Goal: Transaction & Acquisition: Purchase product/service

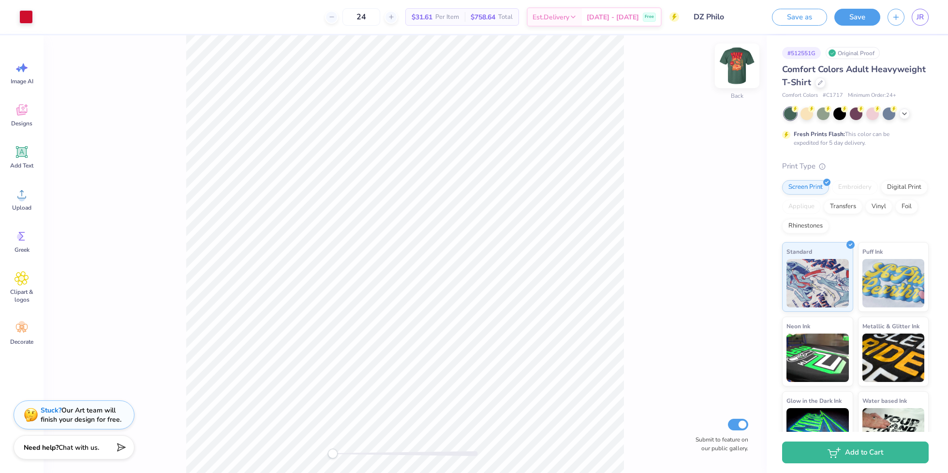
click at [737, 64] on img at bounding box center [737, 65] width 39 height 39
click at [904, 112] on icon at bounding box center [905, 113] width 8 height 8
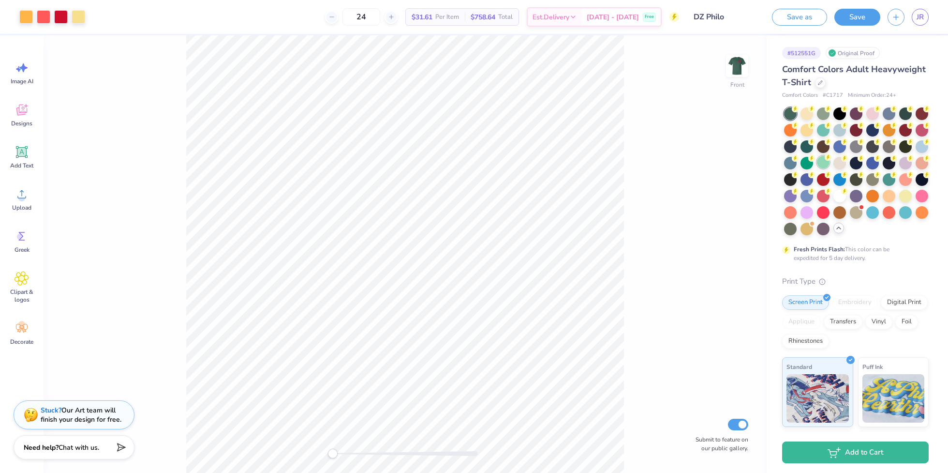
click at [821, 167] on div at bounding box center [823, 162] width 13 height 13
click at [889, 213] on div at bounding box center [889, 211] width 13 height 13
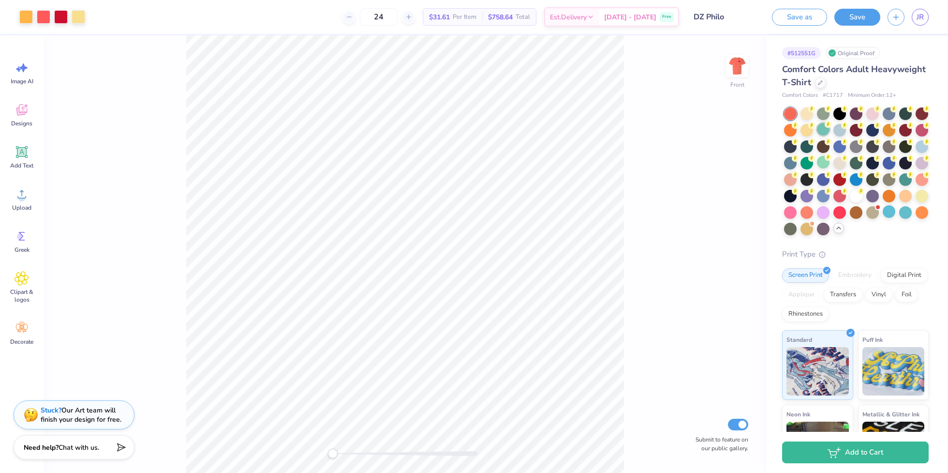
click at [824, 131] on div at bounding box center [823, 129] width 13 height 13
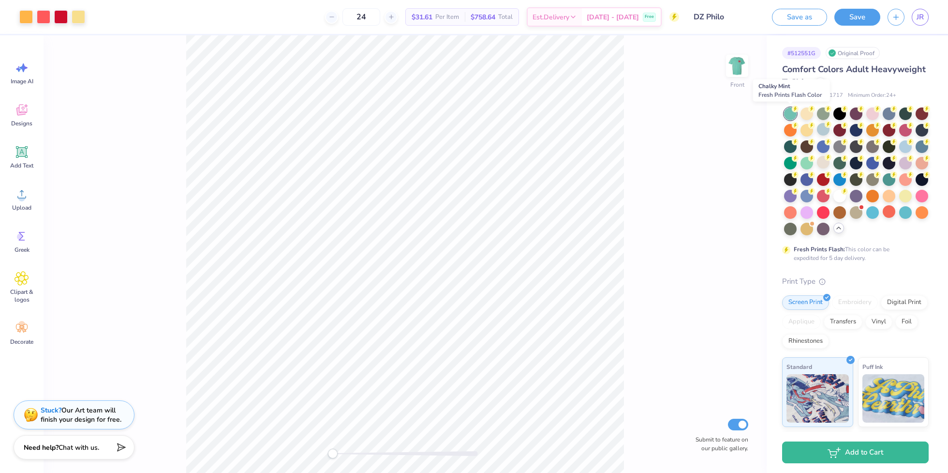
click at [790, 114] on div at bounding box center [790, 113] width 13 height 13
click at [806, 164] on div at bounding box center [807, 162] width 13 height 13
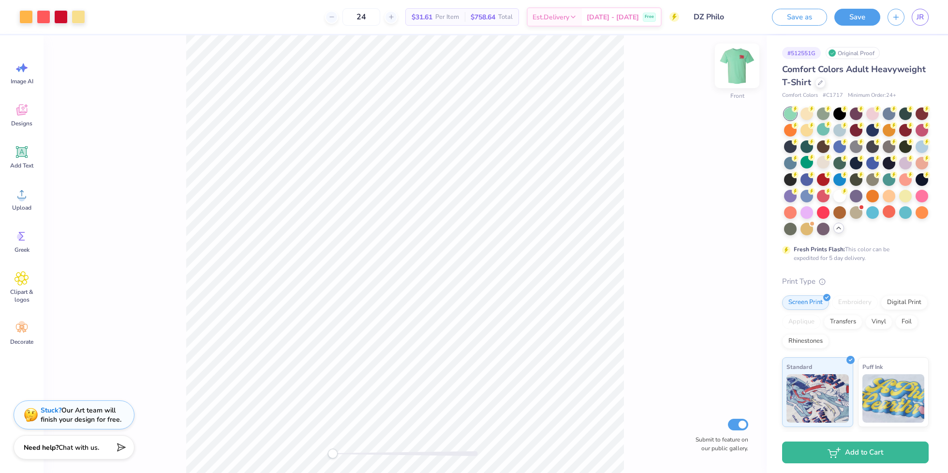
click at [737, 68] on img at bounding box center [737, 65] width 39 height 39
click at [737, 68] on img at bounding box center [737, 65] width 19 height 19
click at [838, 162] on div at bounding box center [839, 162] width 13 height 13
click at [921, 148] on div at bounding box center [922, 145] width 13 height 13
click at [824, 116] on div at bounding box center [823, 112] width 13 height 13
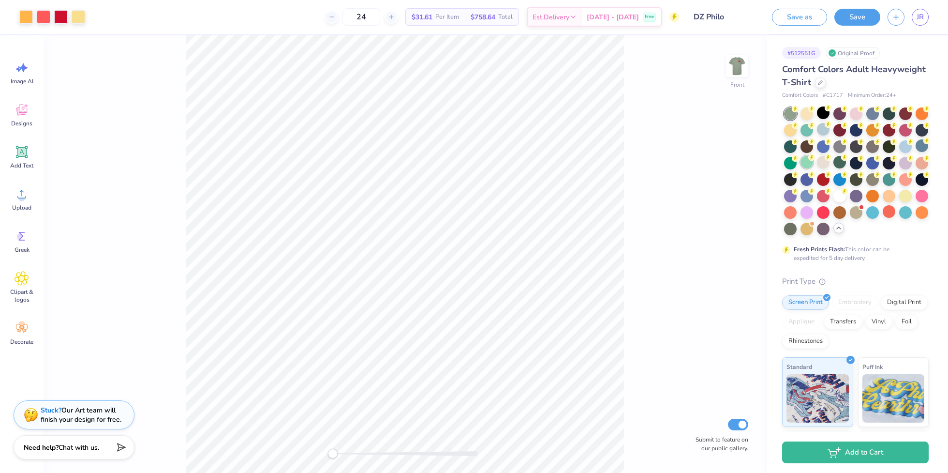
click at [806, 167] on div at bounding box center [807, 162] width 13 height 13
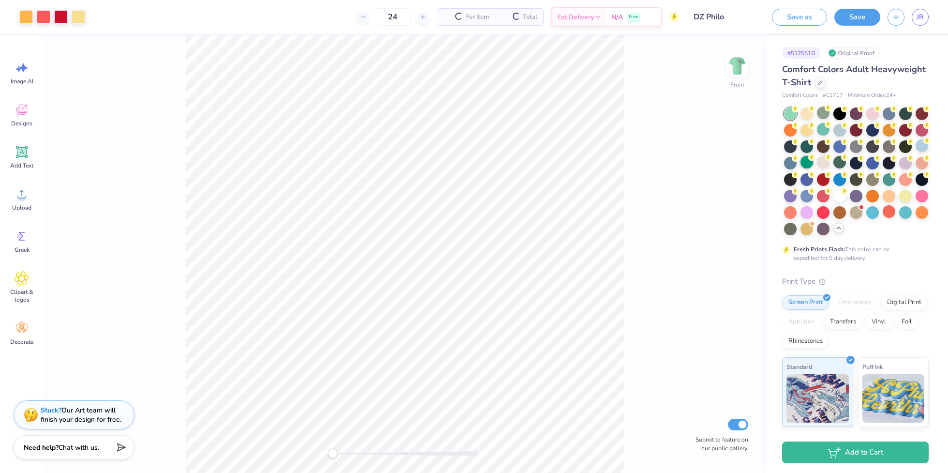
click at [806, 160] on div at bounding box center [807, 162] width 13 height 13
click at [805, 163] on div at bounding box center [807, 162] width 13 height 13
click at [739, 62] on img at bounding box center [737, 65] width 39 height 39
click at [735, 61] on img at bounding box center [737, 65] width 39 height 39
click at [825, 146] on div at bounding box center [823, 145] width 13 height 13
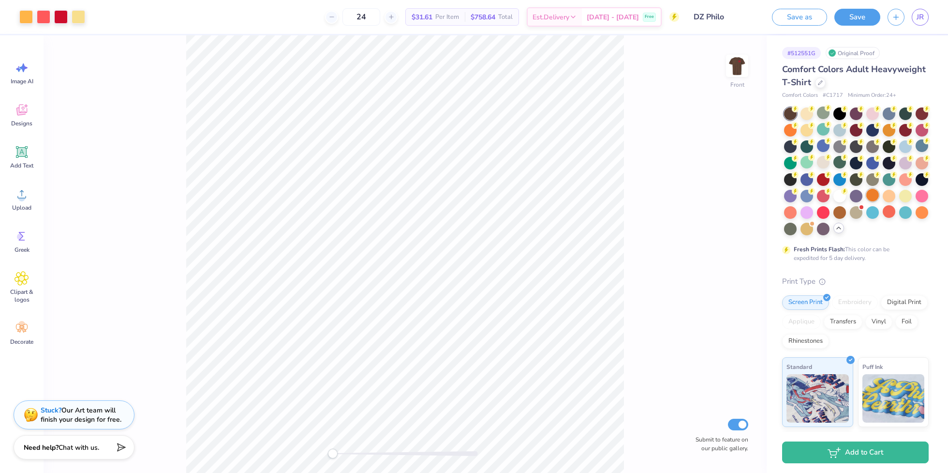
click at [872, 197] on div at bounding box center [872, 195] width 13 height 13
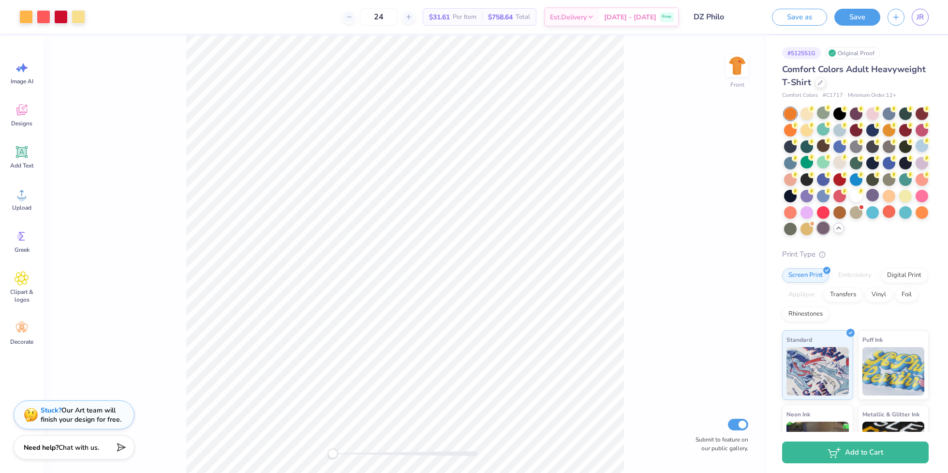
click at [824, 229] on div at bounding box center [823, 228] width 13 height 13
click at [823, 180] on div at bounding box center [823, 178] width 13 height 13
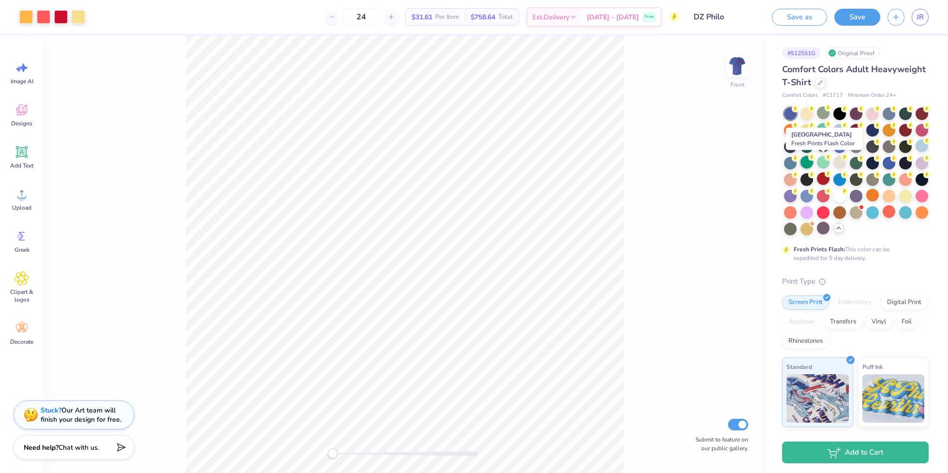
click at [802, 164] on div at bounding box center [807, 162] width 13 height 13
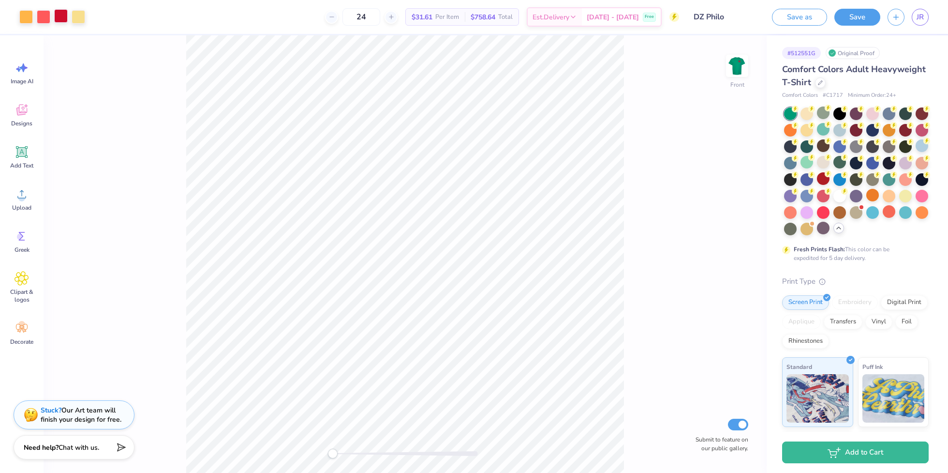
click at [60, 19] on div at bounding box center [61, 16] width 14 height 14
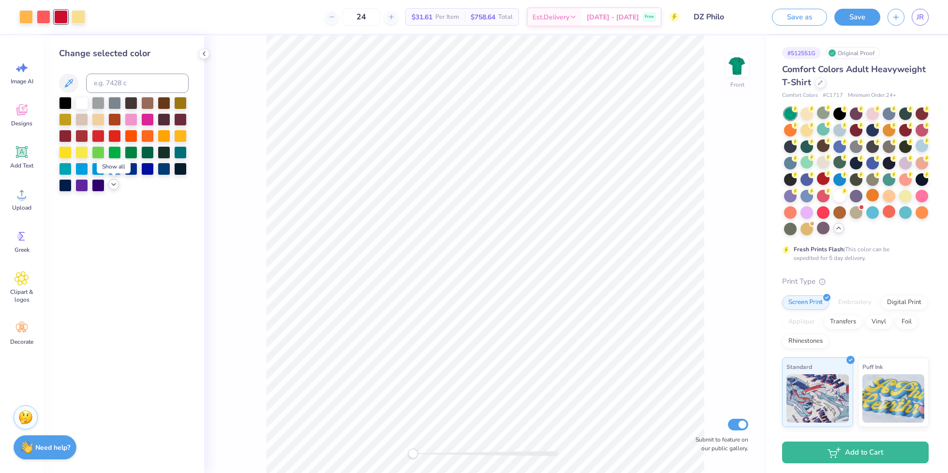
click at [112, 189] on div at bounding box center [113, 184] width 11 height 11
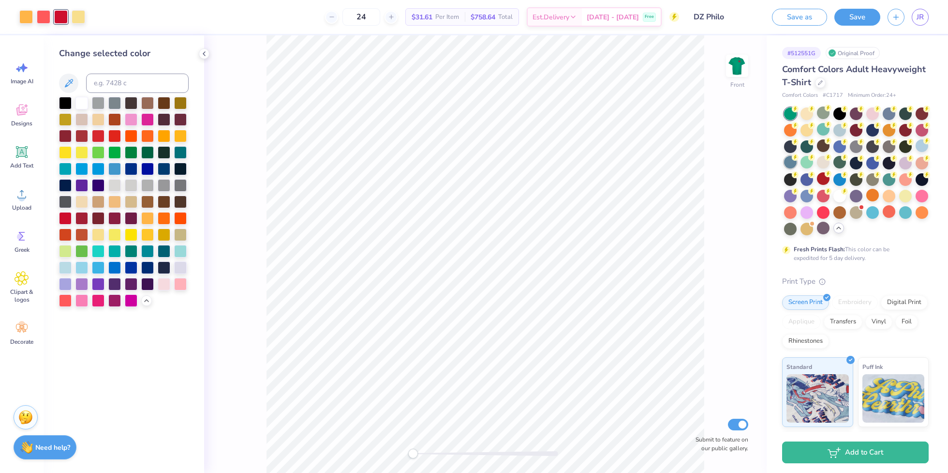
click at [790, 167] on div at bounding box center [790, 162] width 13 height 13
click at [802, 165] on div at bounding box center [807, 162] width 13 height 13
drag, startPoint x: 725, startPoint y: 79, endPoint x: 201, endPoint y: 128, distance: 526.7
click at [211, 126] on div "Front Submit to feature on our public gallery." at bounding box center [485, 253] width 563 height 437
click at [65, 21] on div at bounding box center [61, 17] width 14 height 14
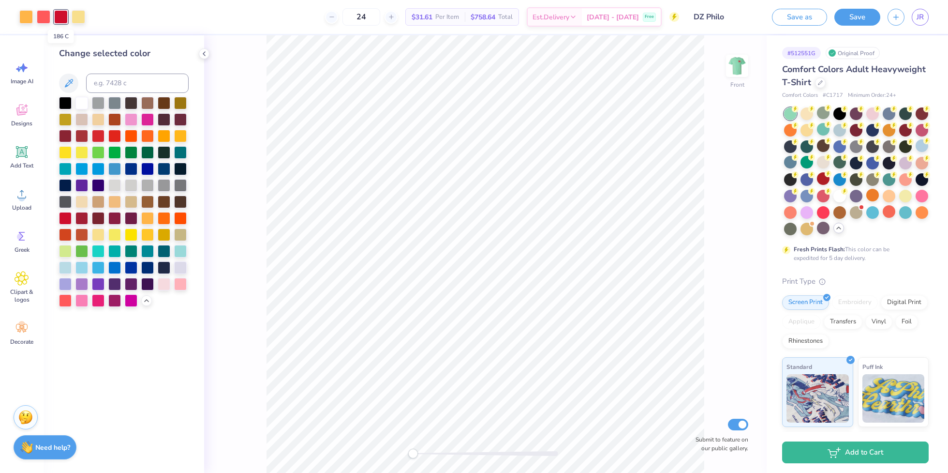
click at [65, 21] on div at bounding box center [61, 17] width 14 height 14
click at [64, 21] on div at bounding box center [61, 17] width 14 height 14
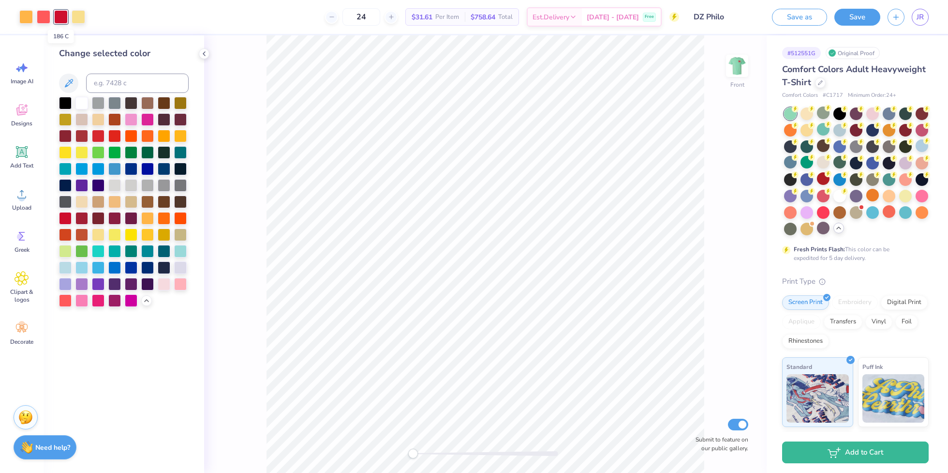
click at [64, 21] on div at bounding box center [61, 17] width 14 height 14
click at [71, 80] on icon at bounding box center [69, 83] width 12 height 12
click at [114, 82] on input at bounding box center [137, 83] width 103 height 19
click at [55, 10] on div at bounding box center [61, 17] width 14 height 14
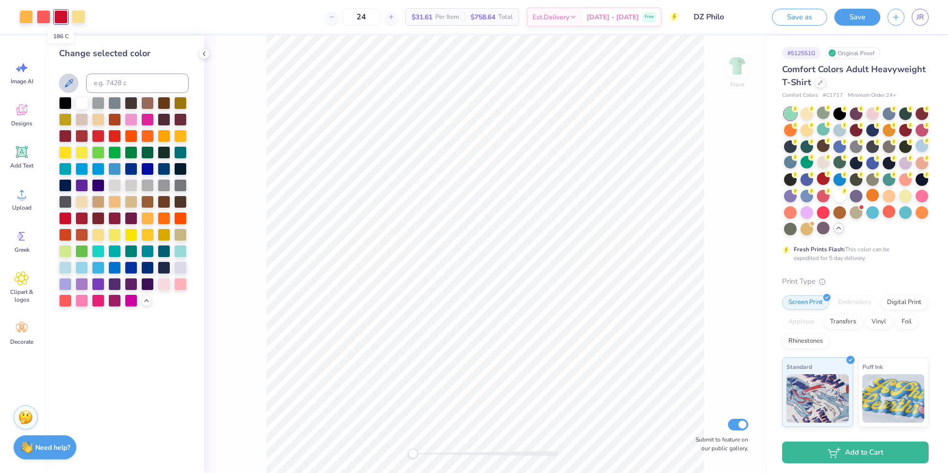
click at [59, 15] on div at bounding box center [61, 17] width 14 height 14
click at [137, 85] on input at bounding box center [137, 83] width 103 height 19
paste input "42.8/60.88/29.1"
type input "42.8/60.88/29.1"
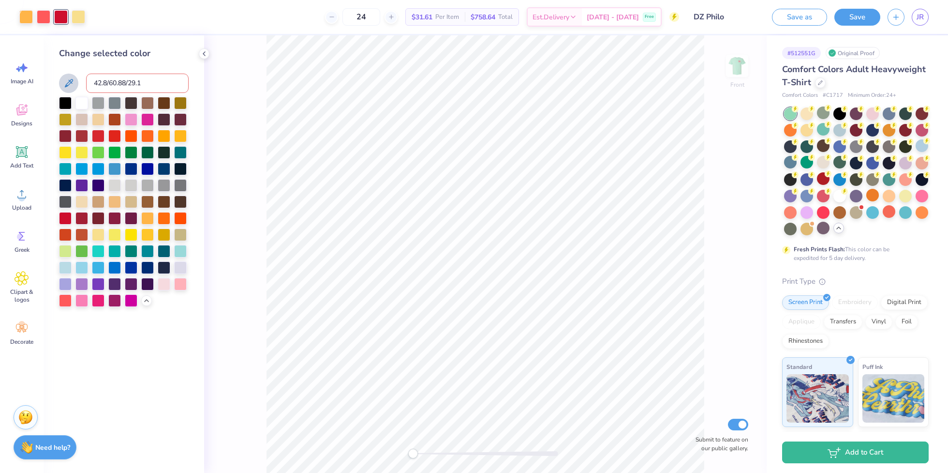
drag, startPoint x: 172, startPoint y: 81, endPoint x: 50, endPoint y: 80, distance: 121.9
click at [50, 80] on div "Change selected color 42.8/60.88/29.1" at bounding box center [124, 253] width 161 height 437
click at [104, 33] on div "24 $31.61 Per Item $758.64 Total Est. Delivery Sep 21 - 24 Free" at bounding box center [385, 17] width 587 height 34
click at [238, 294] on div "Front Submit to feature on our public gallery." at bounding box center [485, 253] width 563 height 437
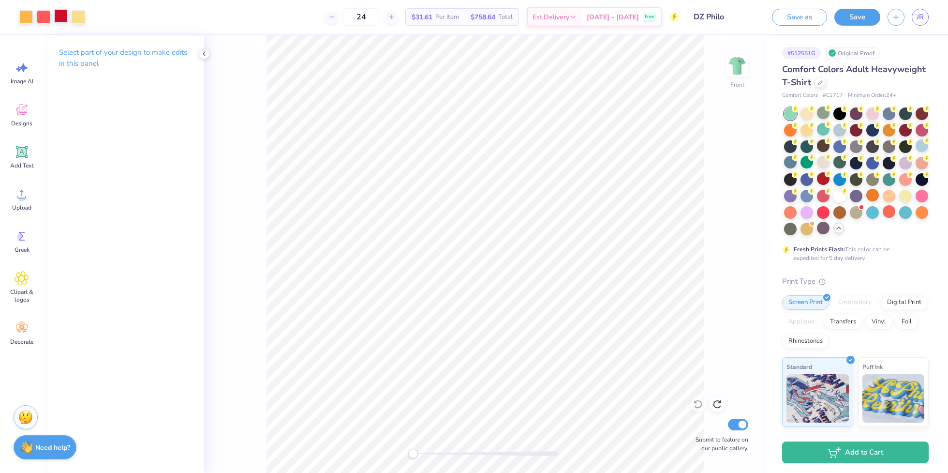
click at [66, 21] on div at bounding box center [61, 16] width 14 height 14
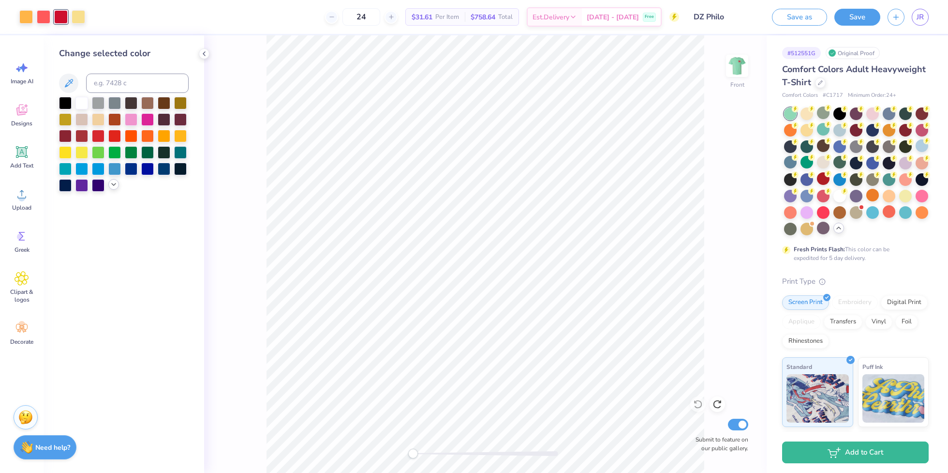
click at [115, 187] on icon at bounding box center [114, 184] width 8 height 8
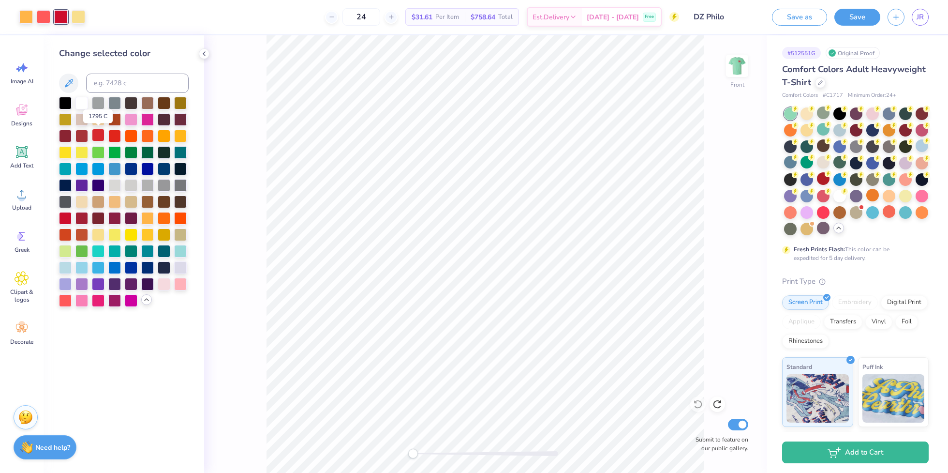
click at [103, 138] on div at bounding box center [98, 135] width 13 height 13
click at [89, 138] on div at bounding box center [124, 202] width 130 height 210
click at [86, 138] on div at bounding box center [81, 135] width 13 height 13
click at [97, 137] on div at bounding box center [98, 135] width 13 height 13
click at [68, 219] on div at bounding box center [65, 217] width 13 height 13
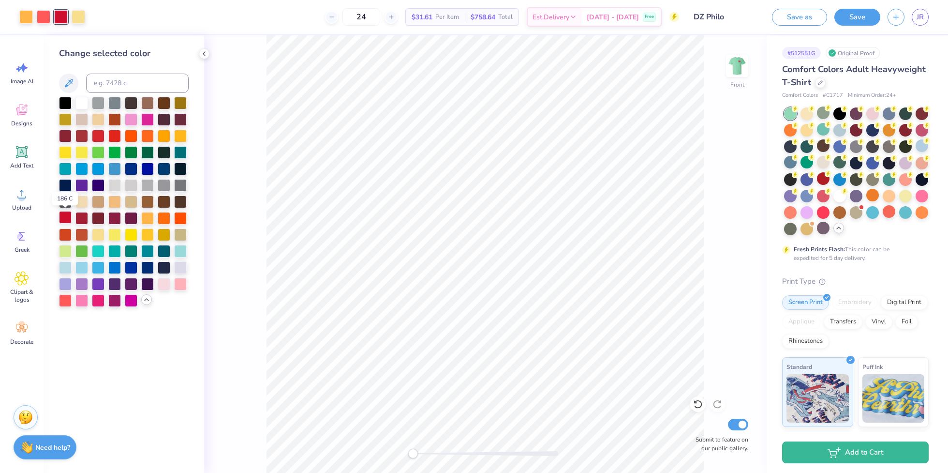
click at [65, 218] on div at bounding box center [65, 217] width 13 height 13
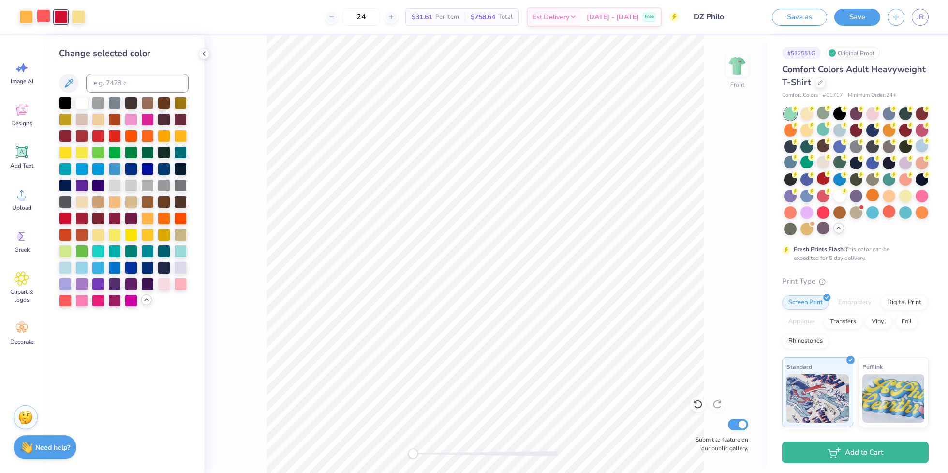
click at [48, 22] on div at bounding box center [44, 16] width 14 height 14
click at [176, 286] on div at bounding box center [180, 283] width 13 height 13
click at [64, 297] on div at bounding box center [65, 299] width 13 height 13
click at [885, 218] on div at bounding box center [889, 211] width 13 height 13
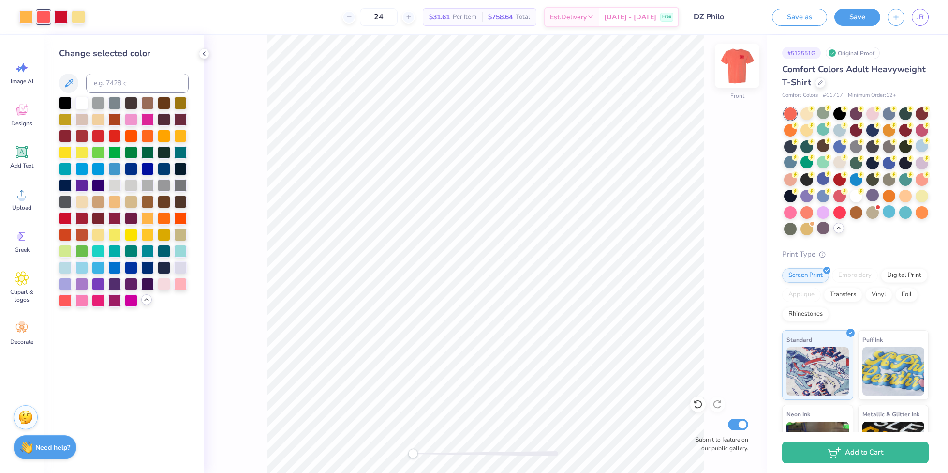
click at [739, 70] on img at bounding box center [737, 65] width 39 height 39
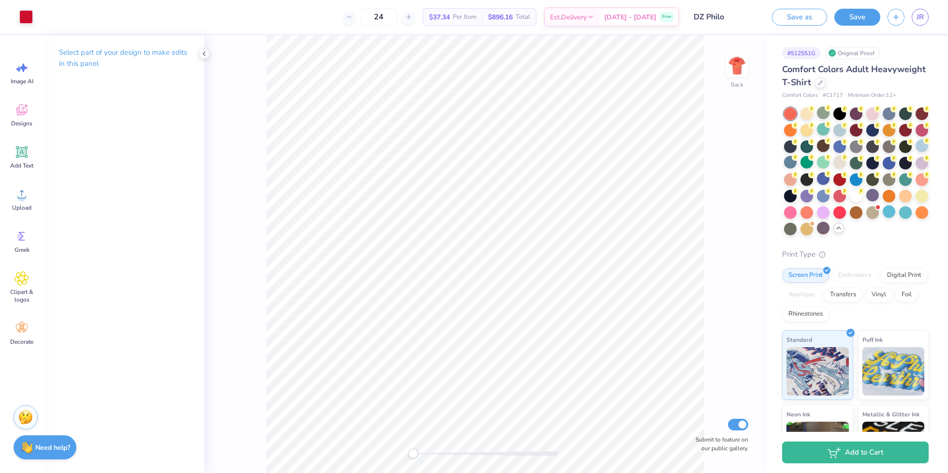
click at [739, 70] on img at bounding box center [737, 65] width 19 height 19
click at [266, 147] on div "Front W 10.86 10.86 " H 15.00 15.00 " Y 3.00 3.00 " Center Middle Top Bottom Su…" at bounding box center [485, 253] width 563 height 437
click at [265, 86] on div "Front Submit to feature on our public gallery." at bounding box center [485, 253] width 563 height 437
click at [76, 15] on div at bounding box center [79, 16] width 14 height 14
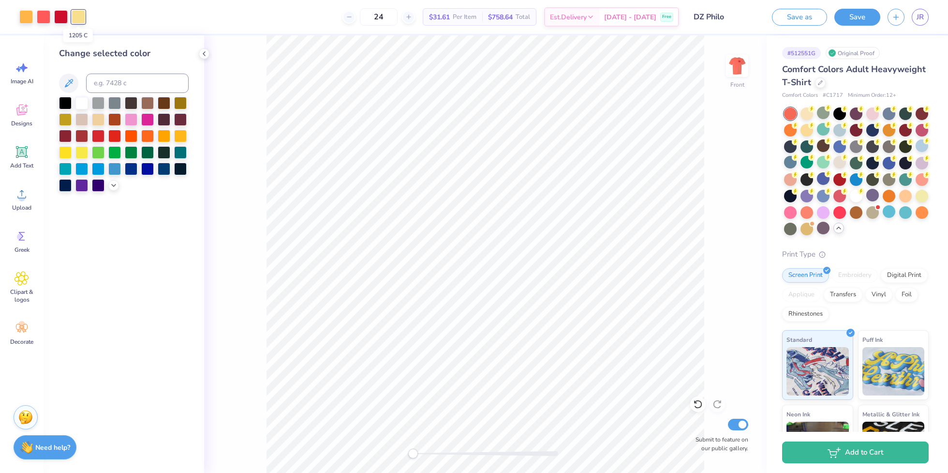
click at [76, 15] on div at bounding box center [79, 17] width 14 height 14
click at [112, 188] on icon at bounding box center [114, 184] width 8 height 8
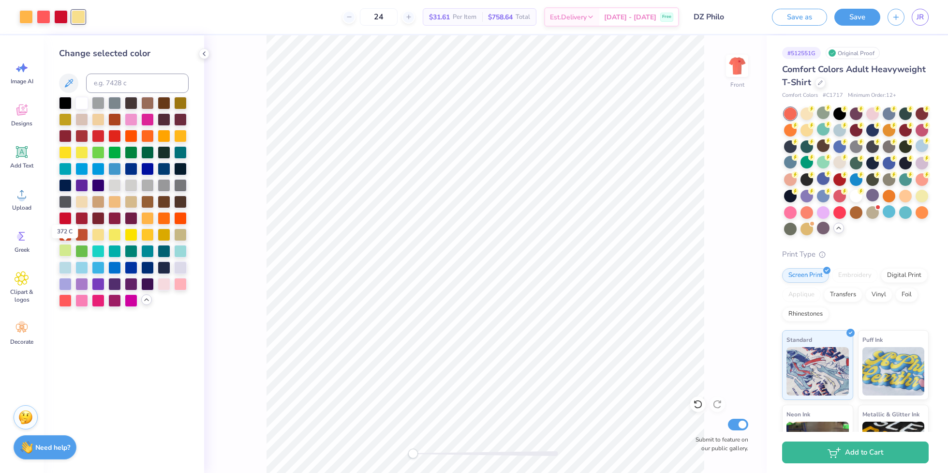
click at [66, 251] on div at bounding box center [65, 250] width 13 height 13
click at [63, 270] on div at bounding box center [65, 266] width 13 height 13
click at [66, 251] on div at bounding box center [65, 250] width 13 height 13
click at [101, 233] on div at bounding box center [98, 233] width 13 height 13
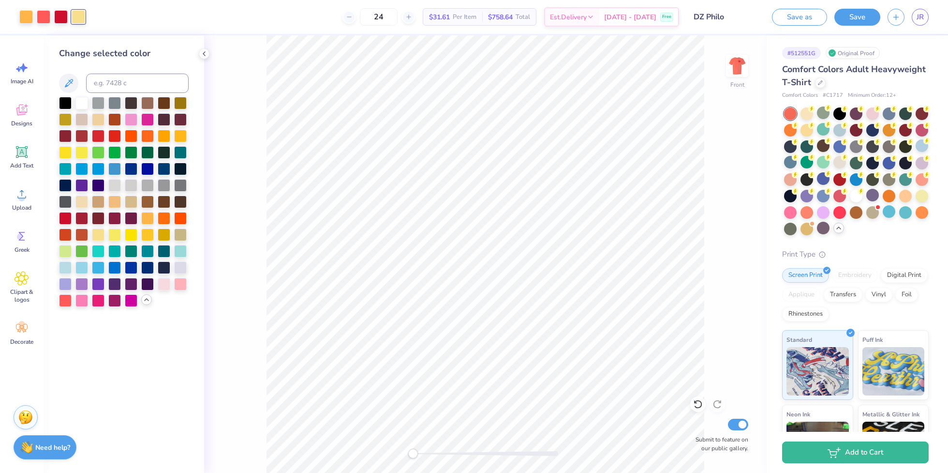
click at [224, 363] on div "Front Submit to feature on our public gallery." at bounding box center [485, 253] width 563 height 437
click at [728, 72] on img at bounding box center [737, 65] width 39 height 39
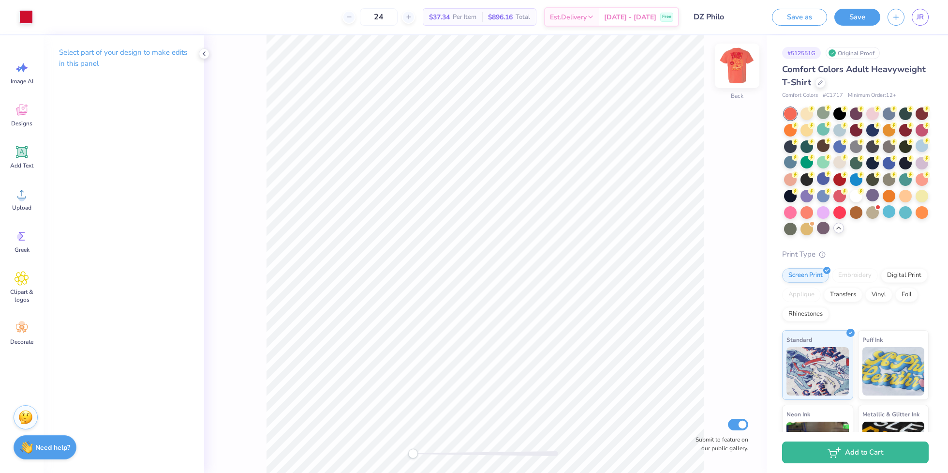
click at [745, 73] on img at bounding box center [737, 65] width 39 height 39
click at [733, 74] on img at bounding box center [737, 65] width 39 height 39
click at [733, 74] on img at bounding box center [737, 65] width 19 height 19
click at [398, 14] on input "24" at bounding box center [379, 16] width 38 height 17
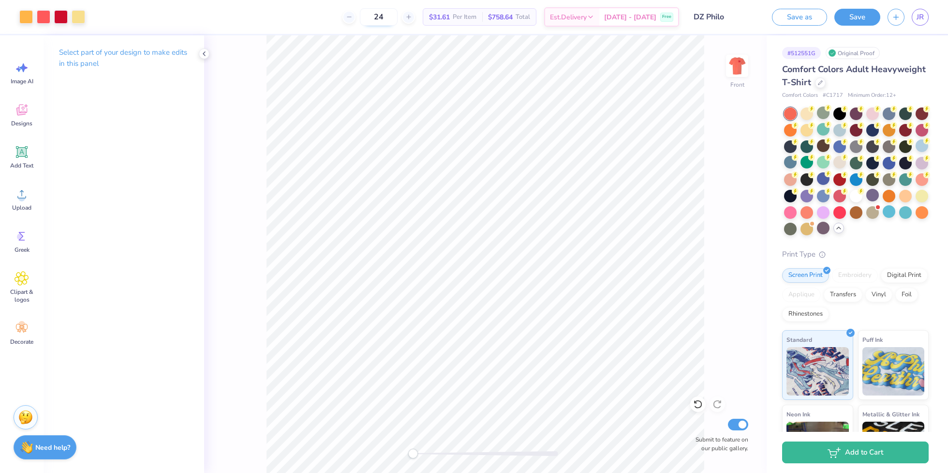
click at [391, 17] on input "24" at bounding box center [379, 16] width 38 height 17
type input "375"
click at [312, 20] on div "375 $16.64 Per Item $6,240.00 Total Est. Delivery Sep 21 - 24 Free" at bounding box center [385, 17] width 587 height 34
click at [713, 163] on div "Front Submit to feature on our public gallery." at bounding box center [485, 253] width 563 height 437
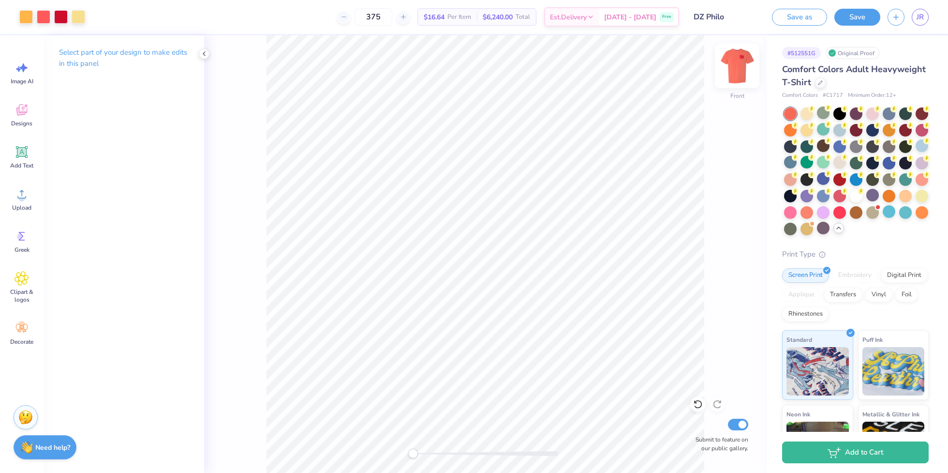
click at [741, 77] on img at bounding box center [737, 65] width 39 height 39
click at [741, 75] on img at bounding box center [737, 65] width 19 height 19
click at [852, 25] on div "Save" at bounding box center [857, 17] width 46 height 17
click at [852, 15] on button "Save" at bounding box center [857, 15] width 46 height 17
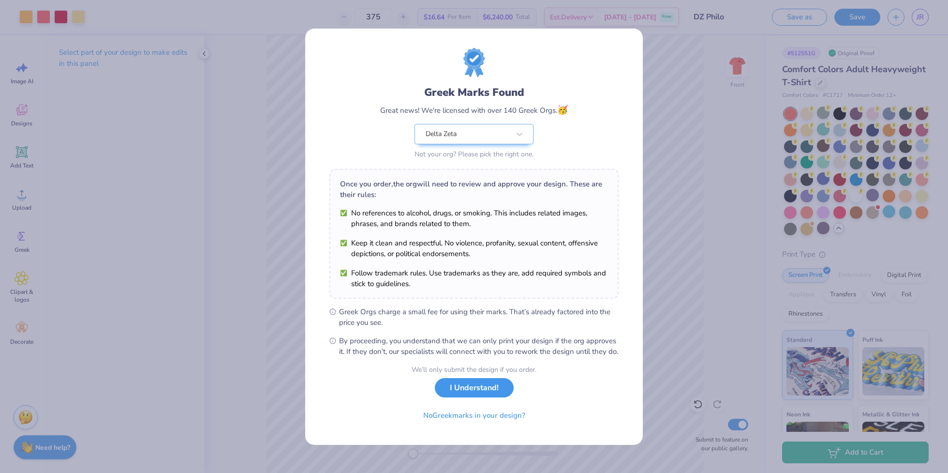
click at [475, 393] on button "I Understand!" at bounding box center [474, 388] width 79 height 20
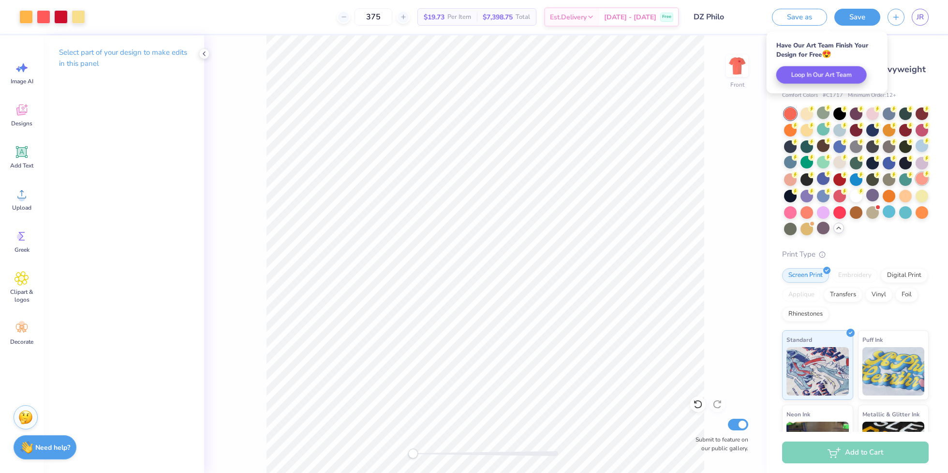
click at [921, 182] on div at bounding box center [922, 178] width 13 height 13
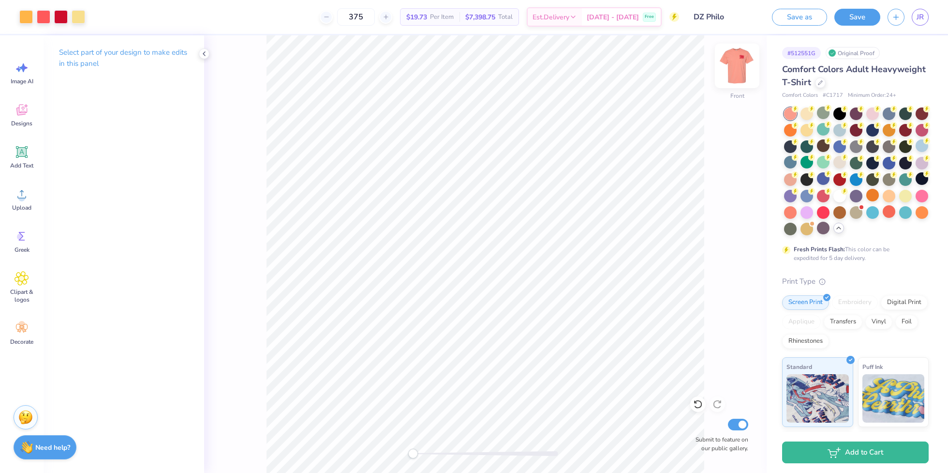
click at [733, 70] on img at bounding box center [737, 65] width 39 height 39
click at [733, 70] on img at bounding box center [737, 65] width 19 height 19
click at [886, 197] on div at bounding box center [889, 195] width 13 height 13
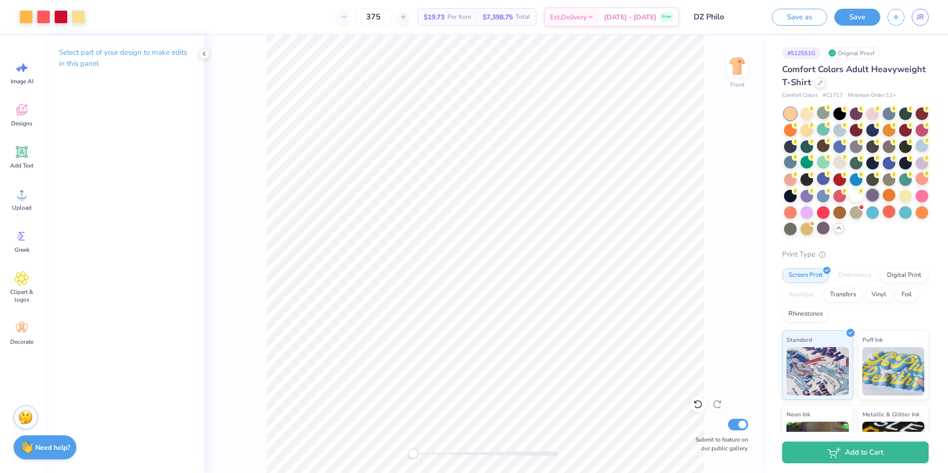
click at [877, 196] on div at bounding box center [872, 195] width 13 height 13
click at [786, 216] on div at bounding box center [790, 211] width 13 height 13
click at [737, 62] on img at bounding box center [737, 65] width 39 height 39
click at [739, 62] on img at bounding box center [737, 65] width 39 height 39
click at [739, 62] on img at bounding box center [737, 65] width 19 height 19
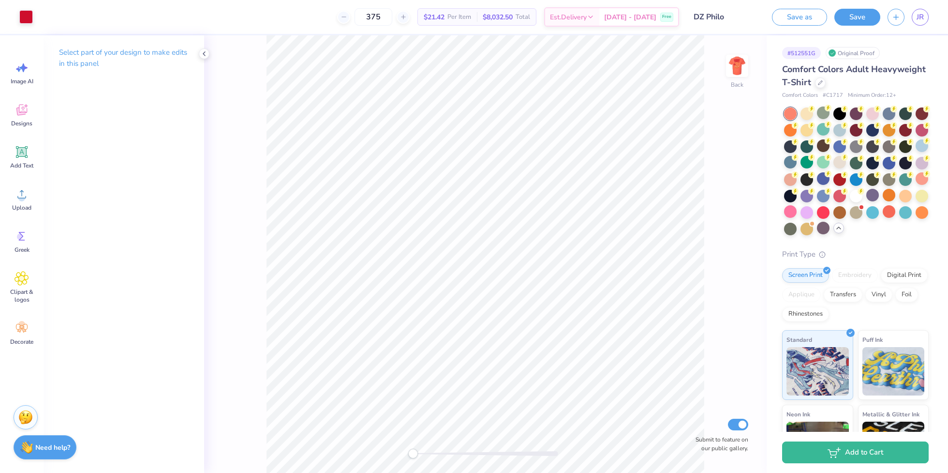
click at [739, 62] on img at bounding box center [737, 65] width 19 height 19
click at [871, 214] on div at bounding box center [872, 211] width 13 height 13
click at [839, 197] on div at bounding box center [839, 195] width 13 height 13
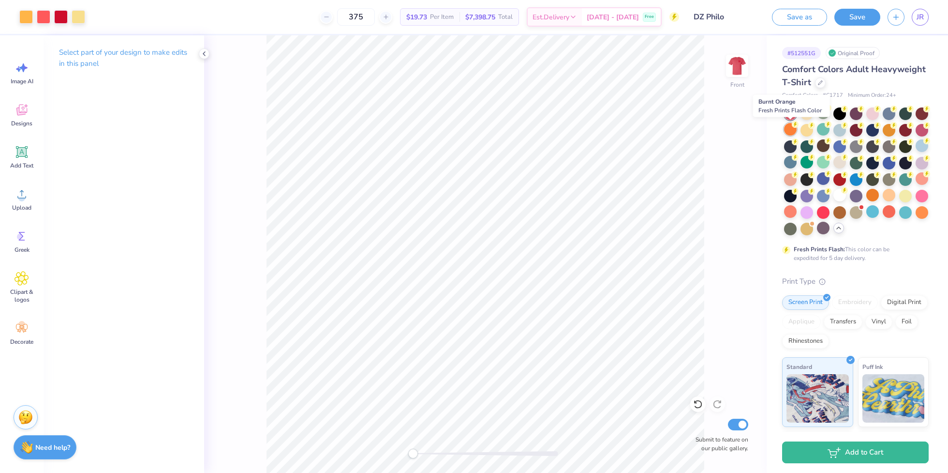
click at [789, 127] on div at bounding box center [790, 129] width 13 height 13
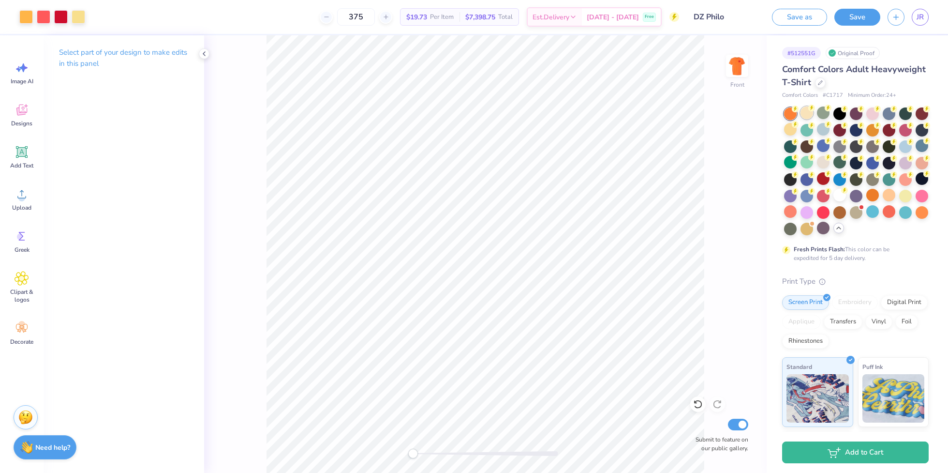
click at [805, 113] on div at bounding box center [807, 112] width 13 height 13
click at [821, 114] on div at bounding box center [823, 112] width 13 height 13
click at [814, 114] on div at bounding box center [856, 171] width 145 height 128
click at [810, 116] on div at bounding box center [807, 112] width 13 height 13
click at [65, 10] on div at bounding box center [61, 16] width 14 height 14
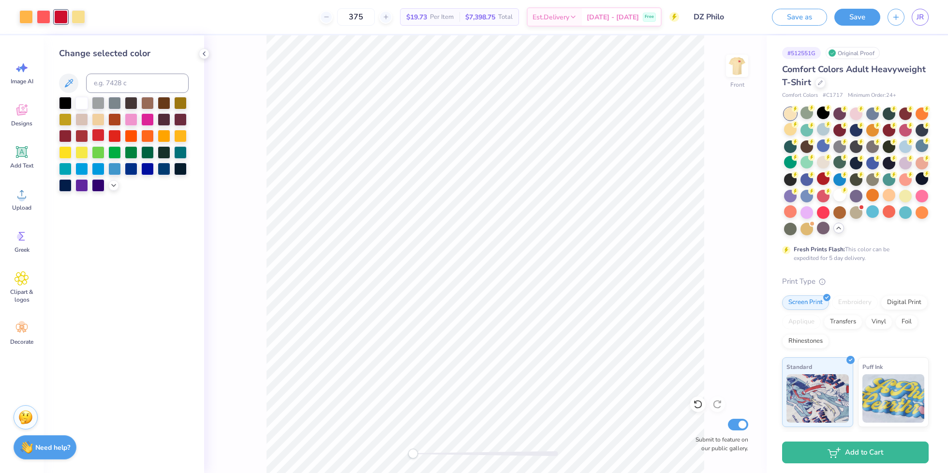
click at [96, 135] on div at bounding box center [98, 135] width 13 height 13
click at [110, 134] on div at bounding box center [114, 135] width 13 height 13
click at [118, 183] on div at bounding box center [113, 184] width 11 height 11
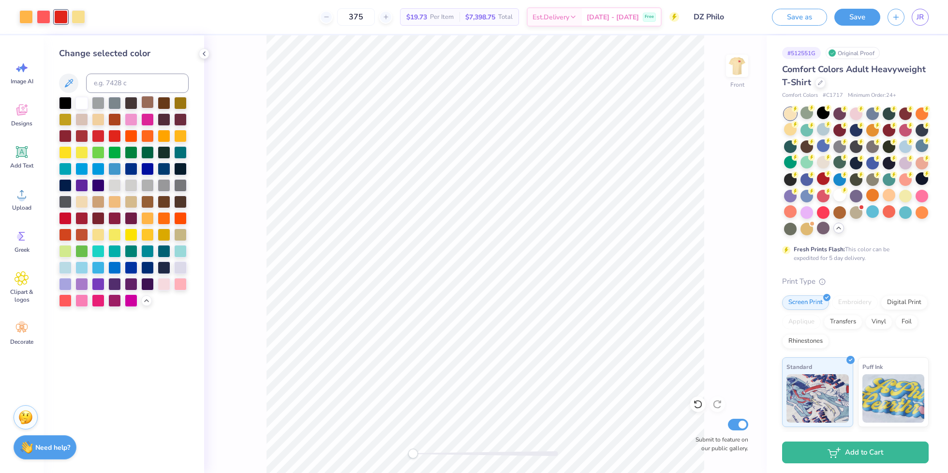
click at [154, 110] on div at bounding box center [124, 202] width 130 height 210
click at [92, 299] on div at bounding box center [98, 299] width 13 height 13
click at [77, 301] on div at bounding box center [81, 299] width 13 height 13
click at [64, 214] on div at bounding box center [65, 217] width 13 height 13
click at [128, 298] on div at bounding box center [131, 299] width 13 height 13
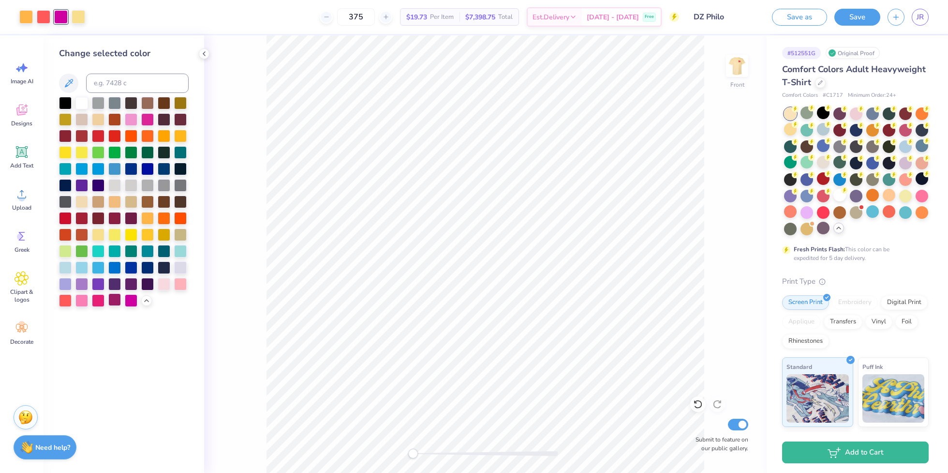
click at [118, 301] on div at bounding box center [114, 299] width 13 height 13
click at [97, 301] on div at bounding box center [98, 299] width 13 height 13
click at [75, 296] on div at bounding box center [81, 299] width 13 height 13
click at [63, 296] on div at bounding box center [65, 299] width 13 height 13
click at [180, 285] on div at bounding box center [180, 283] width 13 height 13
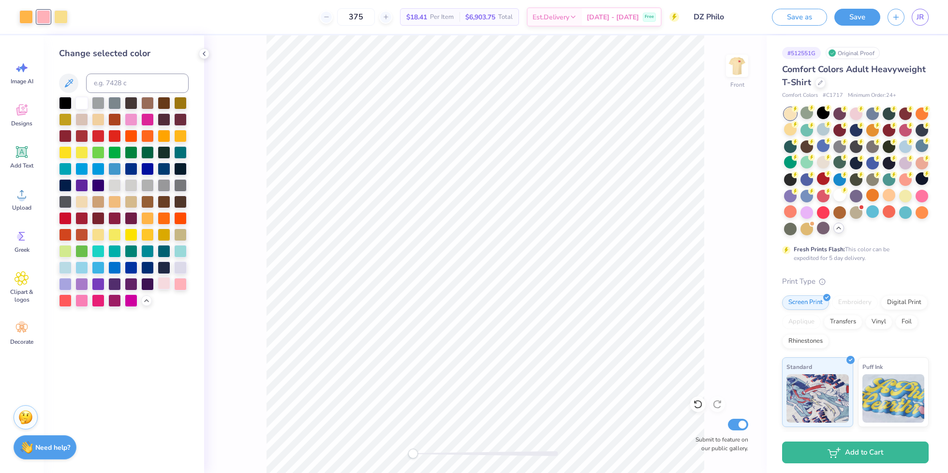
click at [165, 285] on div at bounding box center [164, 283] width 13 height 13
click at [148, 286] on div at bounding box center [147, 283] width 13 height 13
click at [132, 289] on div at bounding box center [131, 283] width 13 height 13
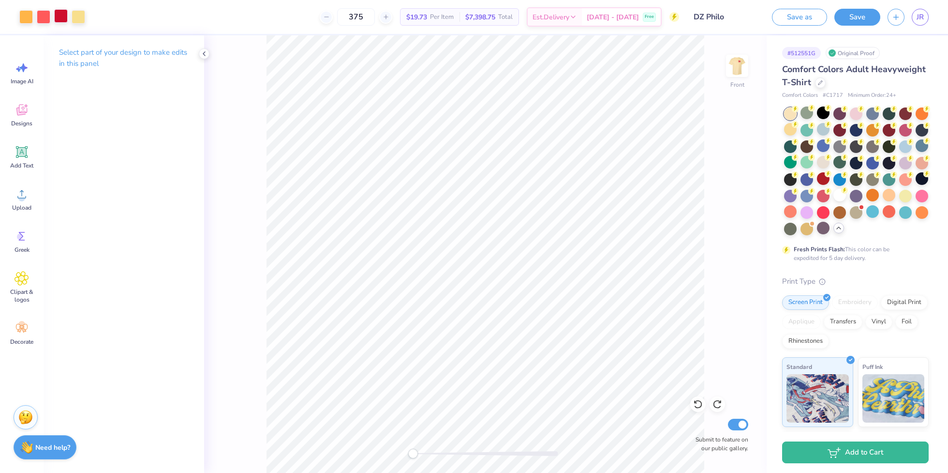
click at [65, 18] on div at bounding box center [61, 16] width 14 height 14
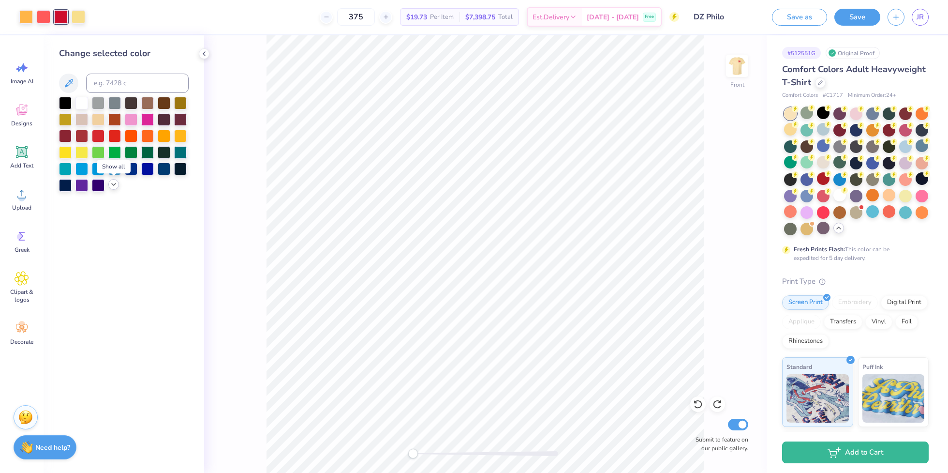
click at [114, 183] on icon at bounding box center [114, 184] width 8 height 8
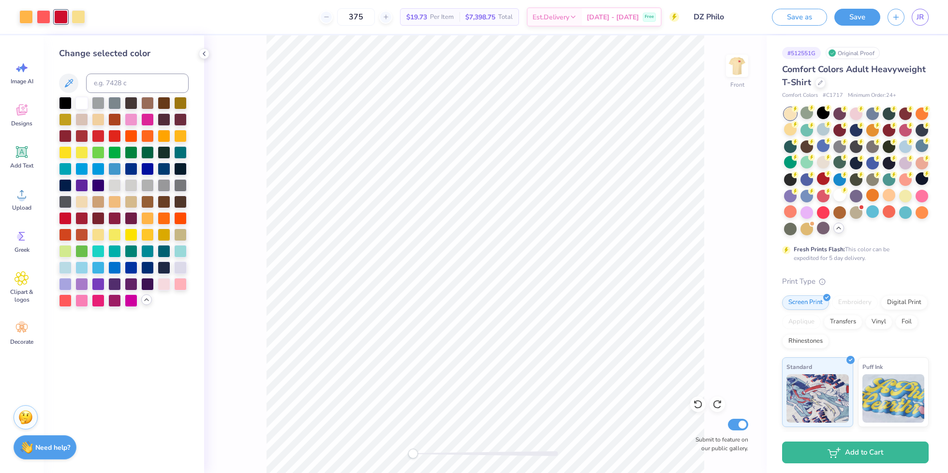
click at [254, 295] on div "Front Submit to feature on our public gallery." at bounding box center [485, 253] width 563 height 437
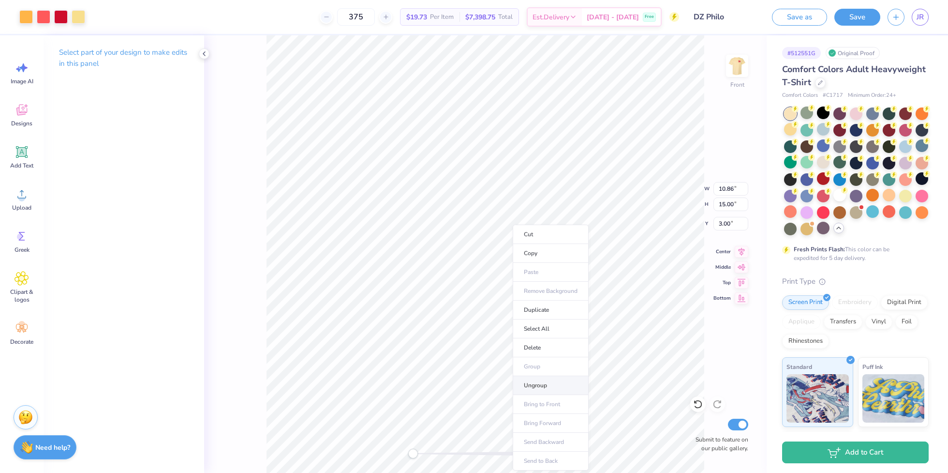
click at [556, 382] on li "Ungroup" at bounding box center [551, 385] width 76 height 19
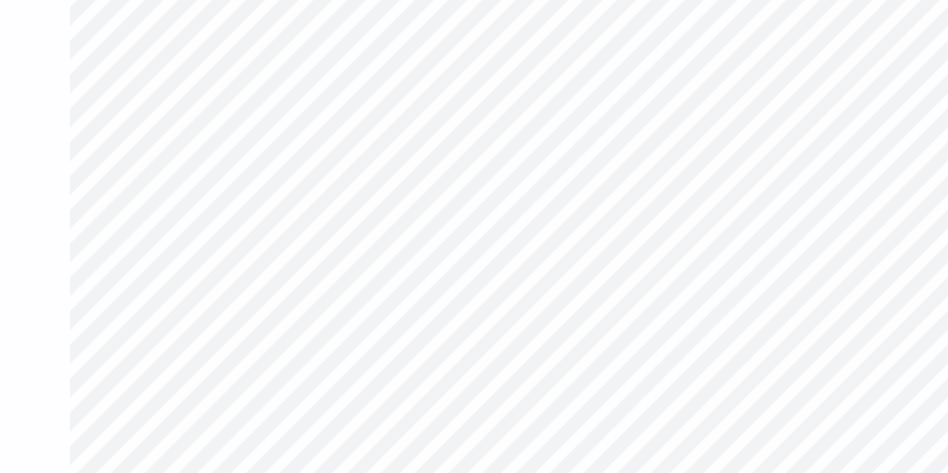
click at [235, 160] on div "Front W 2.35 2.35 " H 2.79 2.79 " Y 3.34 3.34 " Center Middle Top Bottom Submit…" at bounding box center [485, 253] width 563 height 437
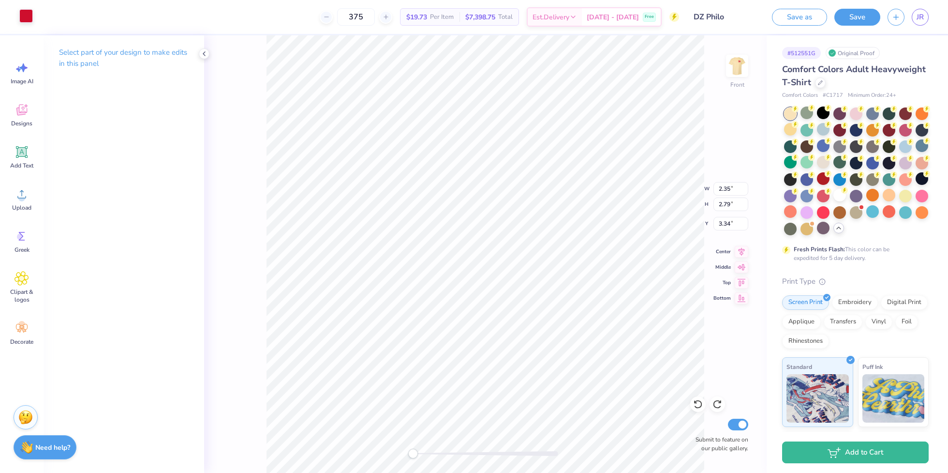
click at [27, 13] on div at bounding box center [26, 16] width 14 height 14
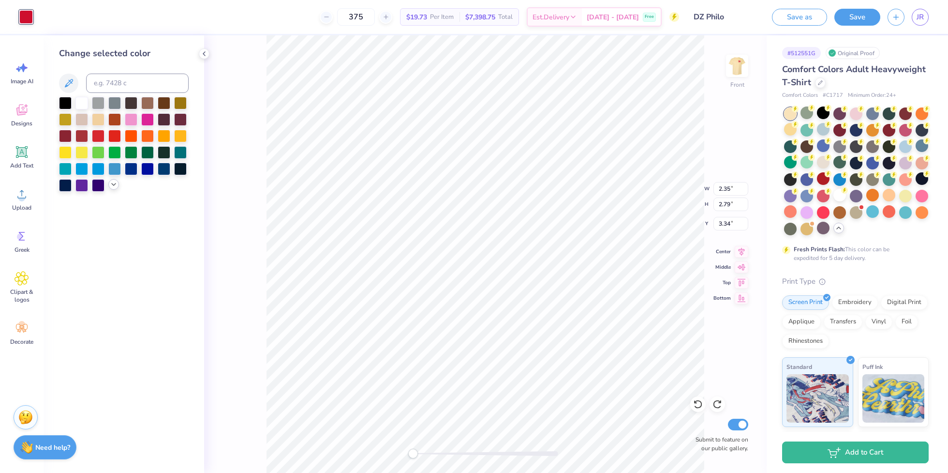
click at [111, 186] on icon at bounding box center [114, 184] width 8 height 8
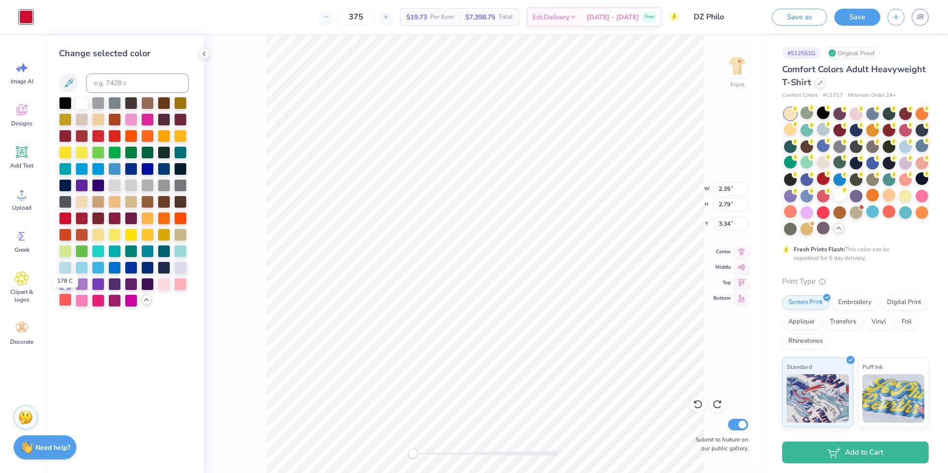
click at [60, 304] on div at bounding box center [65, 299] width 13 height 13
click at [63, 301] on div at bounding box center [65, 299] width 13 height 13
click at [85, 296] on div at bounding box center [81, 299] width 13 height 13
click at [83, 298] on div at bounding box center [81, 299] width 13 height 13
click at [93, 300] on div at bounding box center [98, 299] width 13 height 13
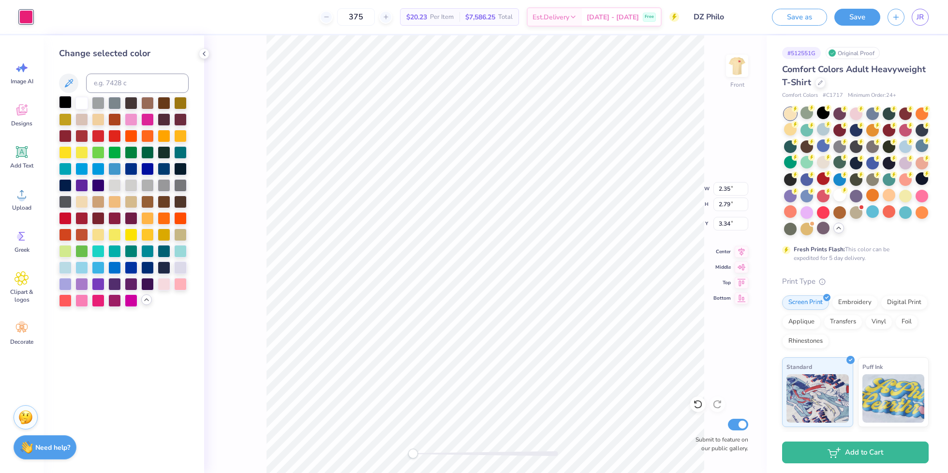
click at [66, 108] on div at bounding box center [65, 102] width 13 height 13
click at [68, 119] on div at bounding box center [65, 118] width 13 height 13
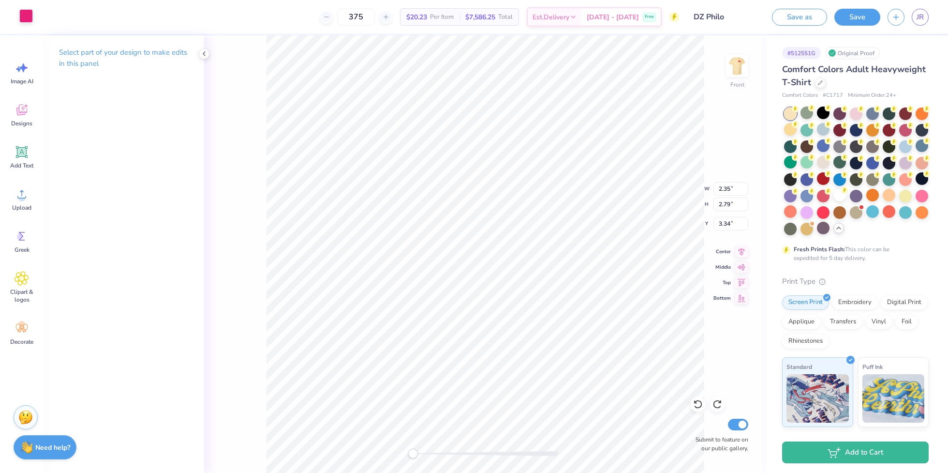
click at [30, 15] on div at bounding box center [26, 16] width 14 height 14
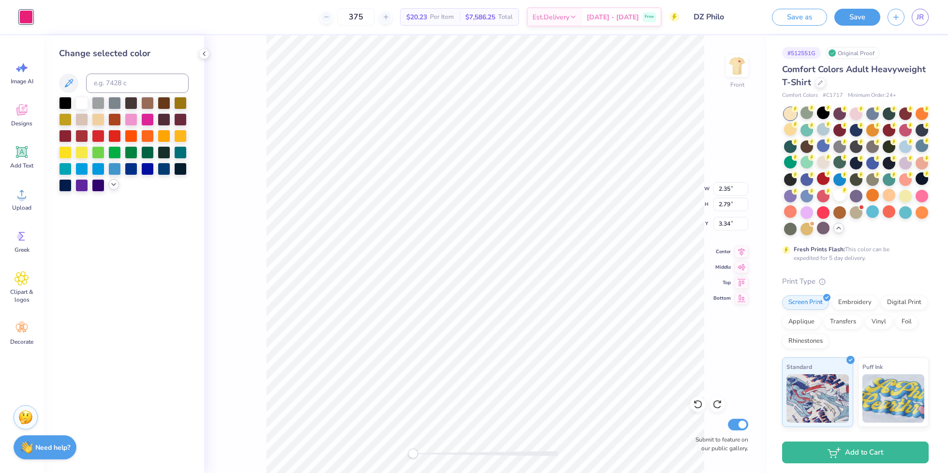
click at [113, 186] on icon at bounding box center [114, 184] width 8 height 8
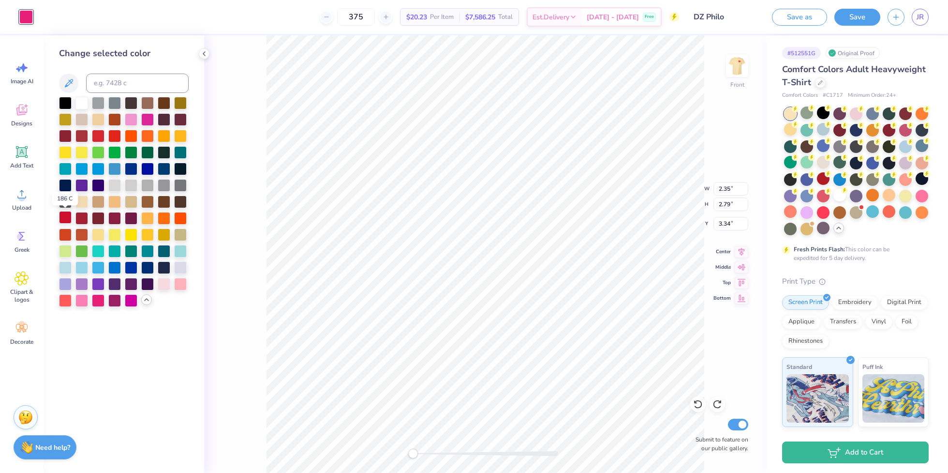
click at [67, 215] on div at bounding box center [65, 217] width 13 height 13
click at [67, 216] on div at bounding box center [65, 217] width 13 height 13
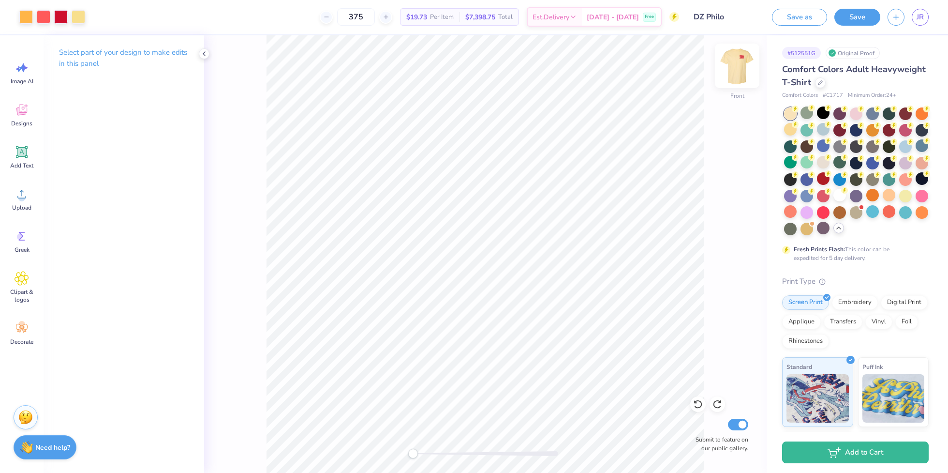
click at [740, 62] on img at bounding box center [737, 65] width 39 height 39
click at [740, 62] on img at bounding box center [737, 65] width 19 height 19
click at [733, 64] on img at bounding box center [737, 65] width 39 height 39
click at [731, 62] on img at bounding box center [737, 65] width 39 height 39
click at [753, 59] on div "Back Submit to feature on our public gallery." at bounding box center [485, 253] width 563 height 437
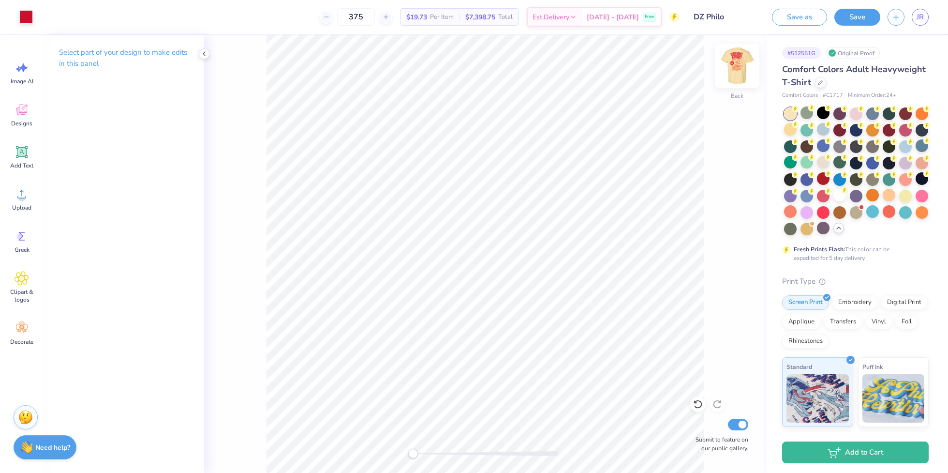
click at [741, 59] on img at bounding box center [737, 65] width 39 height 39
click at [200, 176] on div "Select part of your design to make edits in this panel" at bounding box center [124, 253] width 161 height 437
click at [854, 114] on div at bounding box center [856, 112] width 13 height 13
click at [787, 132] on div at bounding box center [790, 129] width 13 height 13
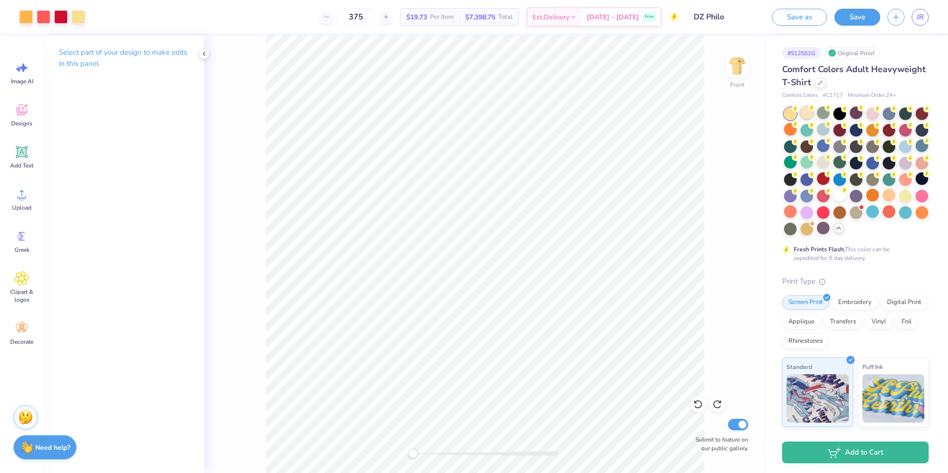
click at [811, 113] on div at bounding box center [807, 112] width 13 height 13
click at [745, 64] on img at bounding box center [737, 65] width 39 height 39
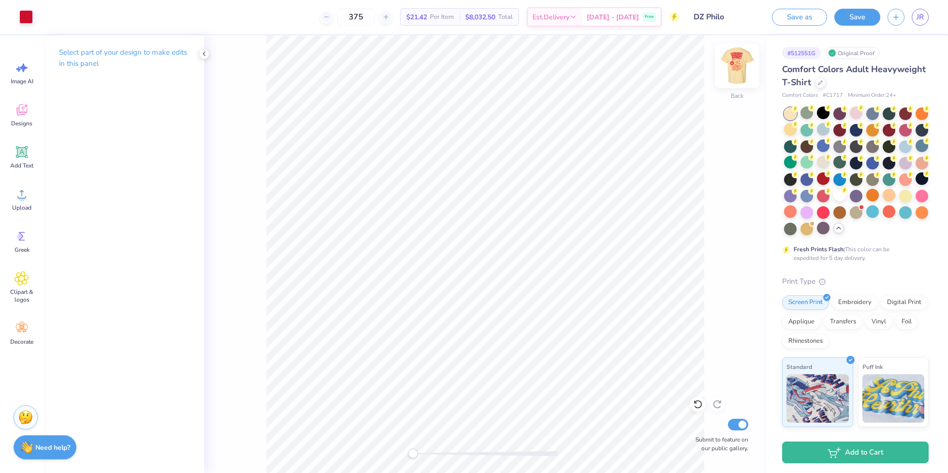
click at [728, 71] on img at bounding box center [737, 65] width 39 height 39
click at [906, 182] on div at bounding box center [905, 178] width 13 height 13
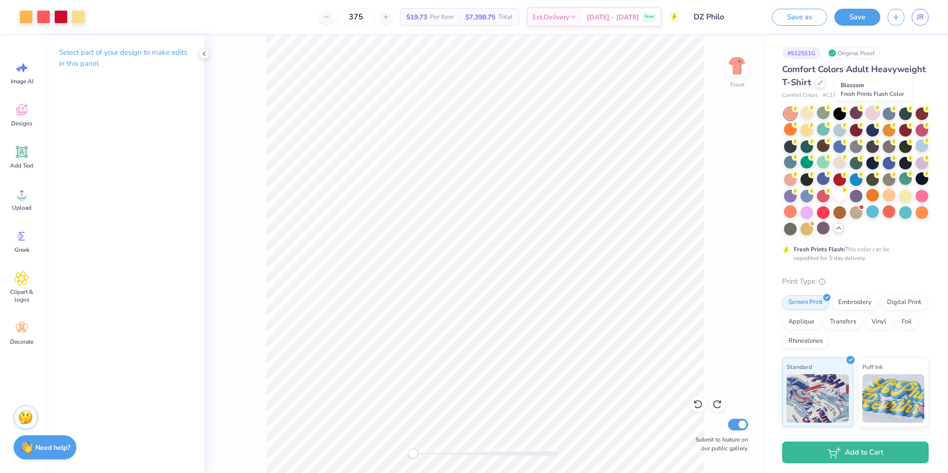
click at [869, 116] on div at bounding box center [872, 112] width 13 height 13
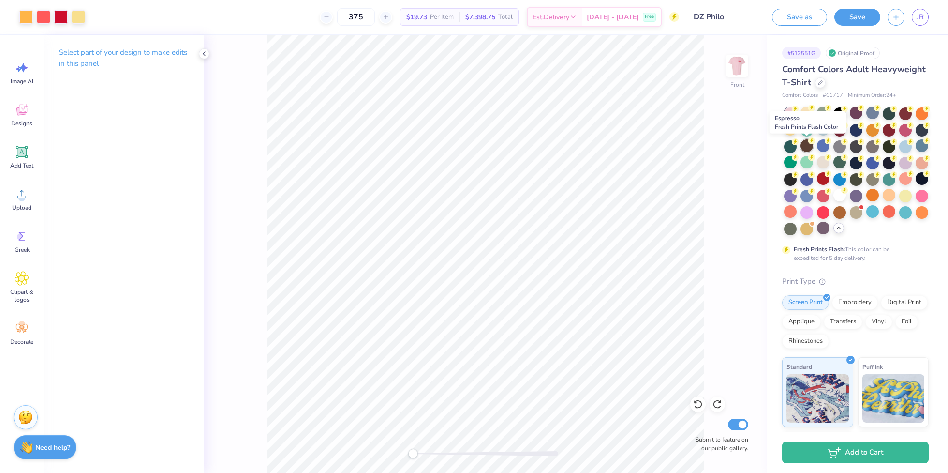
click at [807, 148] on div at bounding box center [807, 145] width 13 height 13
click at [855, 214] on div at bounding box center [856, 211] width 13 height 13
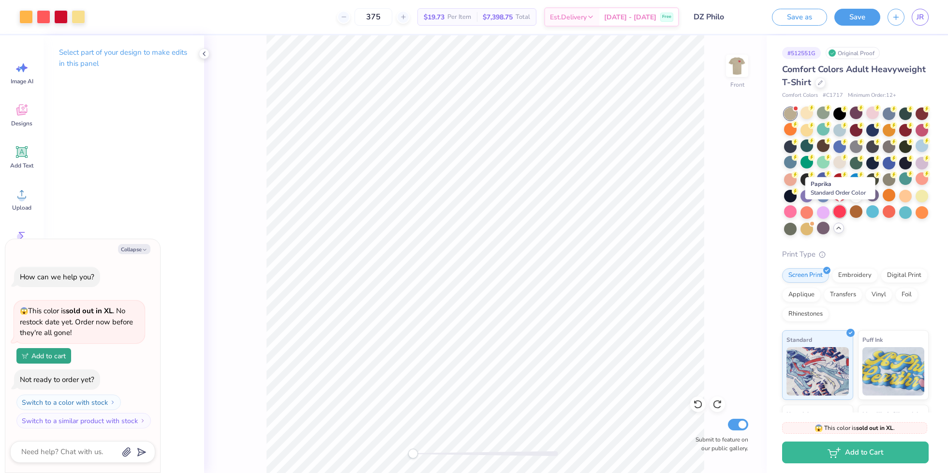
click at [840, 213] on div at bounding box center [839, 211] width 13 height 13
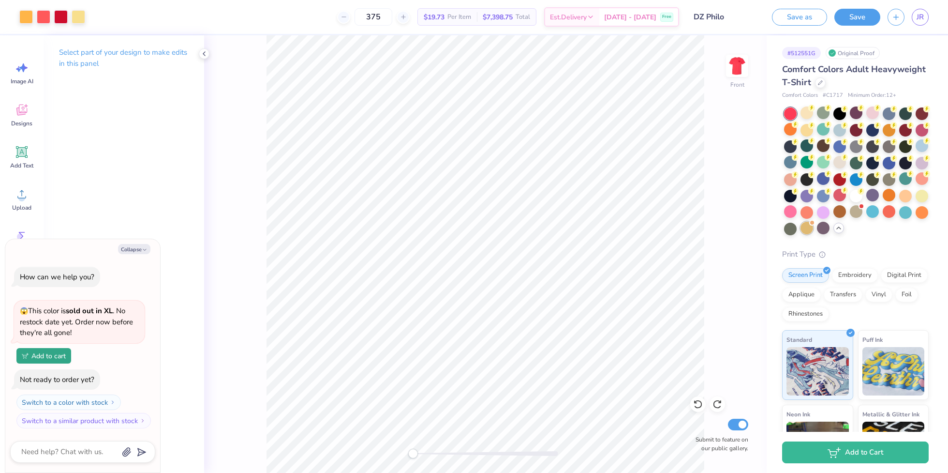
click at [802, 226] on div at bounding box center [807, 228] width 13 height 13
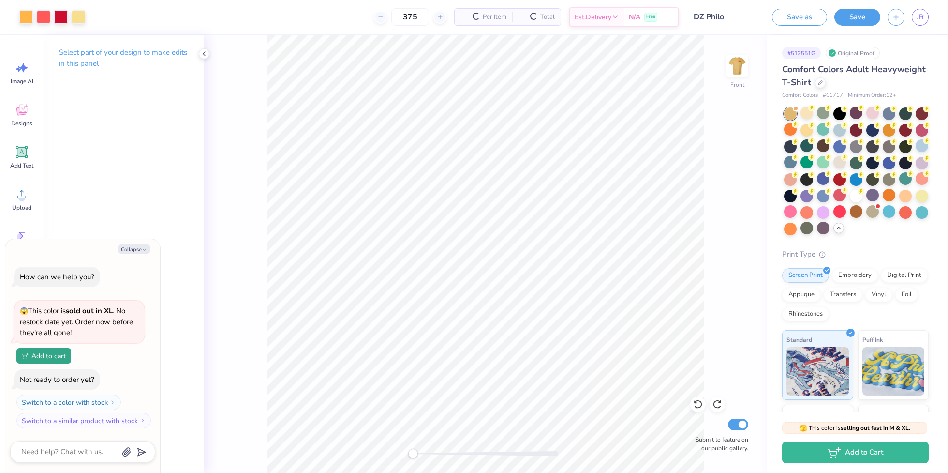
scroll to position [84, 0]
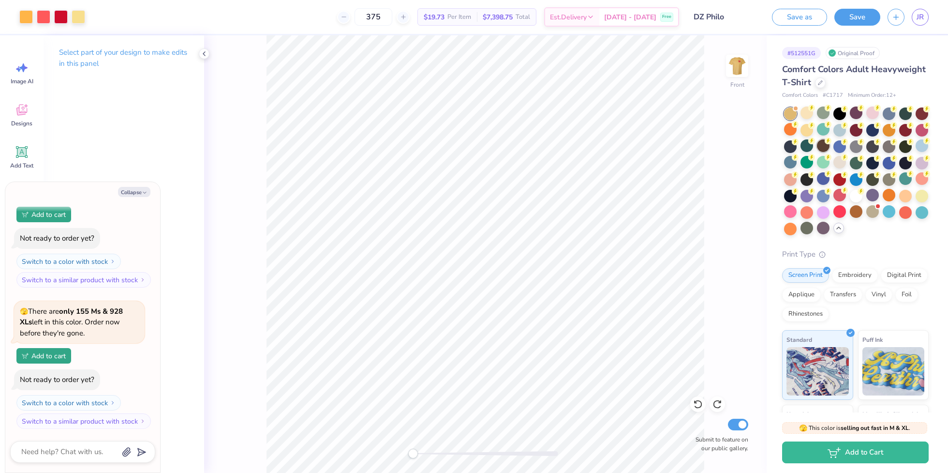
click at [821, 149] on div at bounding box center [823, 145] width 13 height 13
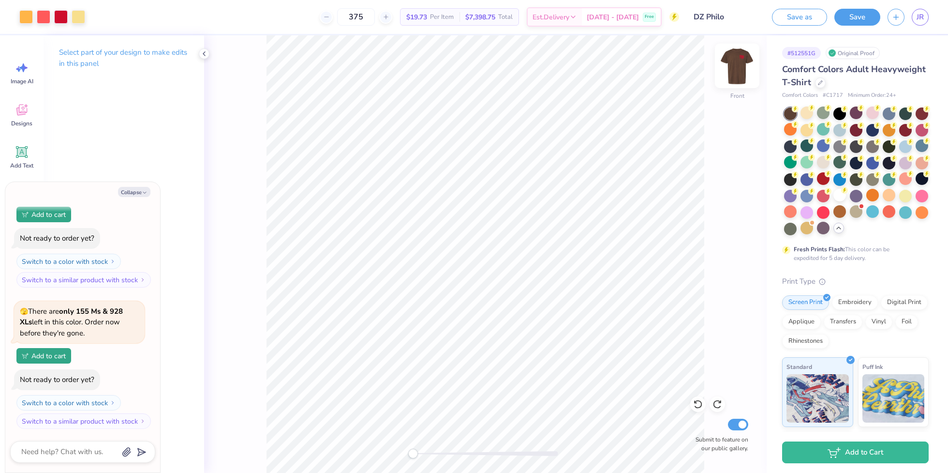
click at [734, 64] on img at bounding box center [737, 65] width 39 height 39
click at [734, 64] on img at bounding box center [737, 65] width 19 height 19
click at [824, 195] on div at bounding box center [823, 195] width 13 height 13
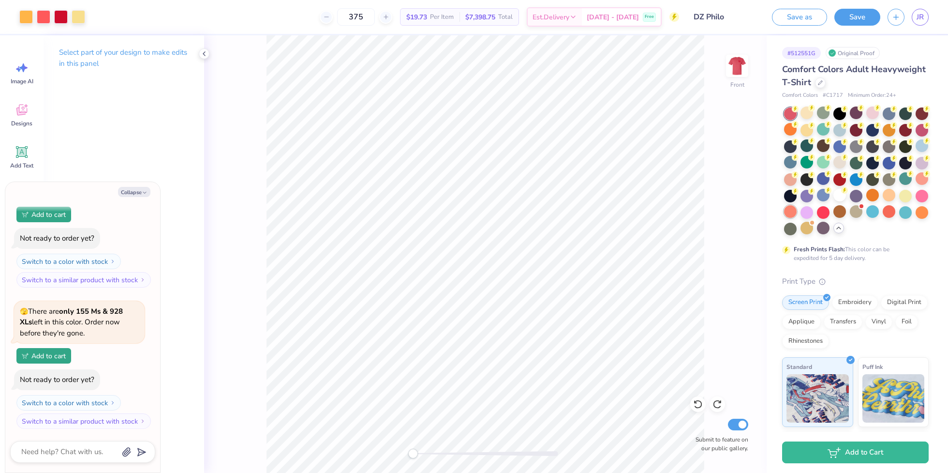
click at [790, 208] on div at bounding box center [790, 211] width 13 height 13
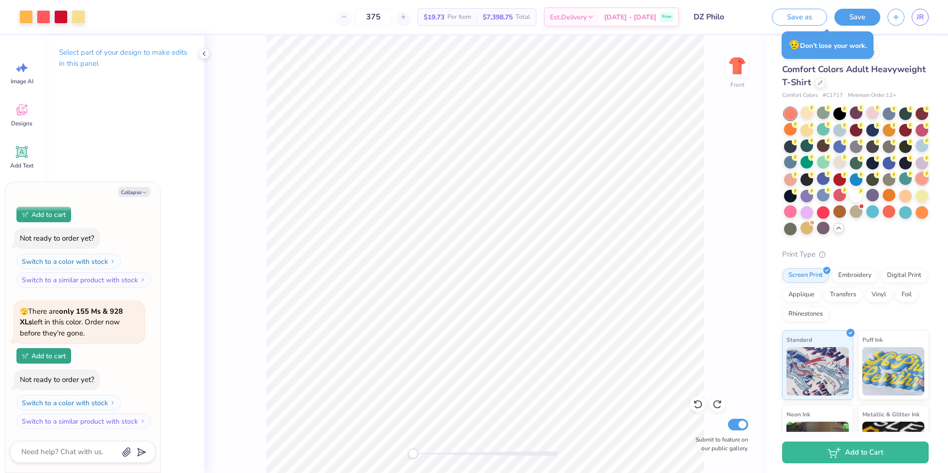
click at [923, 182] on div at bounding box center [922, 178] width 13 height 13
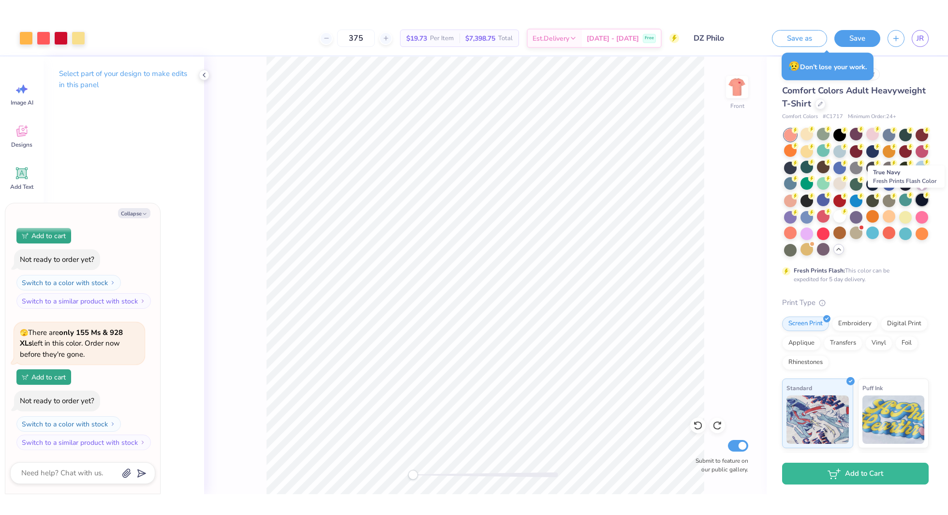
scroll to position [136, 0]
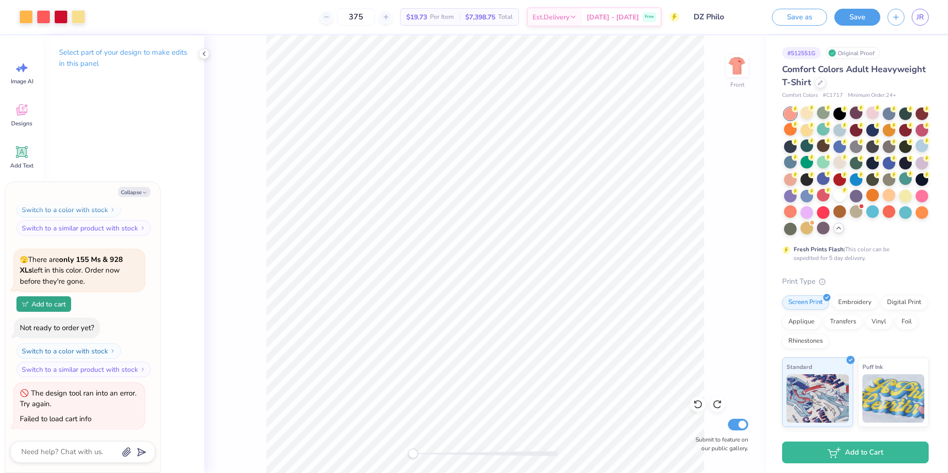
click at [807, 111] on div at bounding box center [807, 112] width 13 height 13
click at [423, 98] on div "Art colors 375 $19.73 Per Item $7,398.75 Total Est. Delivery Sep 21 - 24 Free D…" at bounding box center [474, 236] width 948 height 473
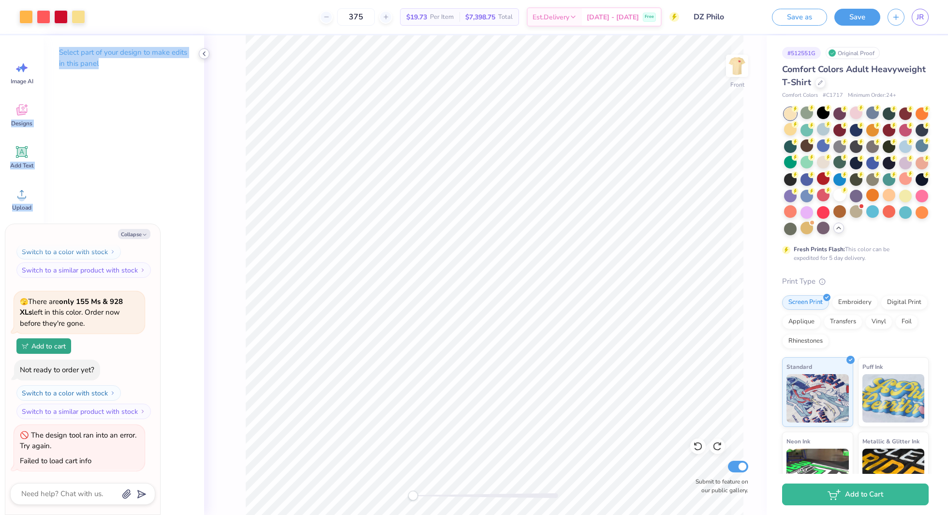
click at [204, 54] on icon at bounding box center [204, 54] width 8 height 8
click at [740, 65] on img at bounding box center [737, 65] width 39 height 39
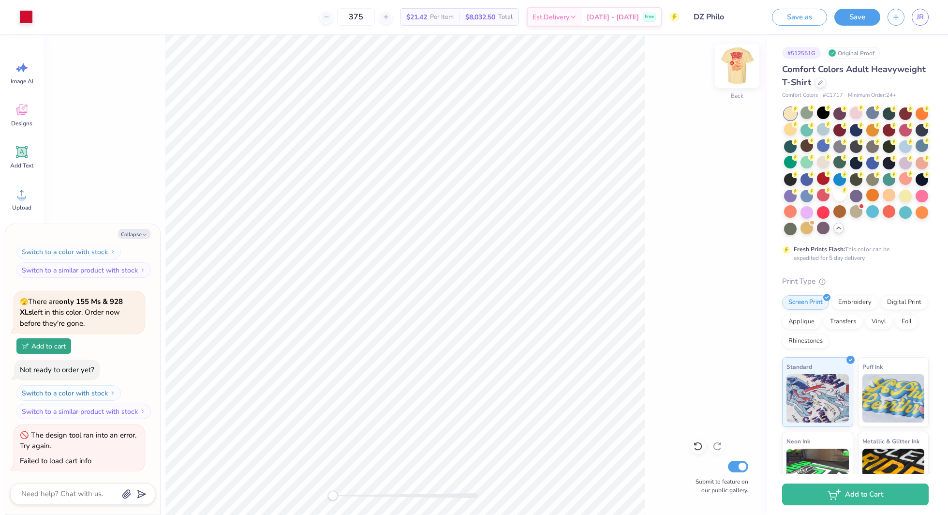
click at [730, 73] on img at bounding box center [737, 65] width 39 height 39
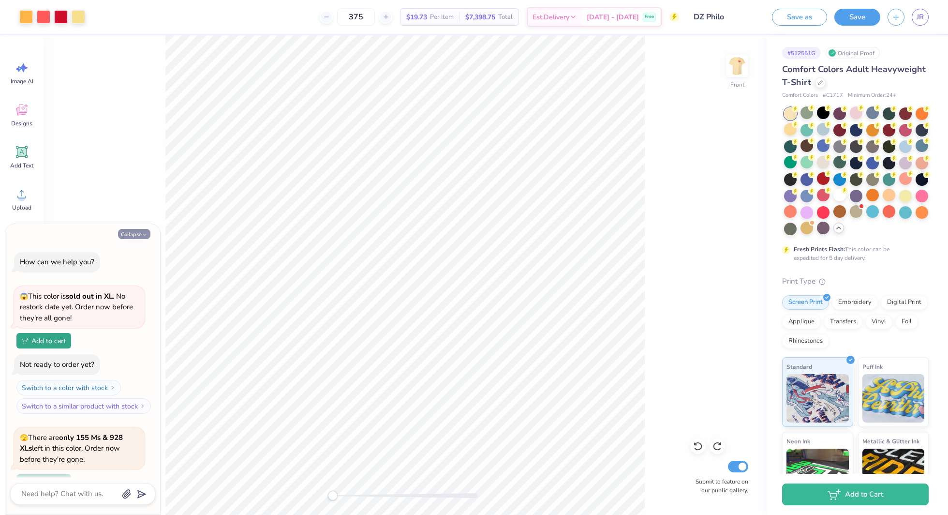
click at [133, 229] on button "Collapse" at bounding box center [134, 234] width 32 height 10
type textarea "x"
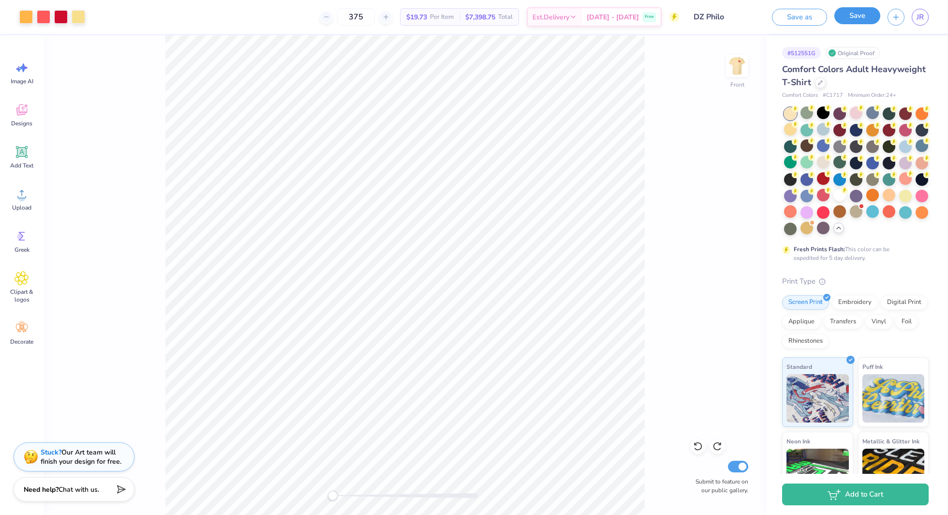
click at [866, 15] on button "Save" at bounding box center [857, 15] width 46 height 17
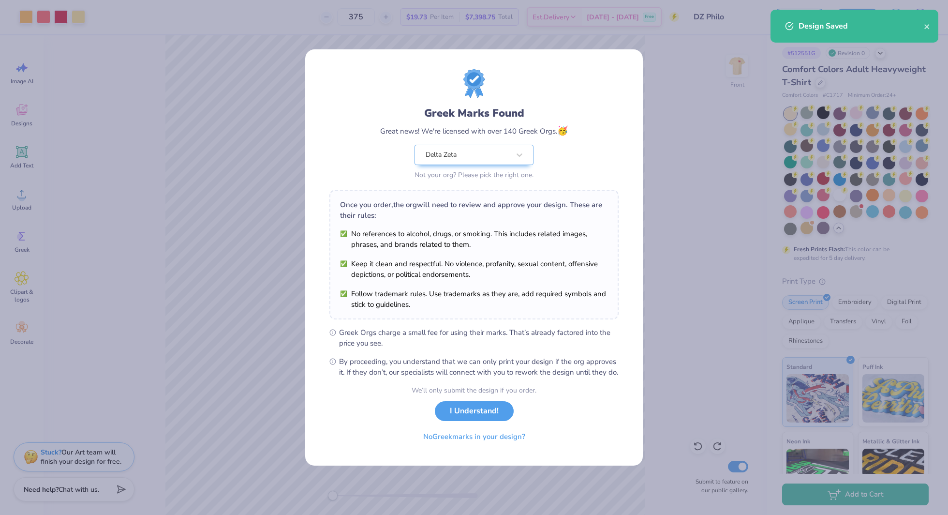
click at [458, 404] on div "We’ll only submit the design if you order. I Understand! No Greek marks in your…" at bounding box center [474, 415] width 125 height 61
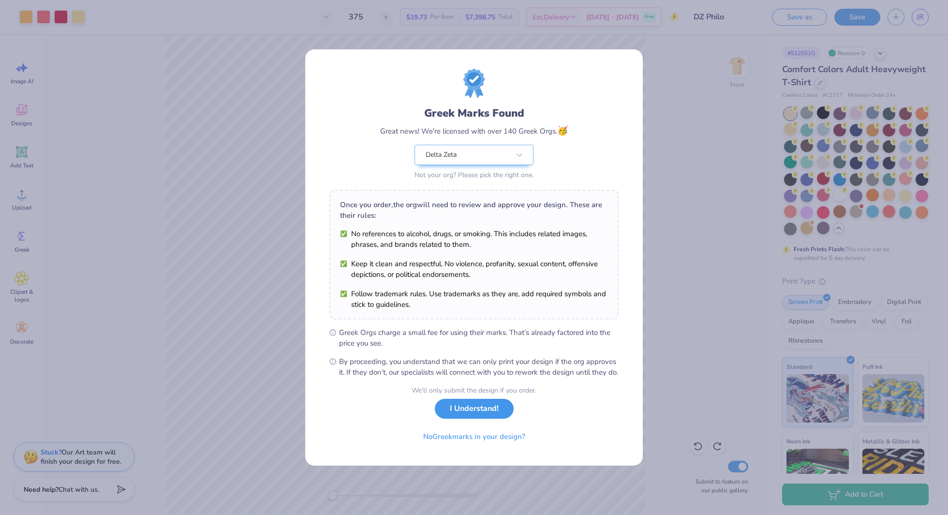
click at [510, 414] on button "I Understand!" at bounding box center [474, 409] width 79 height 20
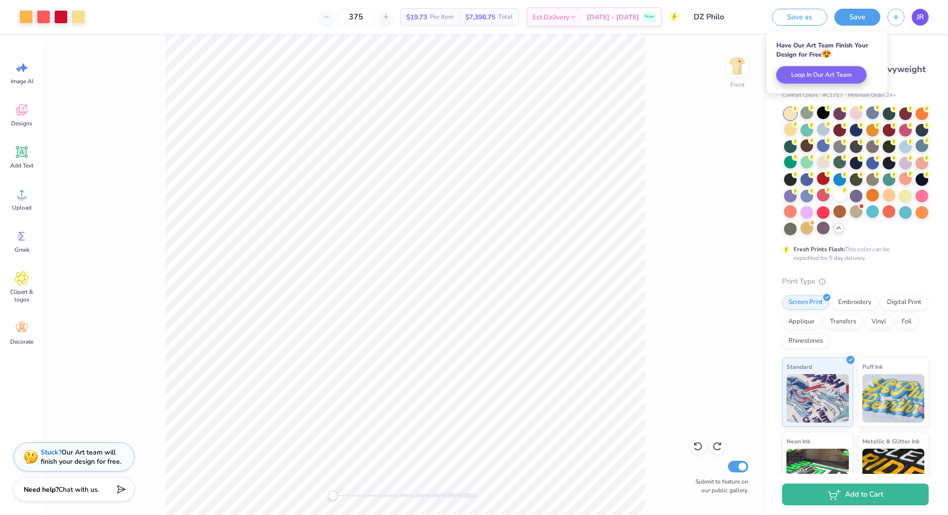
click at [925, 21] on link "JR" at bounding box center [920, 17] width 17 height 17
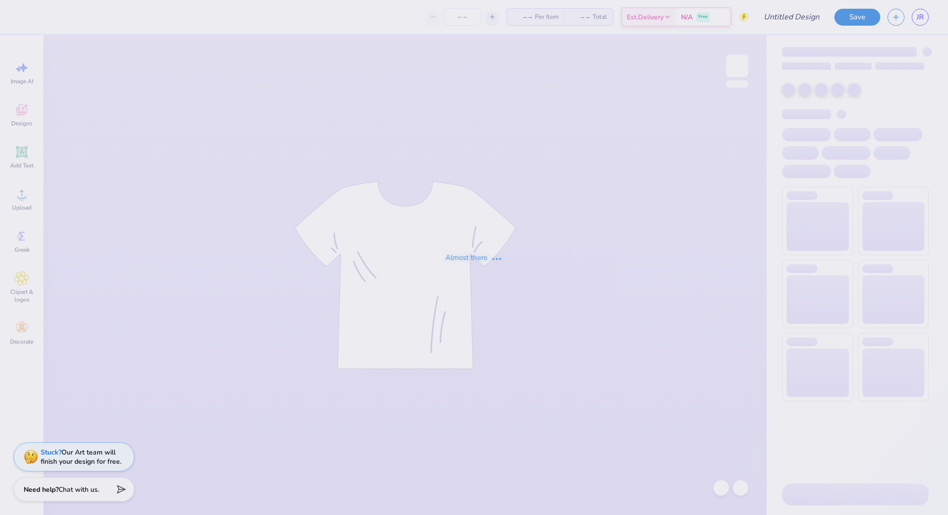
type input "DZ Philo"
type input "375"
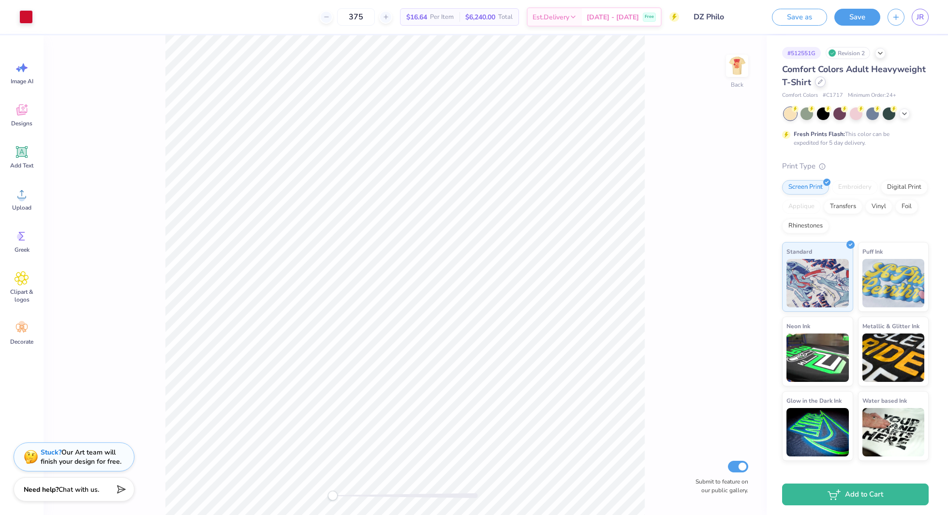
click at [818, 83] on icon at bounding box center [820, 81] width 5 height 5
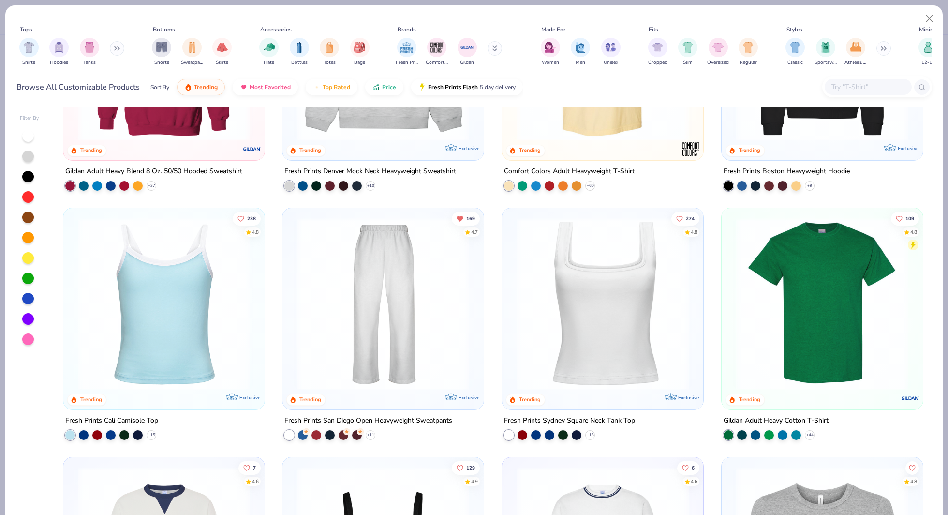
scroll to position [185, 0]
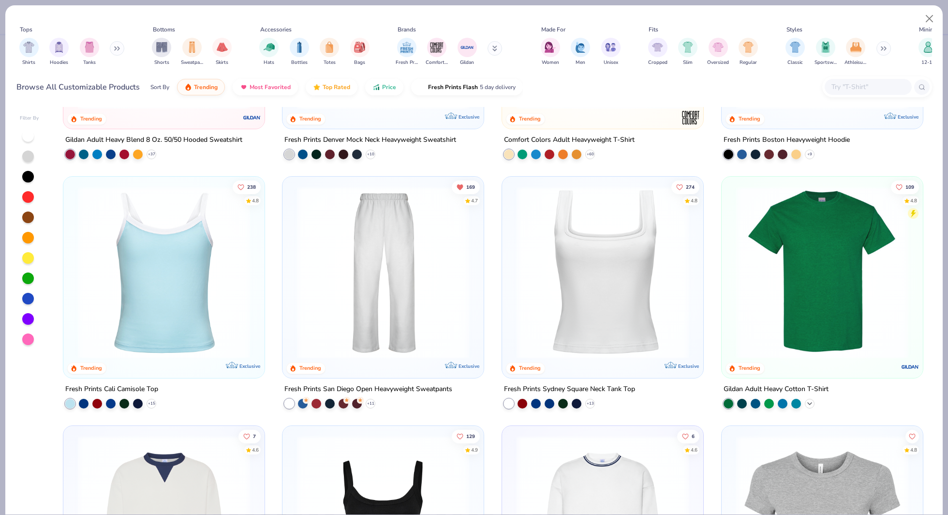
click at [813, 402] on icon at bounding box center [810, 403] width 8 height 8
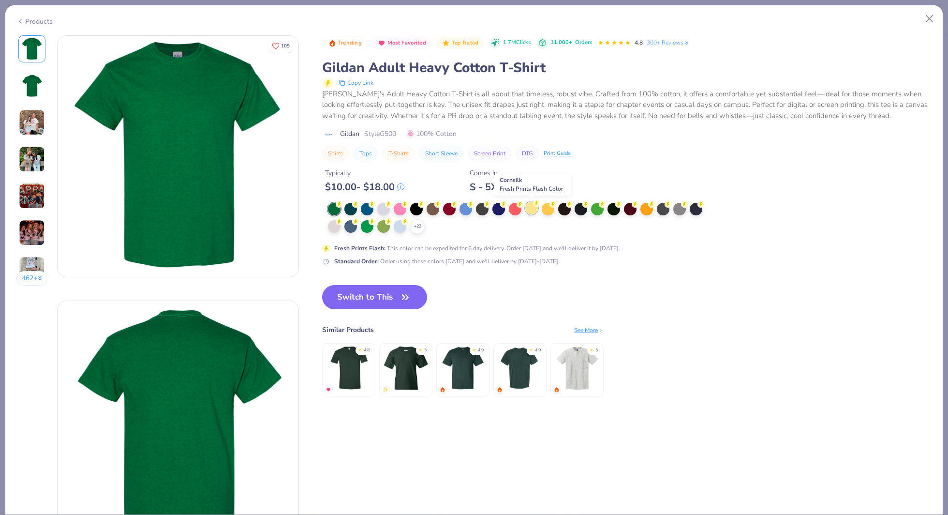
click at [535, 211] on div at bounding box center [531, 208] width 13 height 13
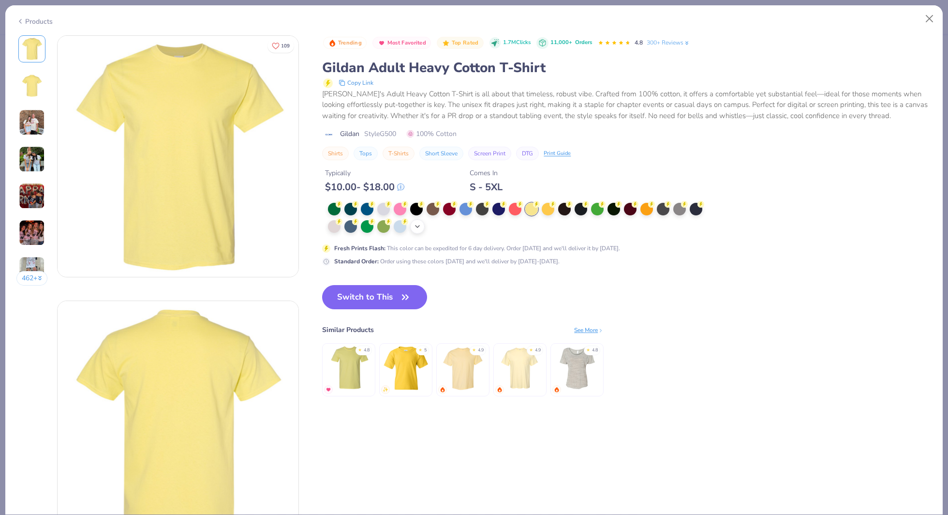
click at [415, 229] on icon at bounding box center [418, 227] width 8 height 8
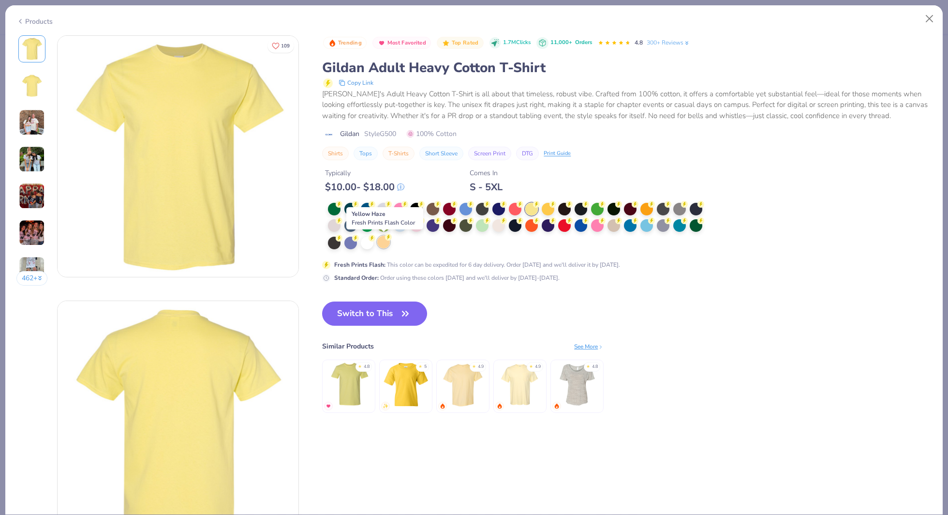
click at [383, 243] on div at bounding box center [383, 242] width 13 height 13
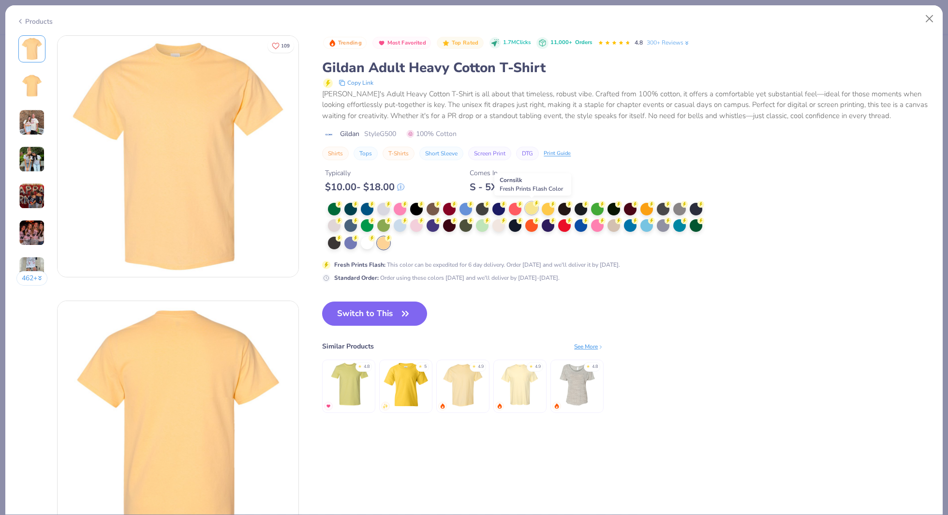
click at [532, 211] on div at bounding box center [531, 208] width 13 height 13
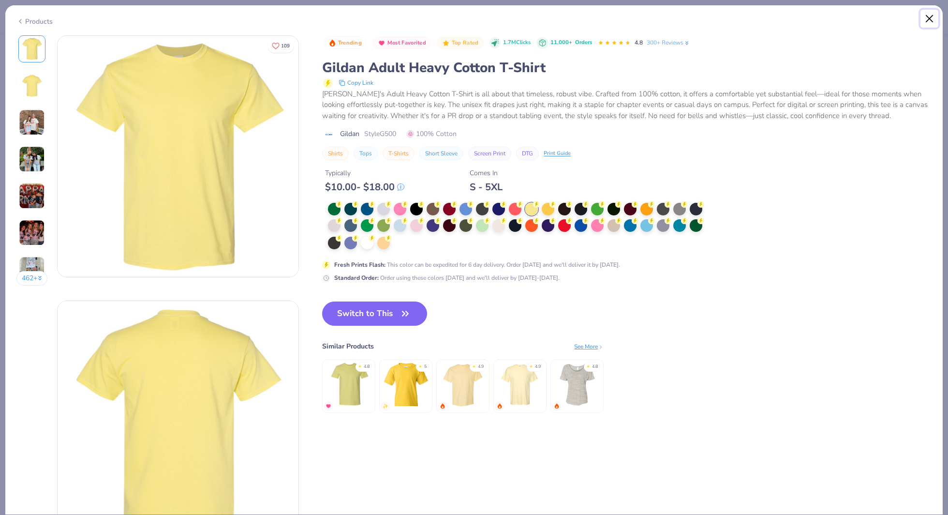
click at [929, 18] on button "Close" at bounding box center [930, 19] width 18 height 18
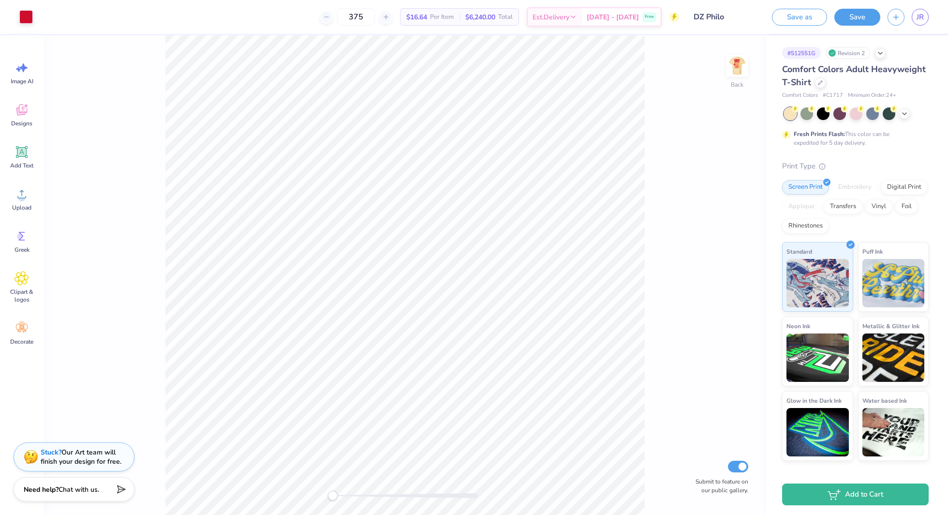
click at [824, 86] on div "Comfort Colors Adult Heavyweight T-Shirt" at bounding box center [855, 76] width 147 height 26
click at [822, 85] on div at bounding box center [820, 81] width 11 height 11
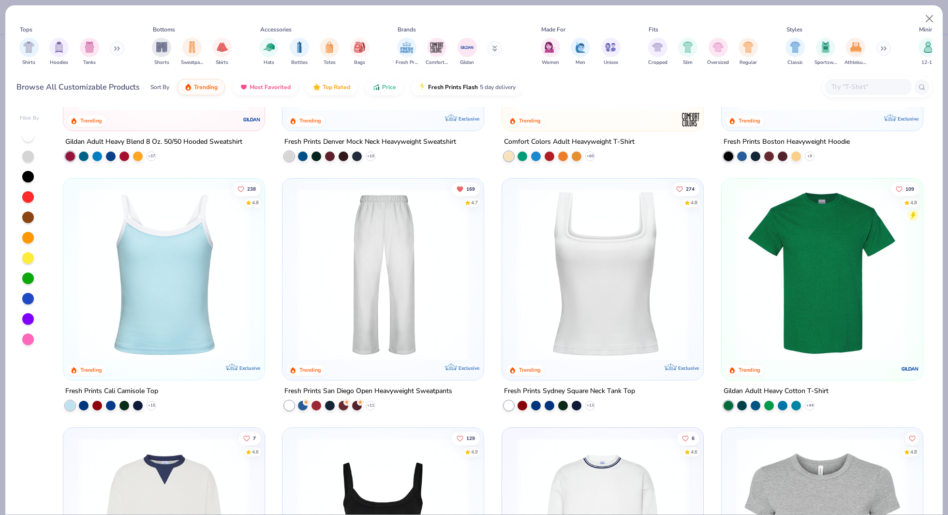
scroll to position [199, 0]
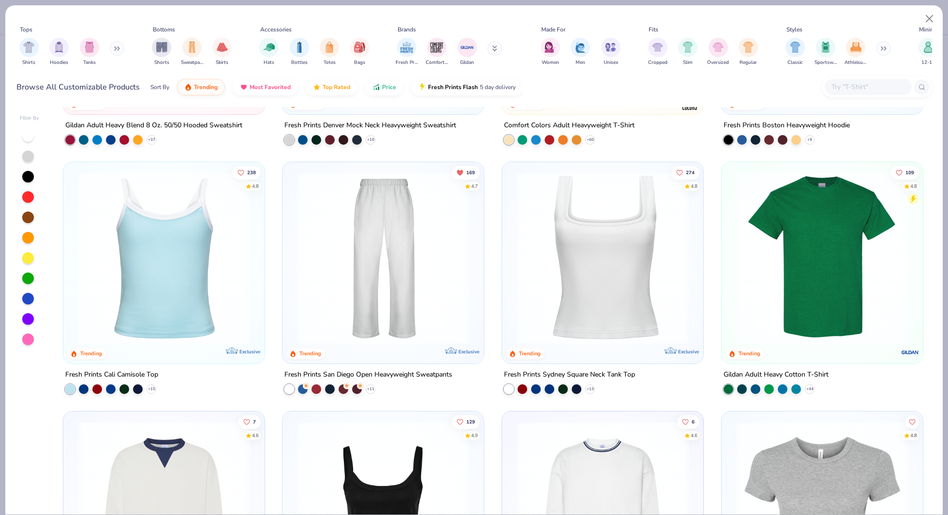
click at [794, 269] on img at bounding box center [822, 258] width 182 height 172
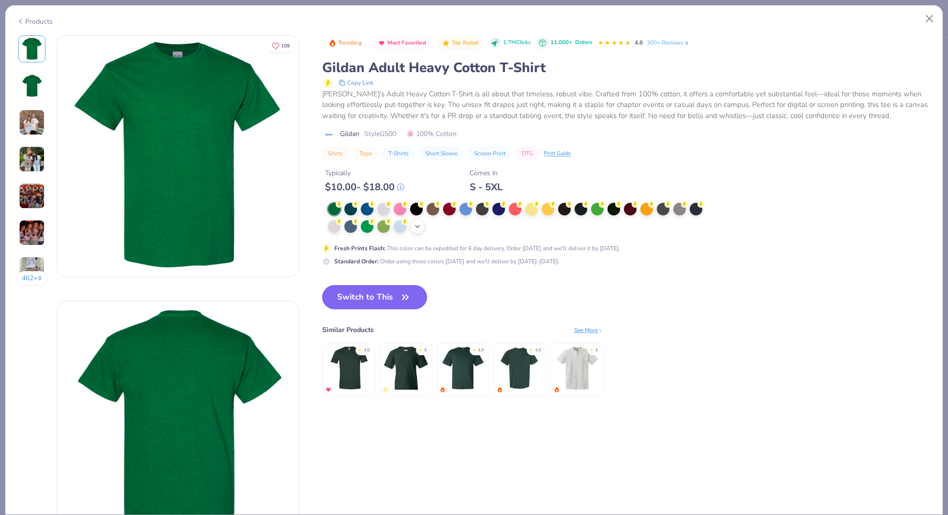
click at [417, 228] on icon at bounding box center [418, 227] width 8 height 8
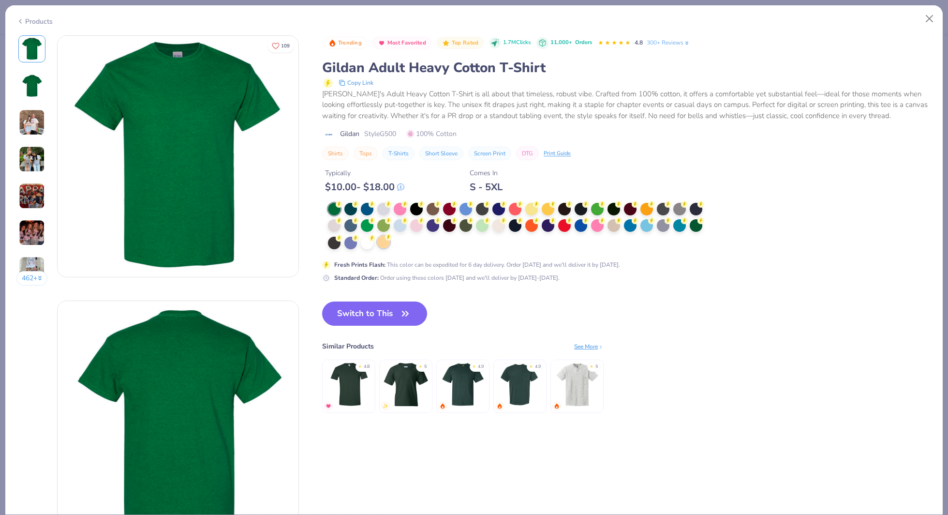
click at [387, 239] on circle at bounding box center [388, 237] width 7 height 7
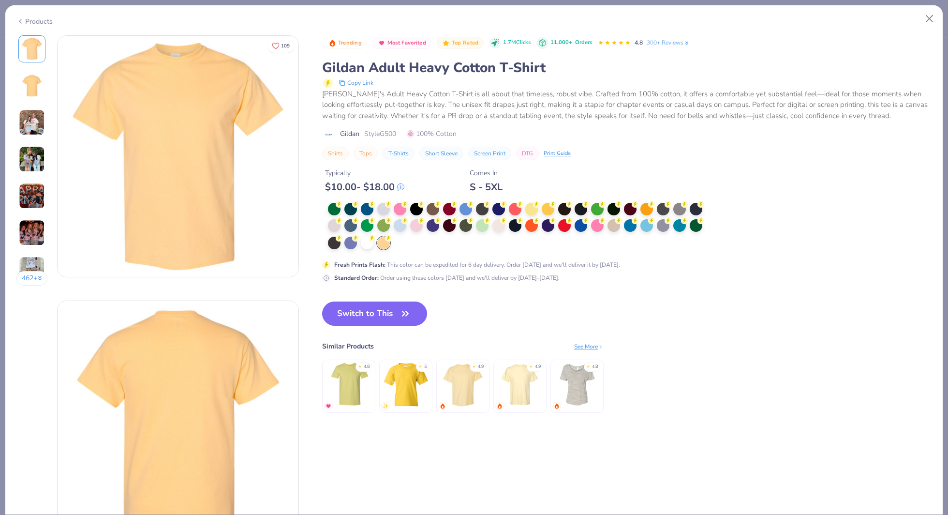
click at [377, 329] on div "Switch to This Similar Products See More ★ 4.8 ★ 5 ★ 4.9 ★ 4.9 ★ 4.8" at bounding box center [463, 366] width 282 height 131
click at [377, 314] on button "Switch to This" at bounding box center [374, 313] width 105 height 24
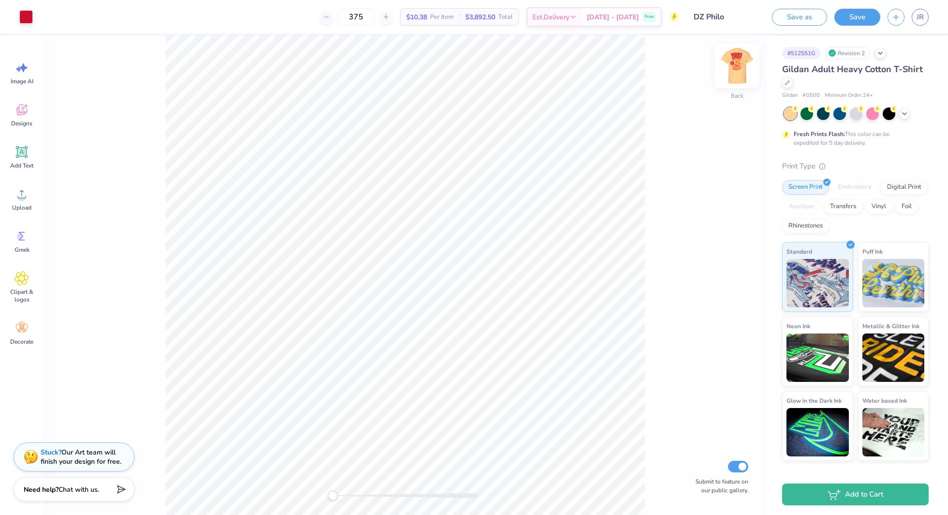
click at [739, 65] on img at bounding box center [737, 65] width 39 height 39
click at [909, 114] on div at bounding box center [856, 113] width 145 height 13
click at [905, 114] on icon at bounding box center [905, 113] width 8 height 8
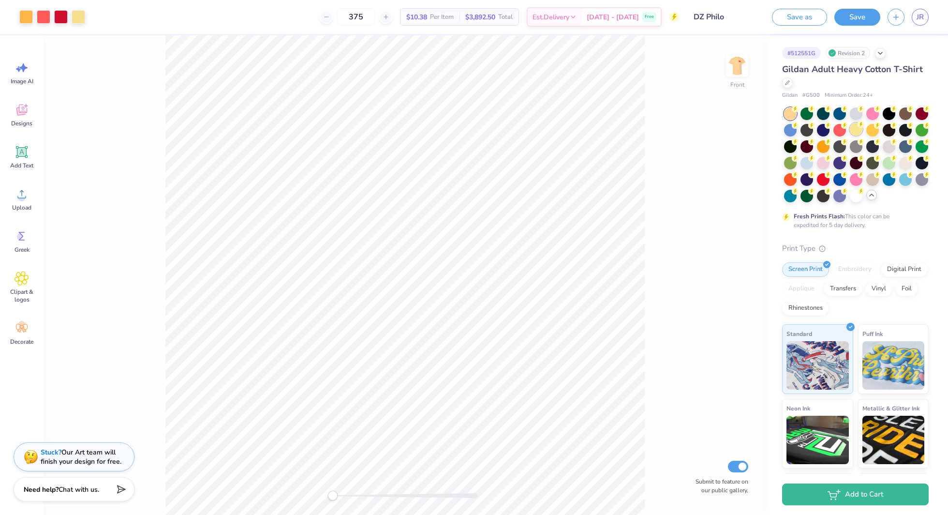
click at [855, 128] on div at bounding box center [856, 129] width 13 height 13
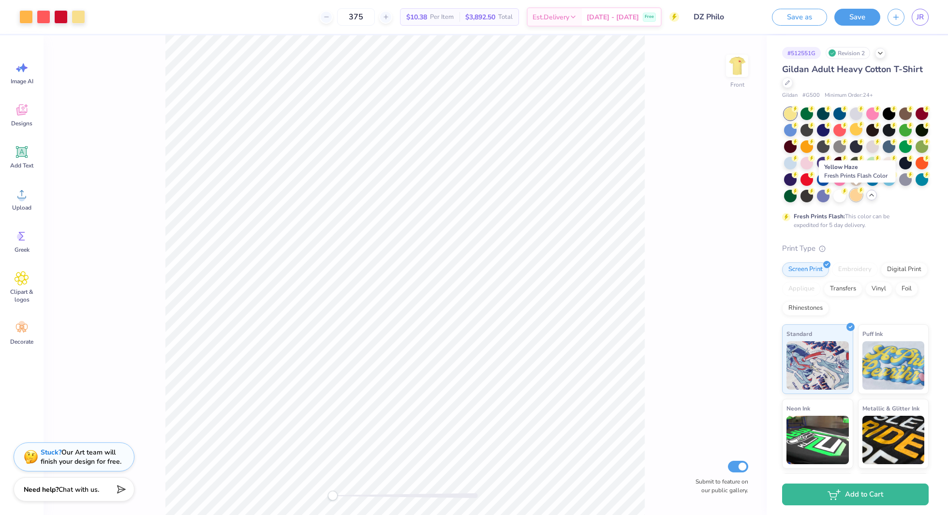
click at [858, 200] on div at bounding box center [856, 195] width 13 height 13
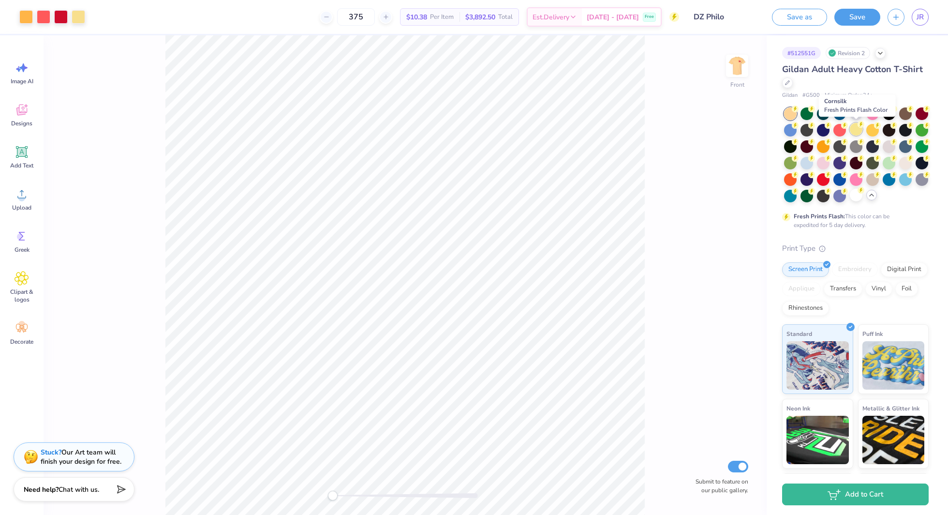
click at [859, 129] on div at bounding box center [856, 129] width 13 height 13
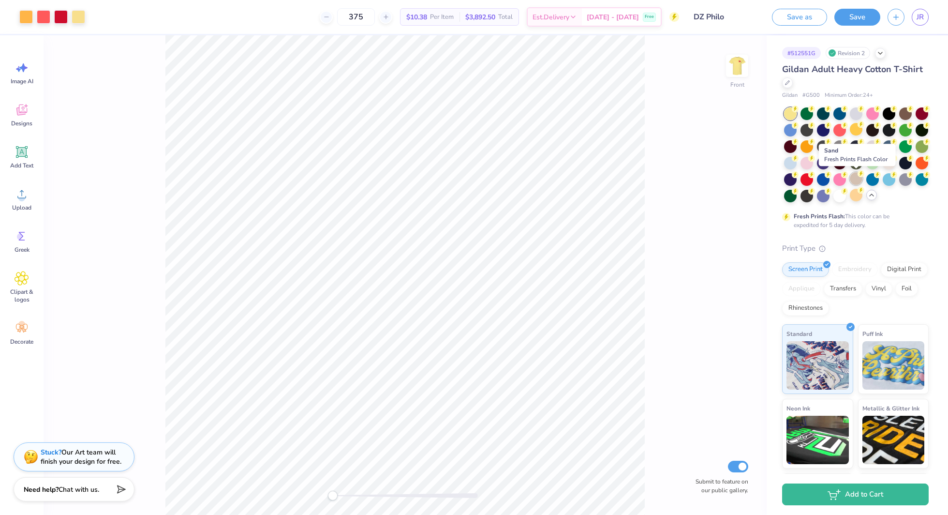
click at [855, 179] on div at bounding box center [856, 178] width 13 height 13
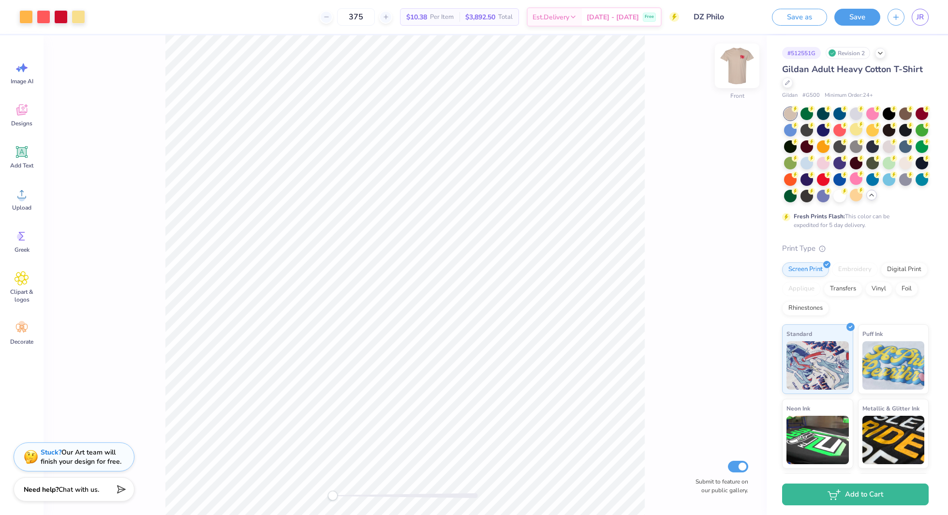
click at [735, 69] on img at bounding box center [737, 65] width 39 height 39
click at [735, 69] on img at bounding box center [737, 65] width 19 height 19
click at [810, 117] on div at bounding box center [807, 112] width 13 height 13
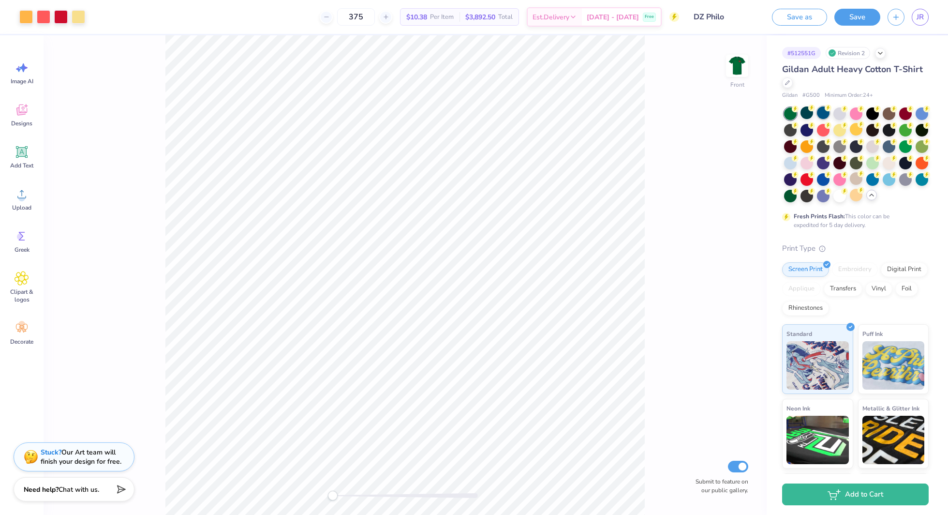
click at [820, 114] on div at bounding box center [823, 112] width 13 height 13
click at [838, 114] on div at bounding box center [839, 112] width 13 height 13
click at [852, 114] on div at bounding box center [856, 112] width 13 height 13
click at [871, 114] on div at bounding box center [872, 112] width 13 height 13
click at [894, 112] on div at bounding box center [889, 112] width 13 height 13
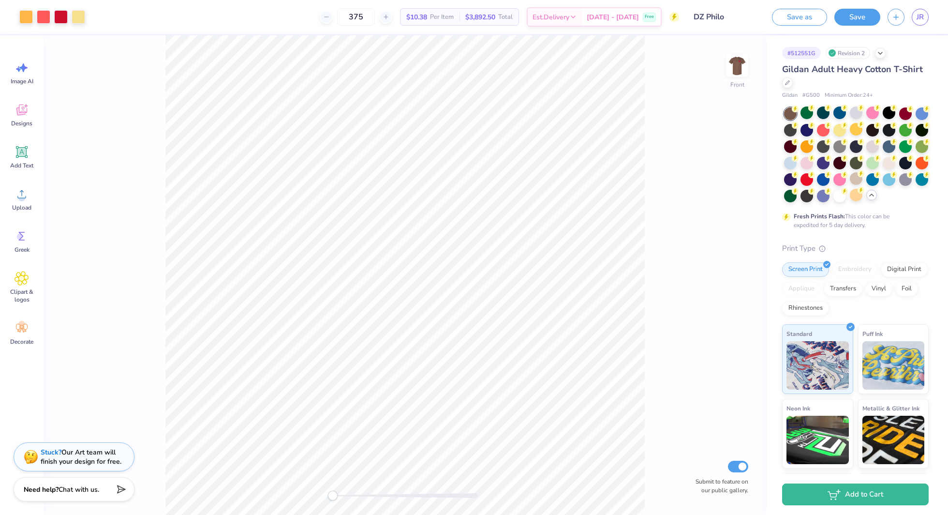
click at [912, 115] on div at bounding box center [856, 154] width 145 height 95
click at [908, 114] on div at bounding box center [905, 112] width 13 height 13
click at [918, 114] on div at bounding box center [922, 112] width 13 height 13
click at [823, 131] on div at bounding box center [823, 129] width 13 height 13
click at [837, 133] on div at bounding box center [839, 129] width 13 height 13
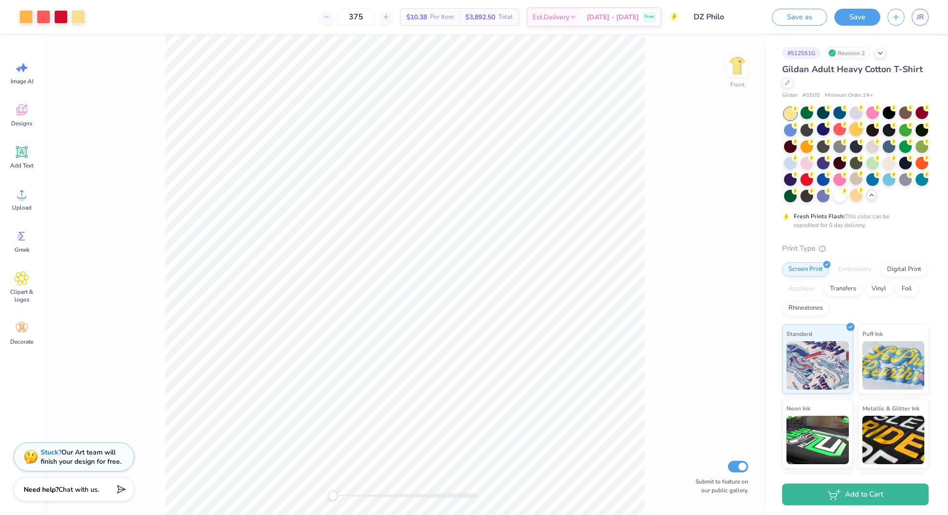
click at [855, 131] on div at bounding box center [856, 129] width 13 height 13
click at [906, 132] on div at bounding box center [905, 129] width 13 height 13
click at [808, 150] on div at bounding box center [807, 145] width 13 height 13
drag, startPoint x: 888, startPoint y: 149, endPoint x: 897, endPoint y: 149, distance: 9.7
click at [888, 149] on div at bounding box center [889, 146] width 13 height 13
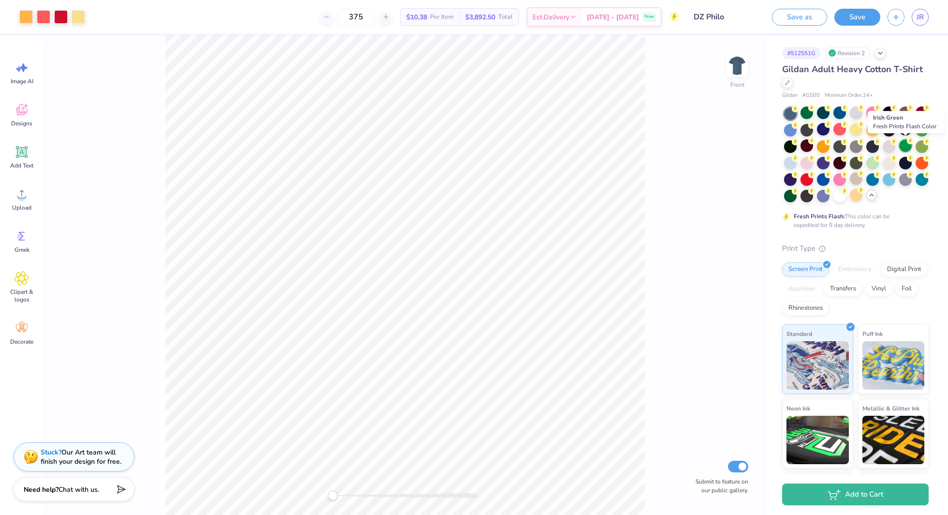
click at [902, 149] on div at bounding box center [905, 145] width 13 height 13
click at [883, 149] on div at bounding box center [889, 145] width 13 height 13
click at [916, 149] on div at bounding box center [922, 145] width 13 height 13
click at [811, 164] on div at bounding box center [807, 162] width 13 height 13
click at [822, 164] on div at bounding box center [823, 162] width 13 height 13
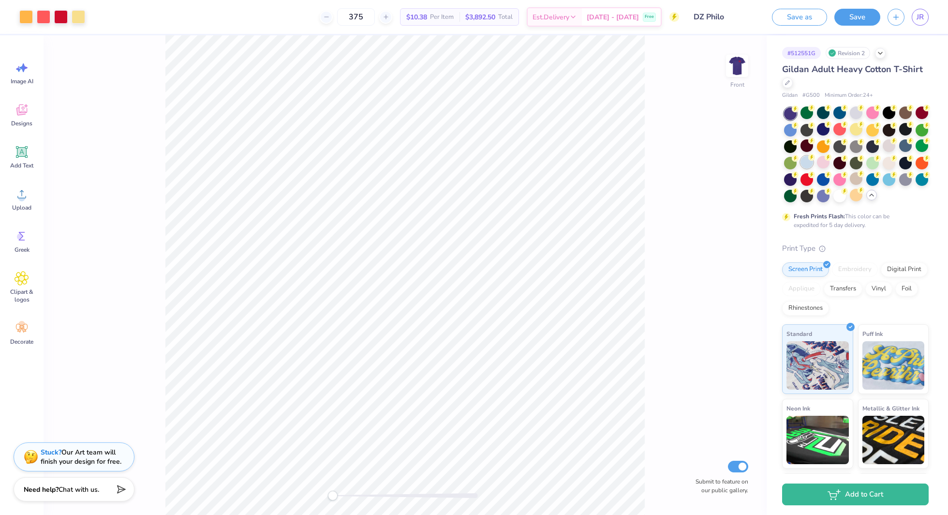
click at [809, 164] on div at bounding box center [807, 162] width 13 height 13
click at [824, 163] on div at bounding box center [823, 162] width 13 height 13
click at [856, 164] on div at bounding box center [856, 162] width 13 height 13
click at [873, 164] on div at bounding box center [872, 162] width 13 height 13
click at [889, 165] on div at bounding box center [889, 162] width 13 height 13
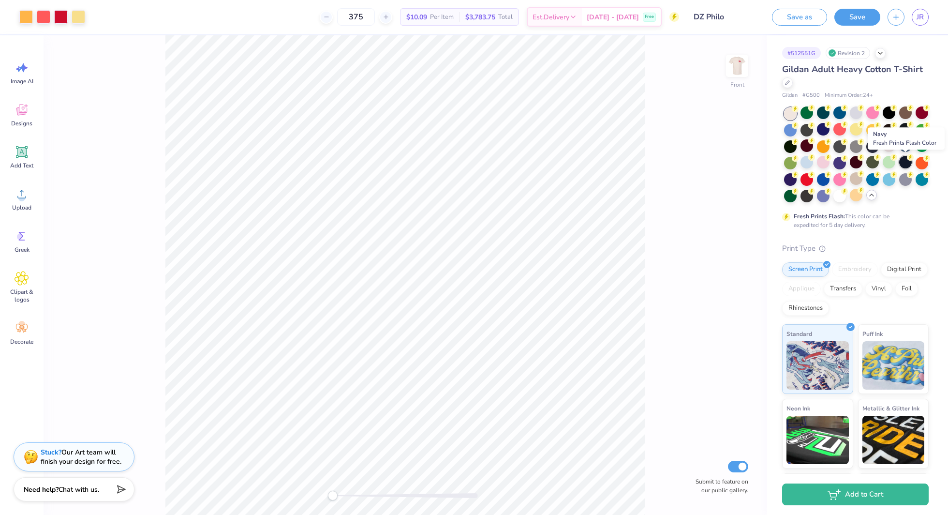
click at [904, 165] on div at bounding box center [905, 162] width 13 height 13
click at [905, 163] on div at bounding box center [905, 162] width 13 height 13
click at [733, 69] on img at bounding box center [737, 65] width 39 height 39
click at [733, 69] on img at bounding box center [737, 65] width 19 height 19
click at [806, 182] on div at bounding box center [807, 178] width 13 height 13
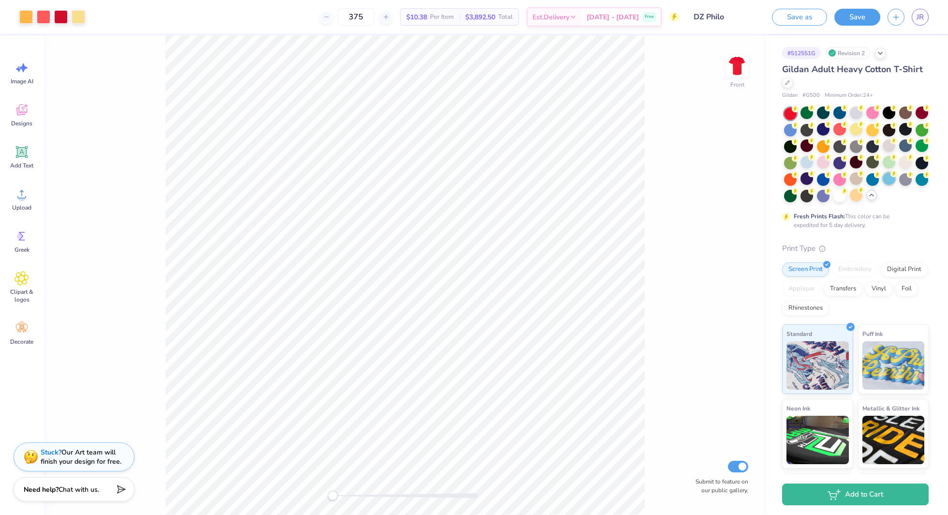
click at [893, 184] on div at bounding box center [889, 178] width 13 height 13
click at [904, 182] on div at bounding box center [905, 178] width 13 height 13
click at [820, 198] on div at bounding box center [823, 195] width 13 height 13
click at [852, 200] on div at bounding box center [856, 195] width 13 height 13
click at [858, 130] on div at bounding box center [856, 129] width 13 height 13
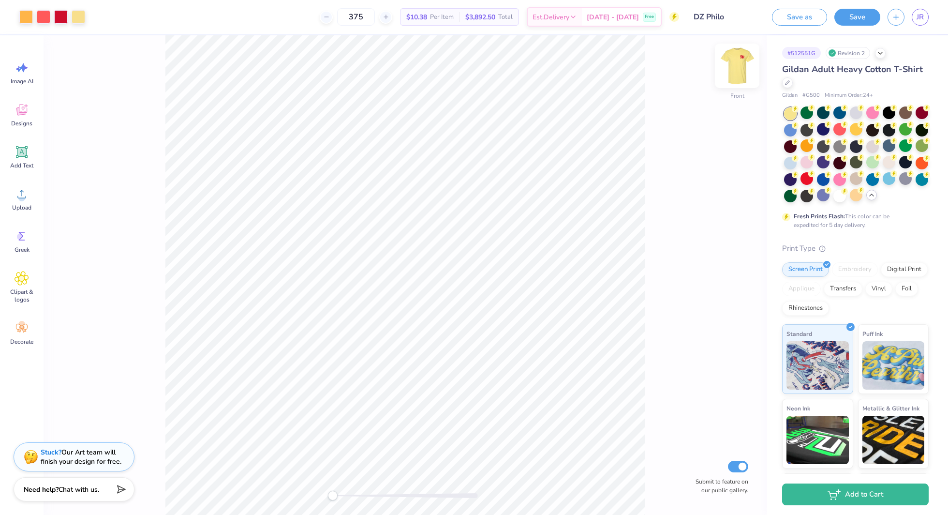
click at [740, 60] on img at bounding box center [737, 65] width 39 height 39
click at [740, 60] on img at bounding box center [737, 65] width 19 height 19
click at [865, 23] on button "Save" at bounding box center [857, 15] width 46 height 17
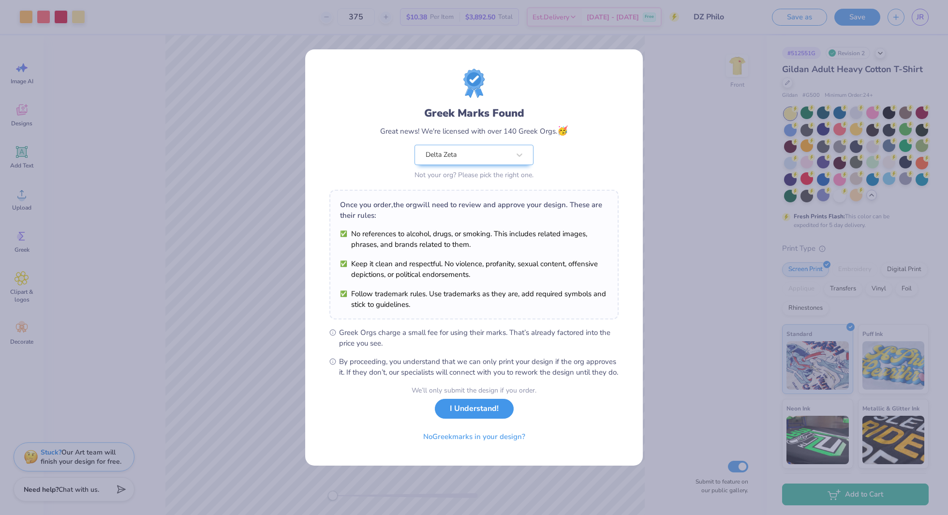
click at [474, 411] on button "I Understand!" at bounding box center [474, 409] width 79 height 20
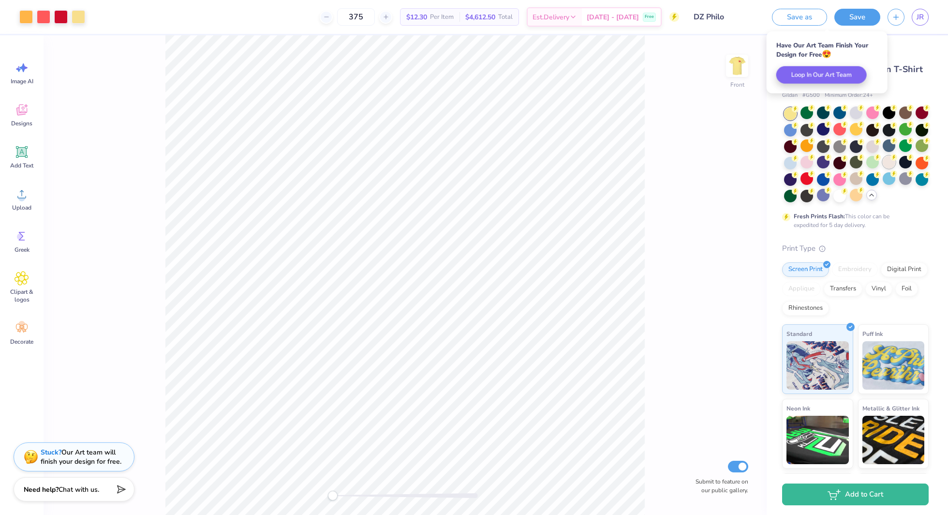
click at [888, 163] on div at bounding box center [889, 162] width 13 height 13
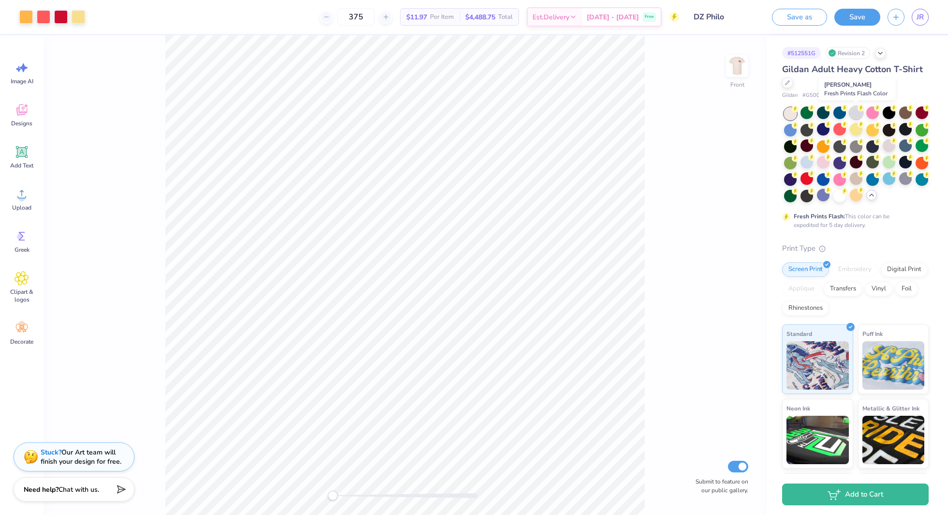
click at [853, 109] on div at bounding box center [856, 112] width 13 height 13
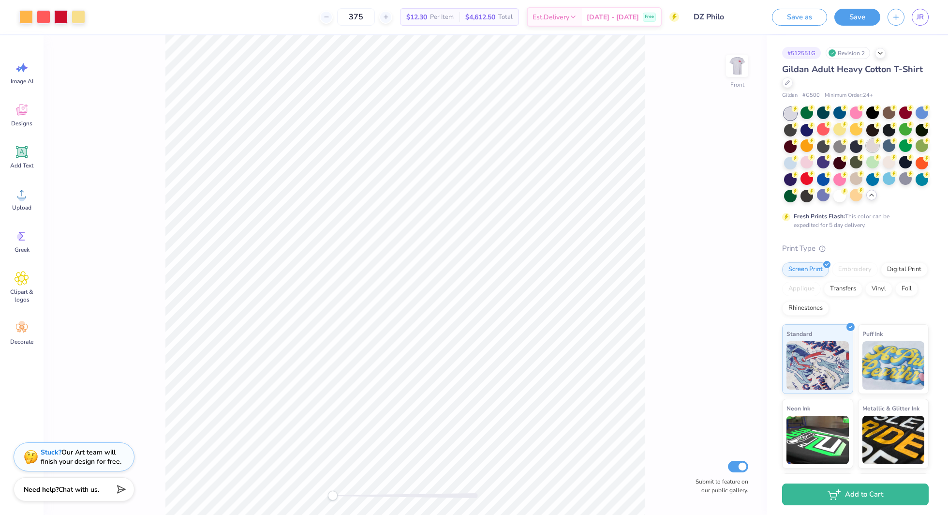
click at [870, 152] on div at bounding box center [856, 154] width 145 height 95
click at [887, 165] on div at bounding box center [889, 162] width 13 height 13
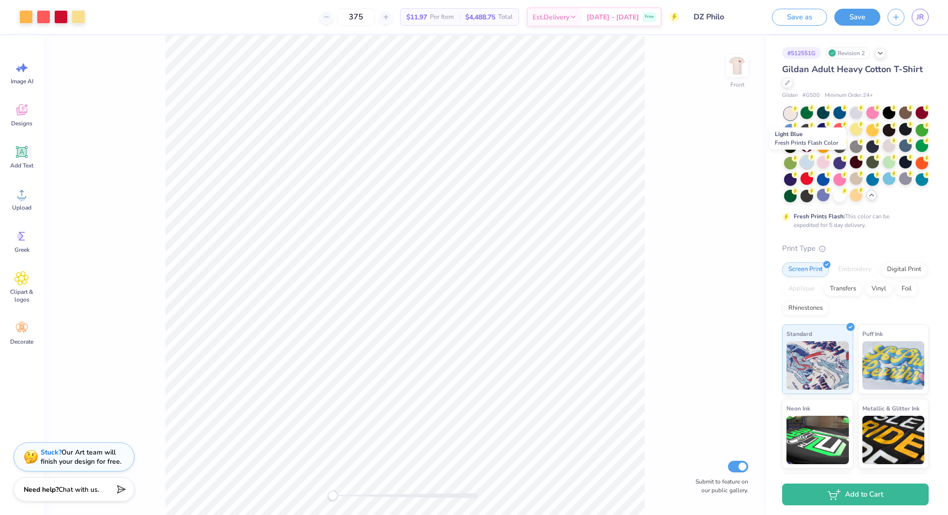
click at [806, 163] on div at bounding box center [807, 162] width 13 height 13
click at [812, 166] on div at bounding box center [807, 162] width 13 height 13
click at [854, 130] on div at bounding box center [856, 129] width 13 height 13
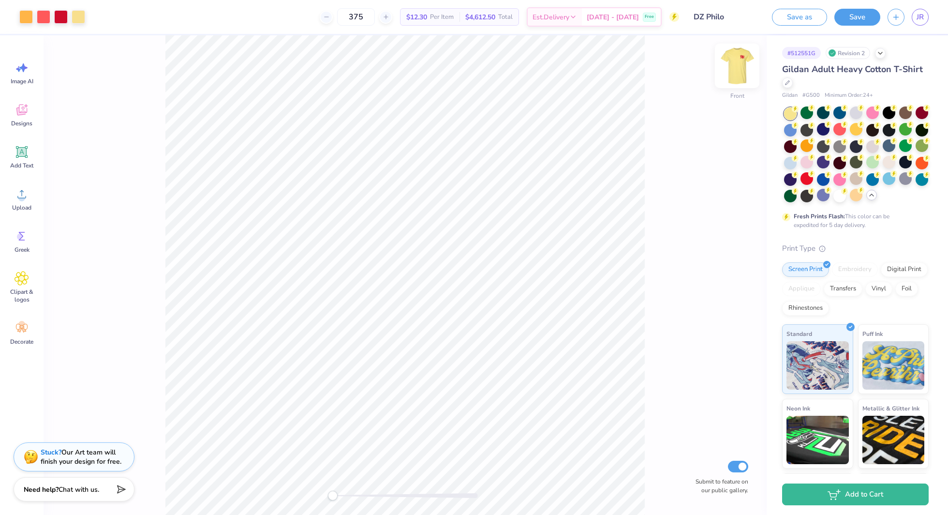
click at [743, 72] on img at bounding box center [737, 65] width 39 height 39
click at [743, 72] on img at bounding box center [737, 65] width 19 height 19
click at [485, 336] on li "Ungroup" at bounding box center [493, 330] width 76 height 19
click at [28, 20] on div at bounding box center [26, 16] width 14 height 14
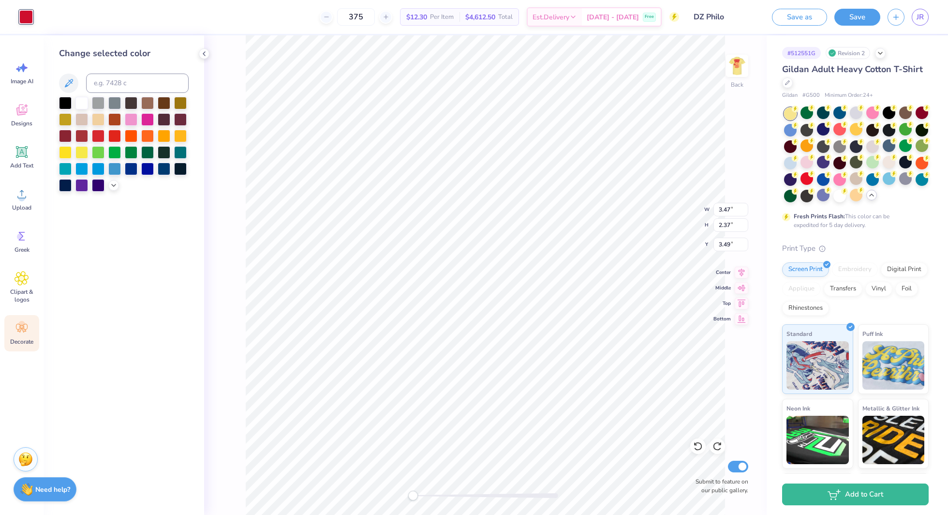
click at [20, 333] on icon at bounding box center [22, 328] width 15 height 15
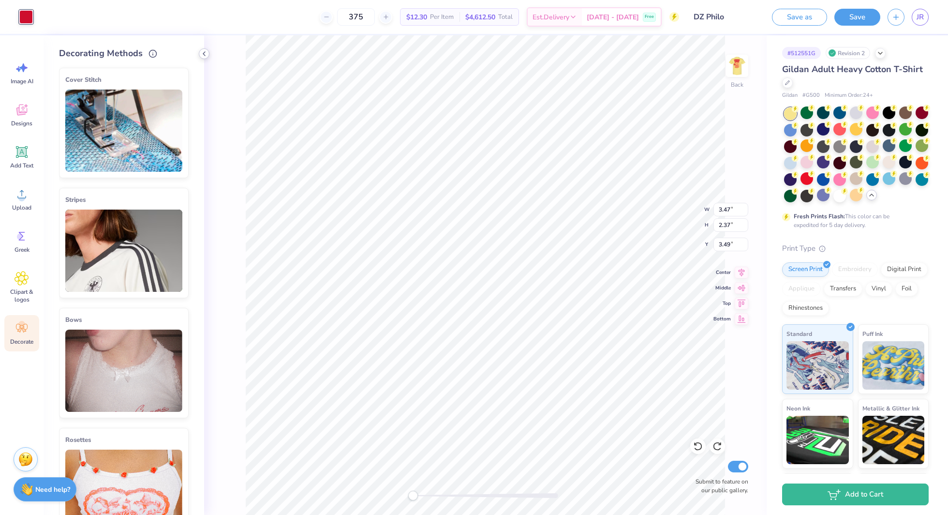
click at [206, 52] on icon at bounding box center [204, 54] width 8 height 8
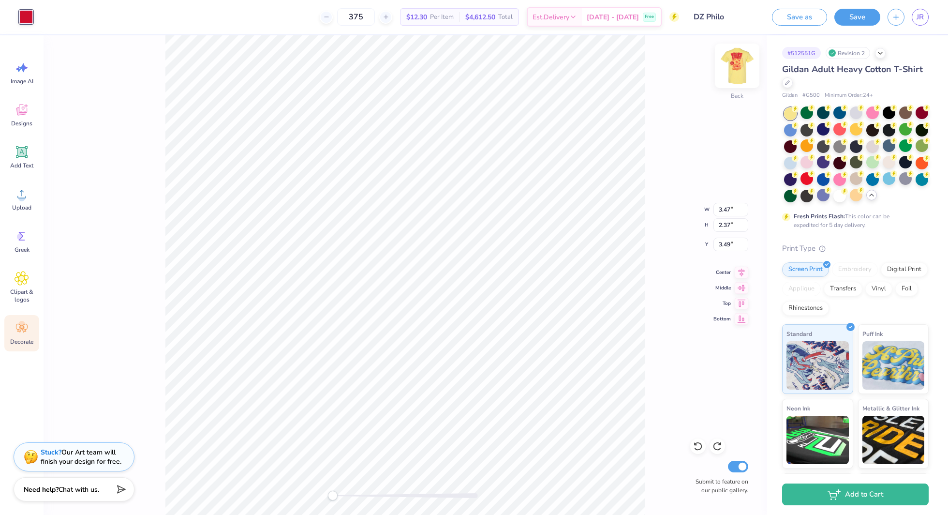
click at [746, 60] on img at bounding box center [737, 65] width 39 height 39
click at [392, 401] on li "Ungroup" at bounding box center [378, 407] width 76 height 19
click at [728, 65] on img at bounding box center [737, 65] width 39 height 39
click at [741, 67] on img at bounding box center [737, 65] width 19 height 19
drag, startPoint x: 649, startPoint y: 129, endPoint x: 743, endPoint y: 71, distance: 111.0
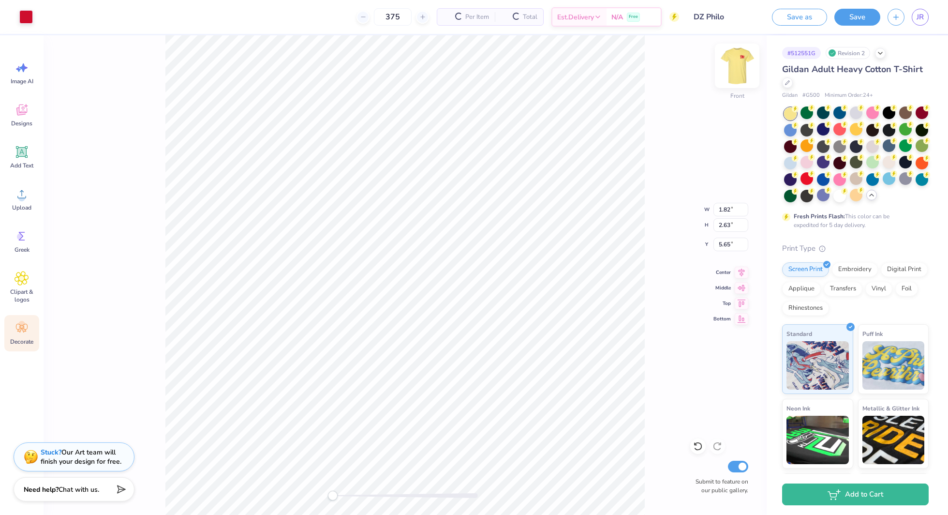
click at [648, 129] on div "Front W 1.82 1.82 " H 2.63 2.63 " Y 5.65 5.65 " Center Middle Top Bottom Submit…" at bounding box center [405, 274] width 723 height 479
click at [743, 71] on img at bounding box center [737, 65] width 39 height 39
click at [788, 83] on icon at bounding box center [787, 81] width 5 height 5
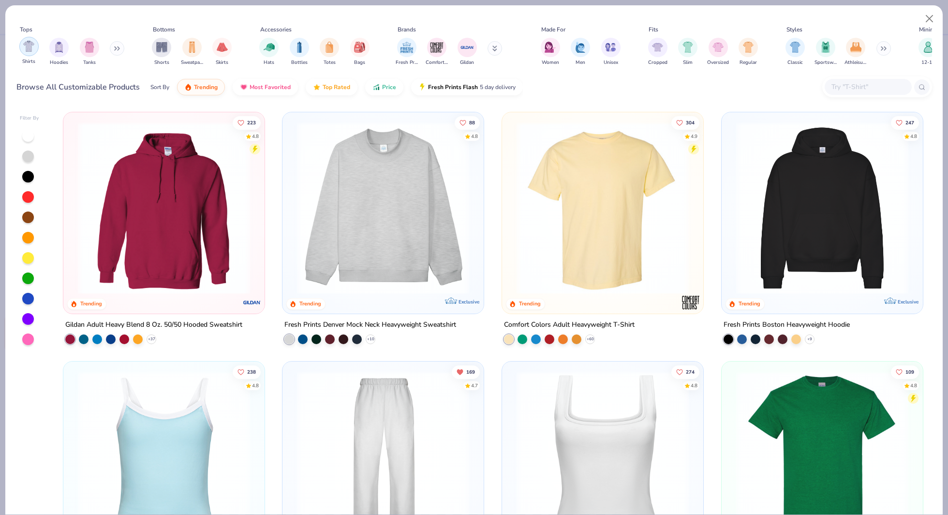
click at [34, 51] on img "filter for Shirts" at bounding box center [28, 46] width 11 height 11
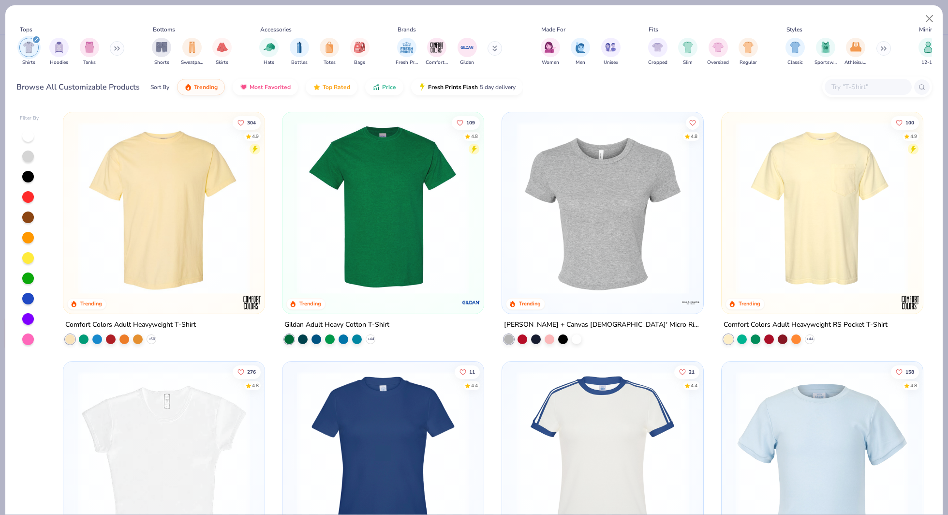
click at [496, 48] on icon at bounding box center [494, 48] width 5 height 6
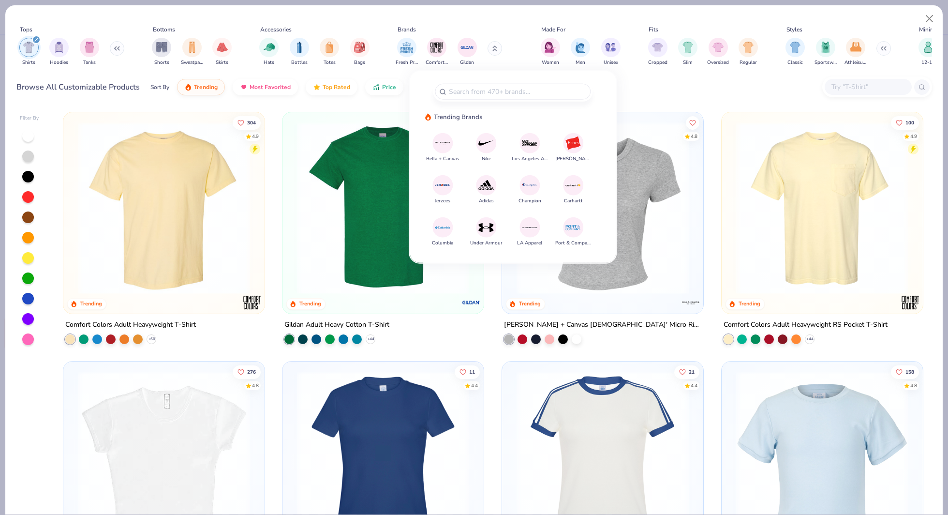
click at [446, 138] on img at bounding box center [442, 142] width 17 height 17
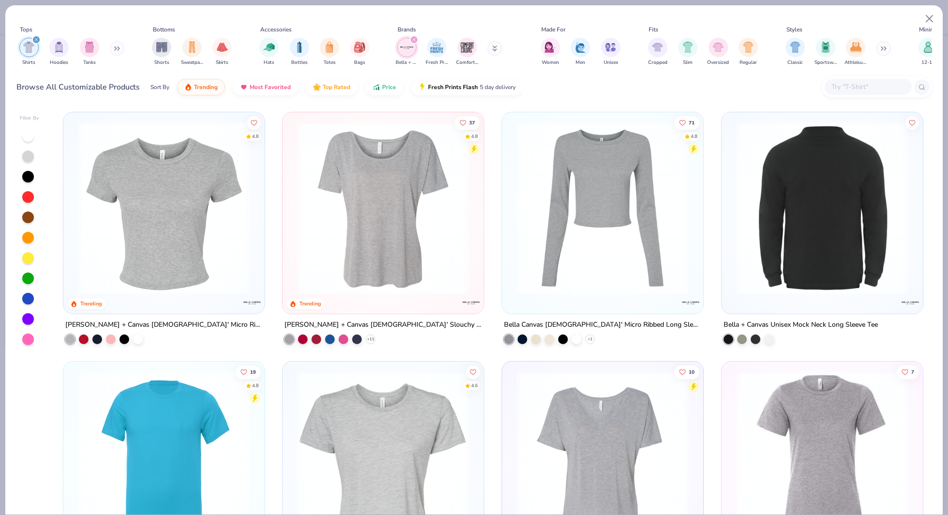
scroll to position [243, 0]
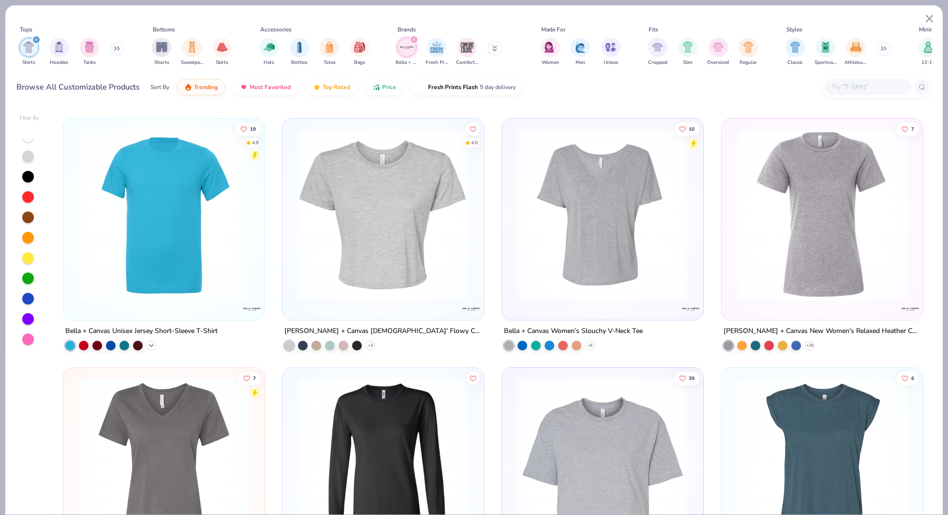
click at [152, 344] on icon at bounding box center [152, 345] width 8 height 8
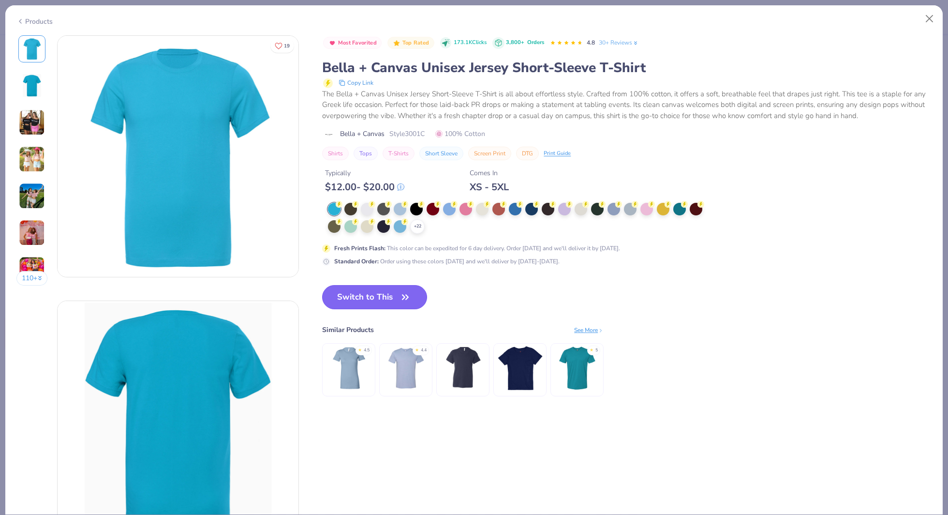
click at [374, 300] on button "Switch to This" at bounding box center [374, 297] width 105 height 24
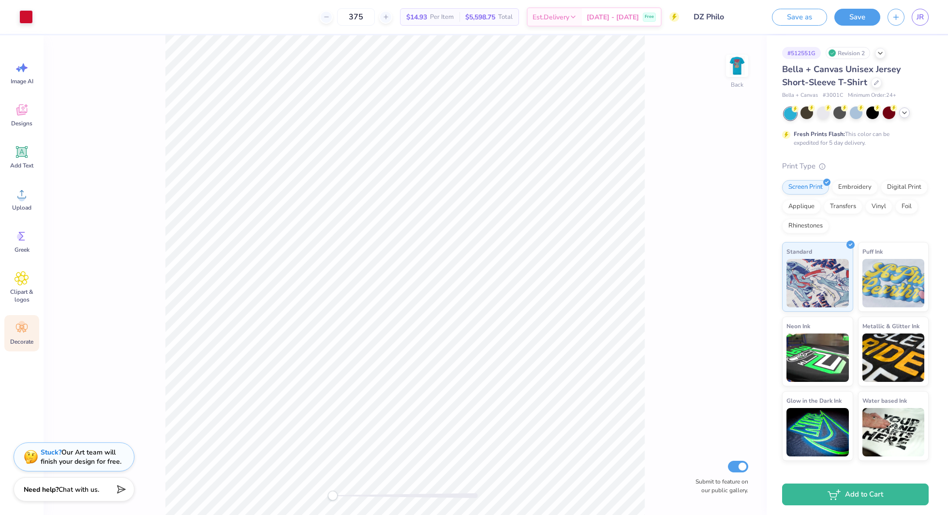
click at [903, 110] on icon at bounding box center [905, 113] width 8 height 8
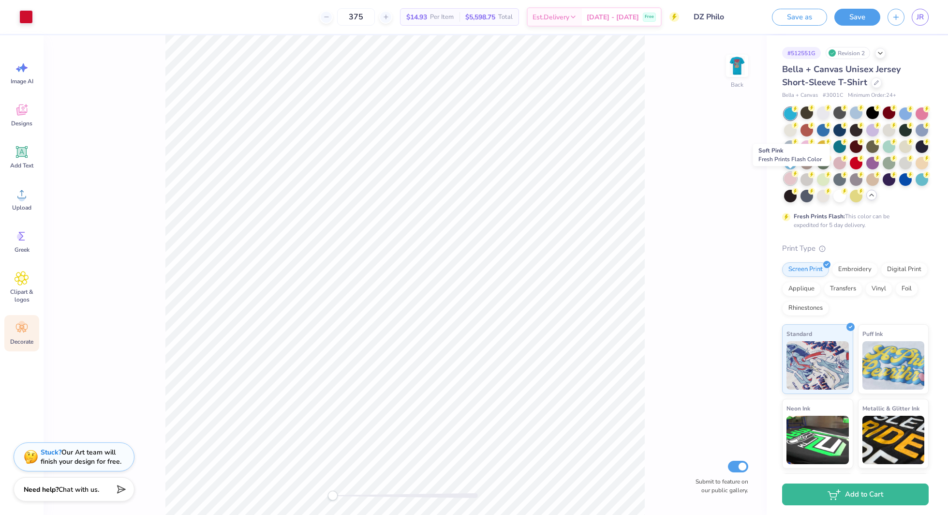
click at [790, 179] on div at bounding box center [790, 178] width 13 height 13
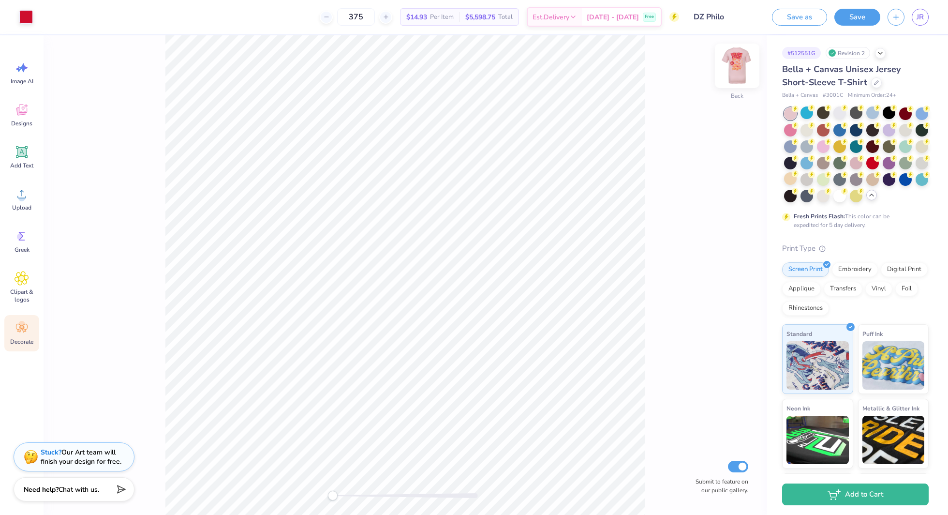
click at [745, 70] on img at bounding box center [737, 65] width 39 height 39
click at [841, 146] on div at bounding box center [839, 145] width 13 height 13
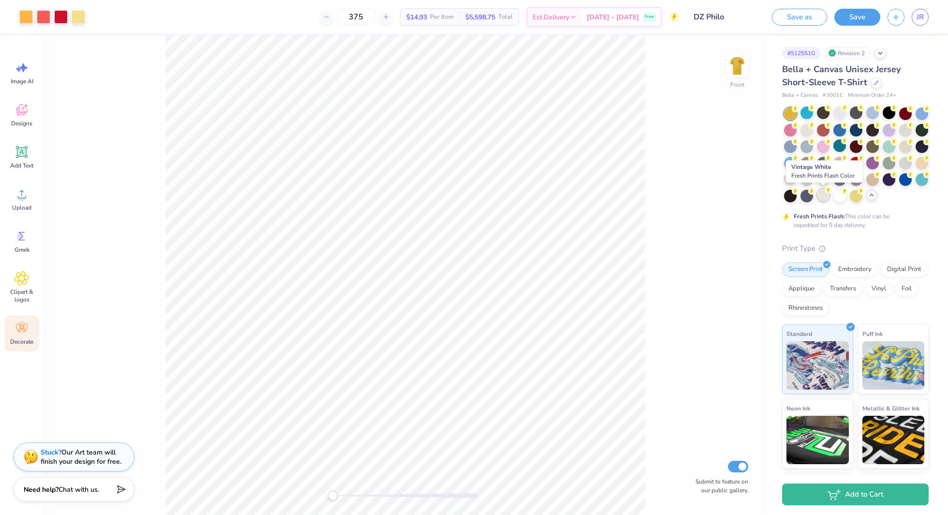
click at [820, 196] on div at bounding box center [823, 195] width 13 height 13
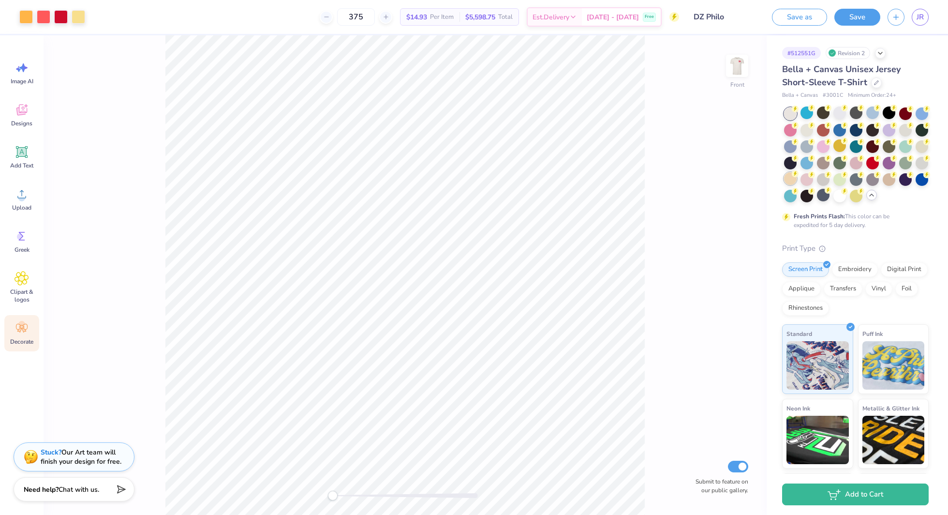
click at [788, 178] on div at bounding box center [790, 178] width 13 height 13
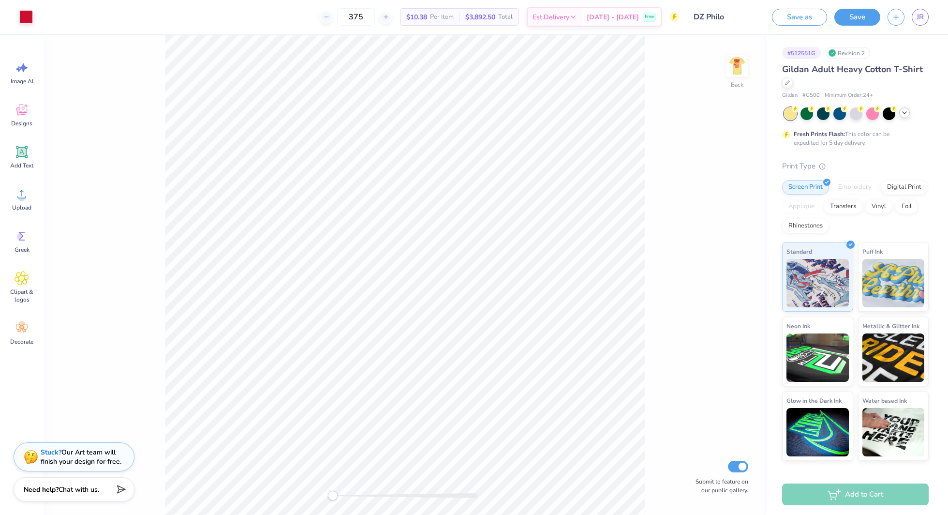
click at [906, 116] on icon at bounding box center [905, 113] width 8 height 8
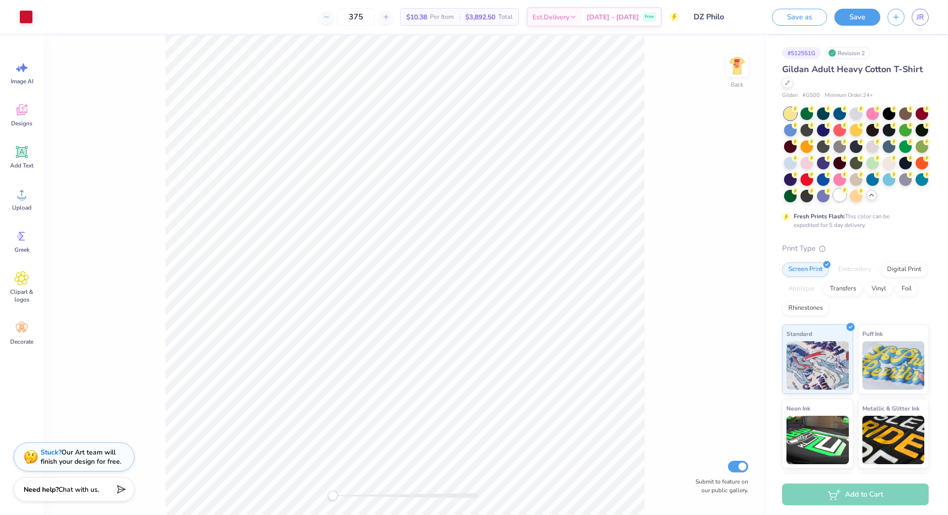
click at [837, 200] on div at bounding box center [839, 195] width 13 height 13
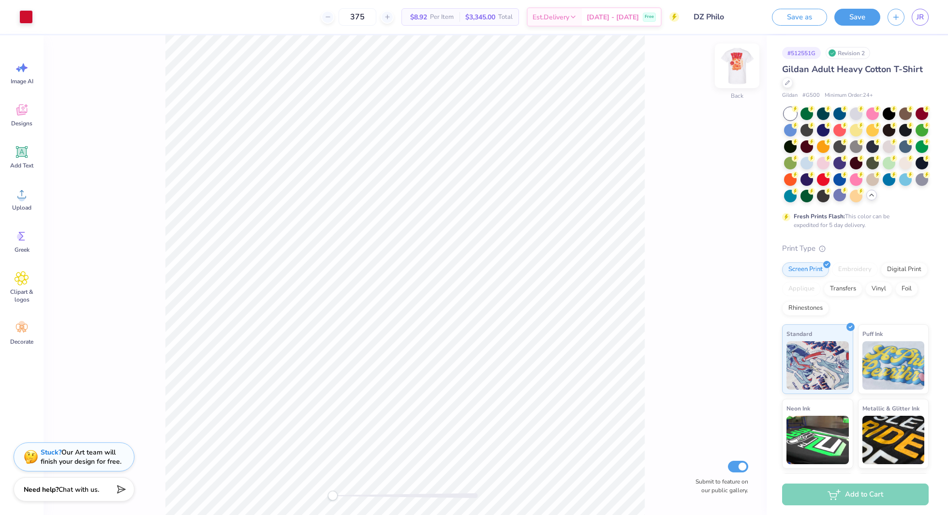
click at [741, 74] on img at bounding box center [737, 65] width 39 height 39
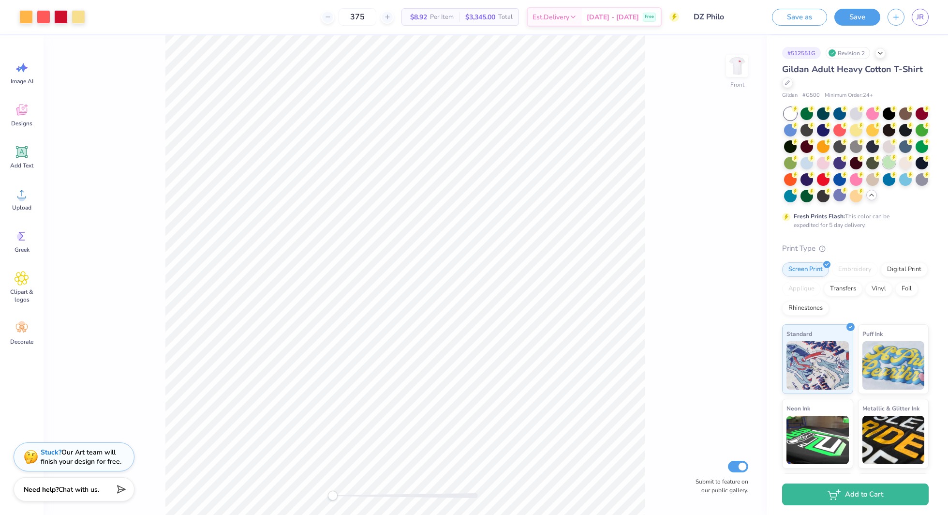
click at [890, 166] on div at bounding box center [889, 162] width 13 height 13
click at [902, 112] on div at bounding box center [905, 112] width 13 height 13
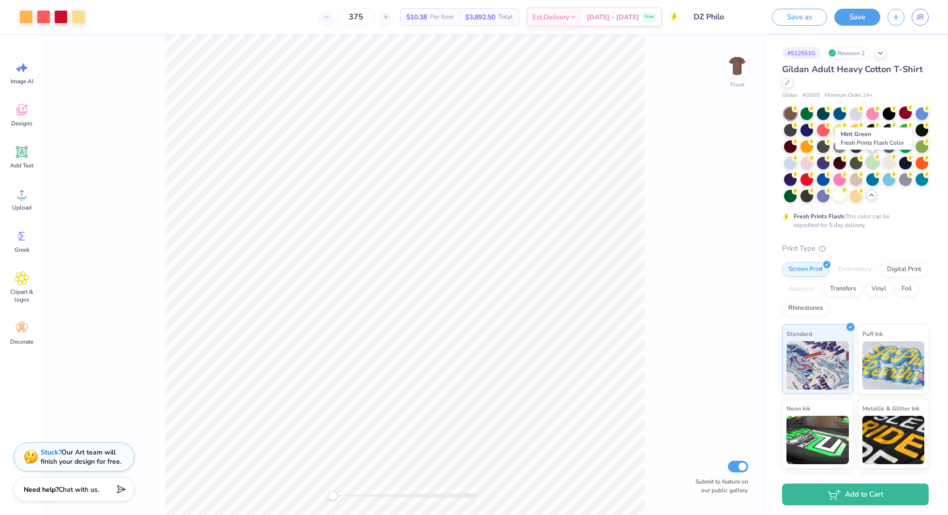
click at [875, 162] on div at bounding box center [872, 162] width 13 height 13
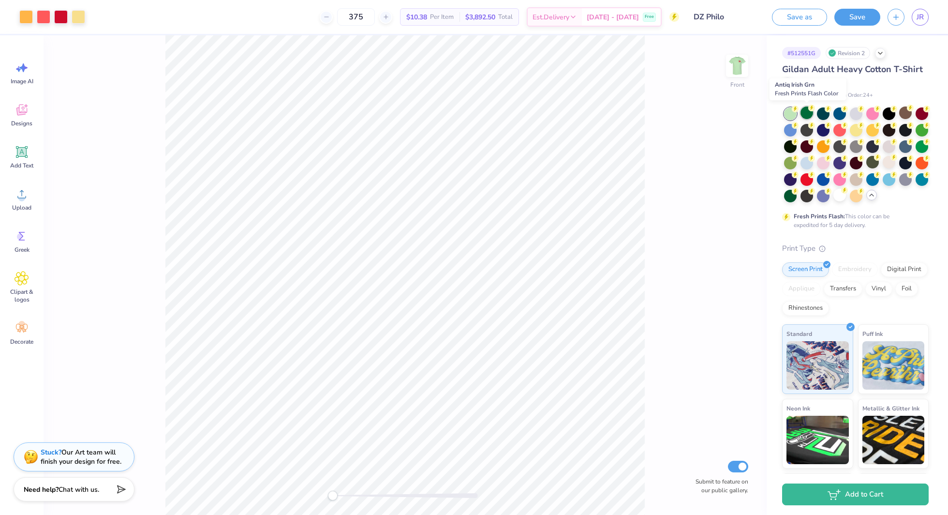
click at [807, 114] on div at bounding box center [807, 112] width 13 height 13
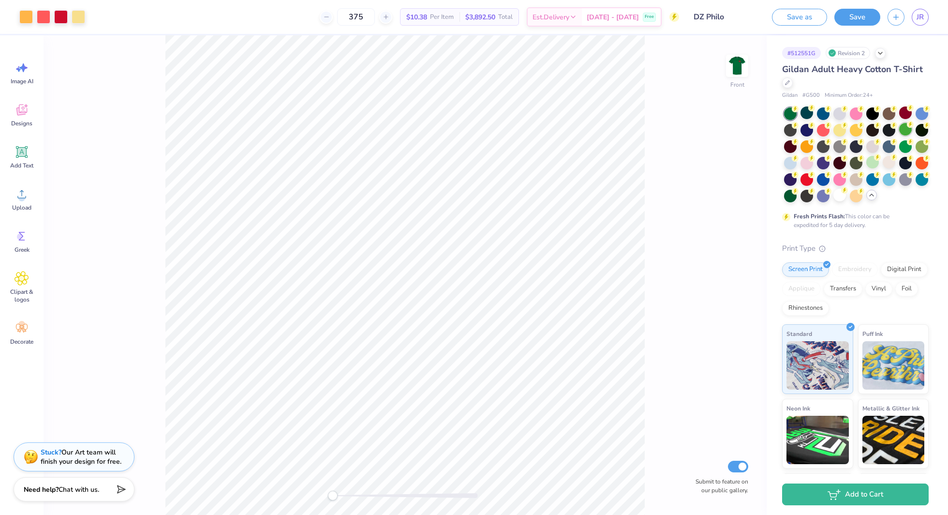
click at [906, 132] on div at bounding box center [905, 129] width 13 height 13
click at [907, 146] on div at bounding box center [905, 145] width 13 height 13
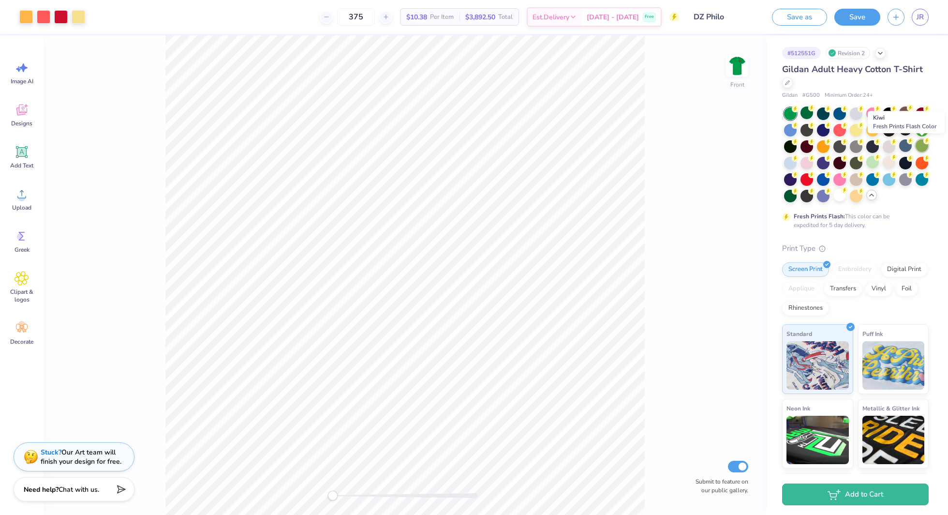
click at [924, 143] on icon at bounding box center [926, 140] width 7 height 7
click at [746, 67] on img at bounding box center [737, 65] width 39 height 39
click at [745, 64] on img at bounding box center [737, 65] width 39 height 39
click at [806, 180] on div at bounding box center [807, 178] width 13 height 13
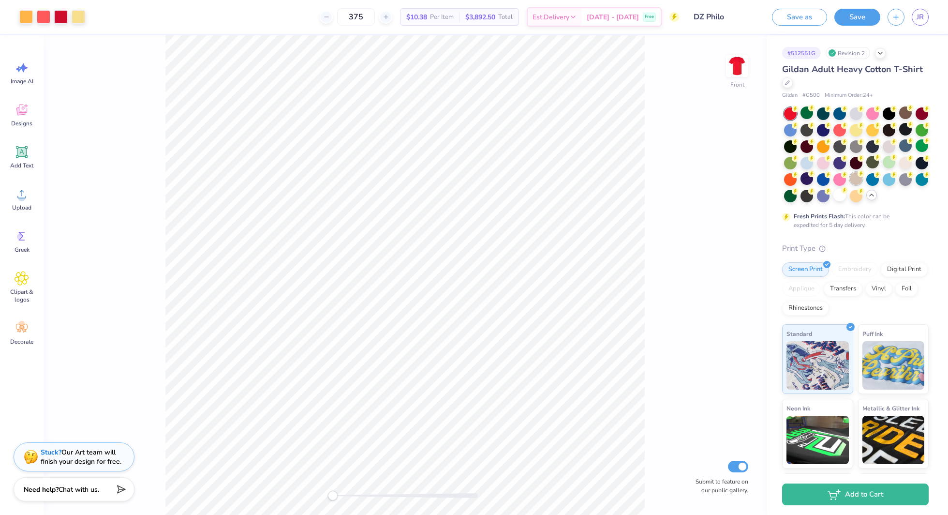
click at [856, 180] on div at bounding box center [856, 178] width 13 height 13
click at [906, 162] on div at bounding box center [905, 162] width 13 height 13
click at [729, 68] on img at bounding box center [737, 65] width 39 height 39
click at [731, 68] on img at bounding box center [737, 65] width 39 height 39
click at [856, 116] on div at bounding box center [856, 112] width 13 height 13
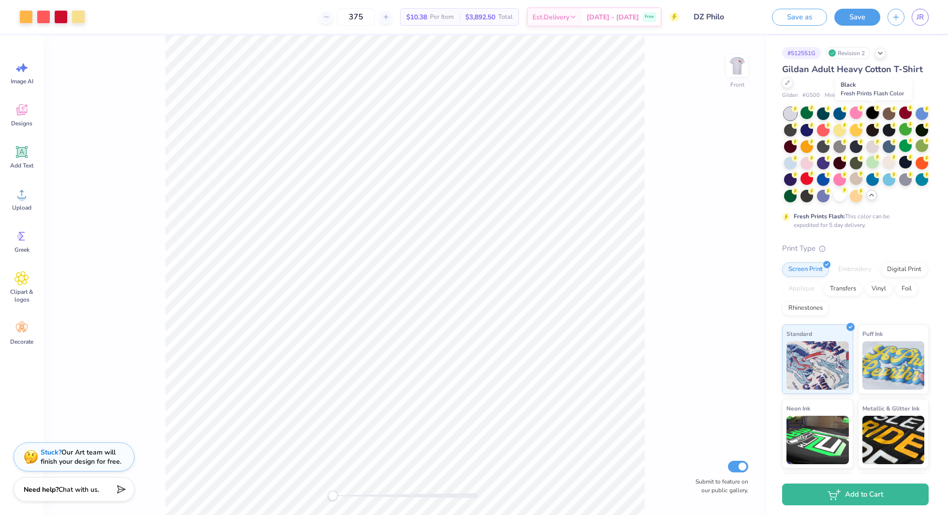
click at [870, 117] on div at bounding box center [872, 112] width 13 height 13
click at [893, 118] on div at bounding box center [889, 112] width 13 height 13
click at [905, 117] on div at bounding box center [905, 112] width 13 height 13
click at [921, 118] on div at bounding box center [922, 112] width 13 height 13
click at [862, 131] on div at bounding box center [856, 130] width 13 height 13
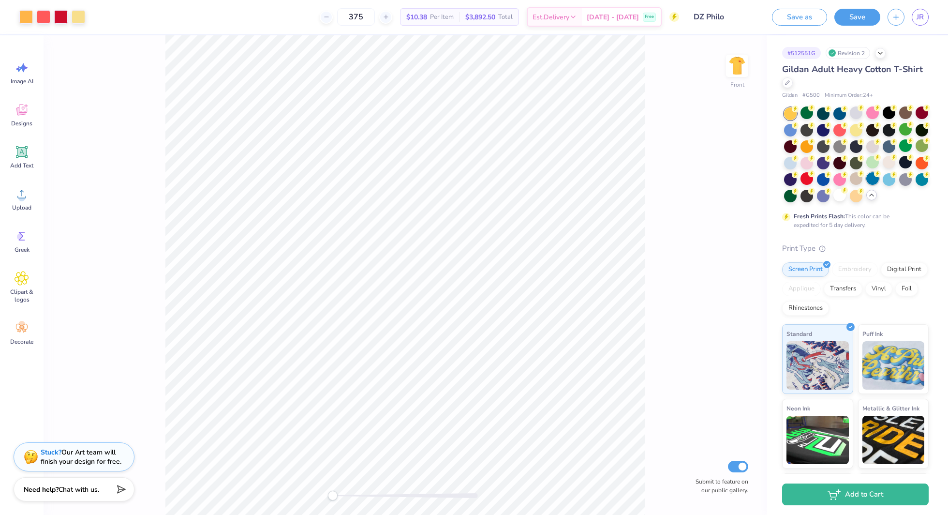
click at [888, 167] on div at bounding box center [889, 162] width 13 height 13
click at [737, 68] on img at bounding box center [737, 65] width 39 height 39
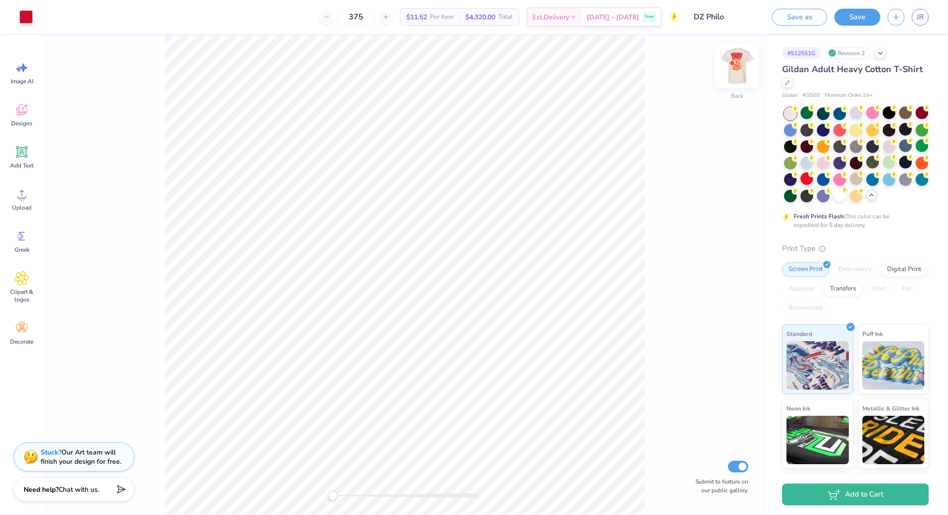
click at [739, 65] on img at bounding box center [737, 65] width 39 height 39
click at [843, 16] on button "Save" at bounding box center [857, 15] width 46 height 17
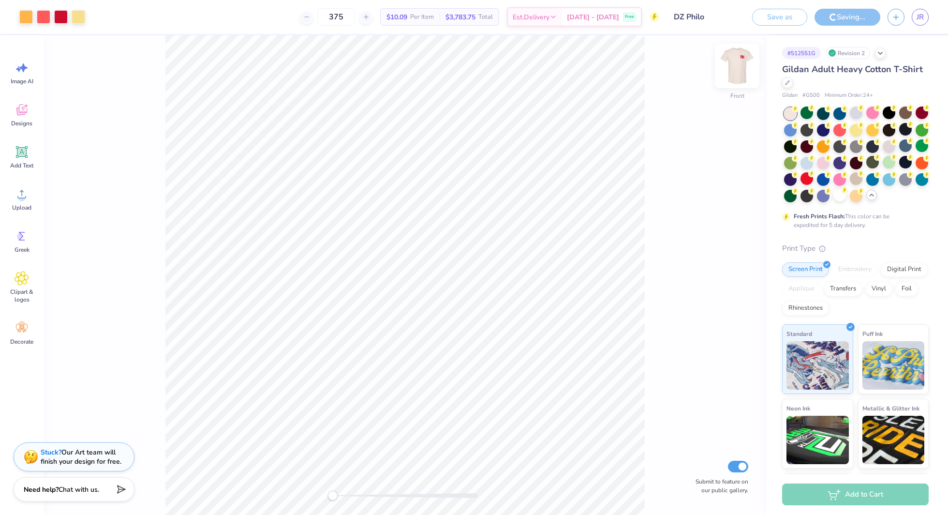
click at [741, 67] on img at bounding box center [737, 65] width 39 height 39
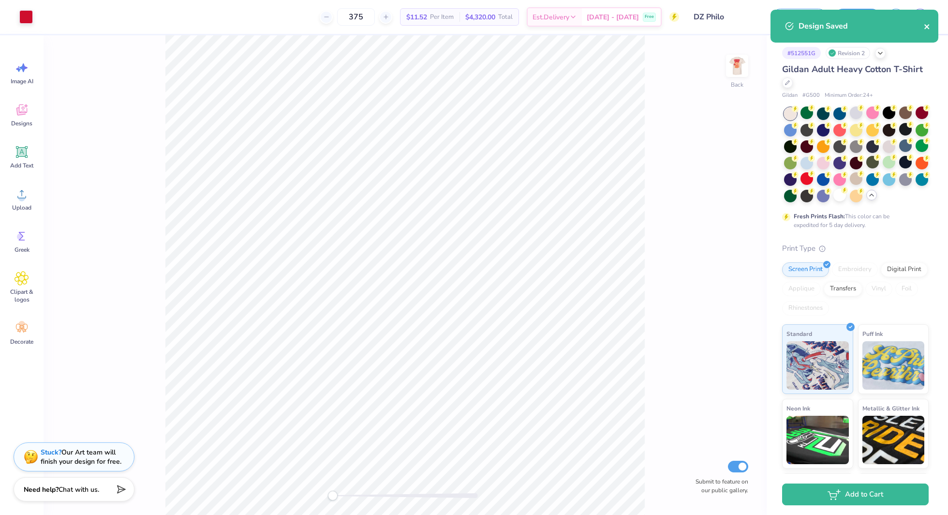
click at [924, 26] on icon "close" at bounding box center [927, 27] width 7 height 8
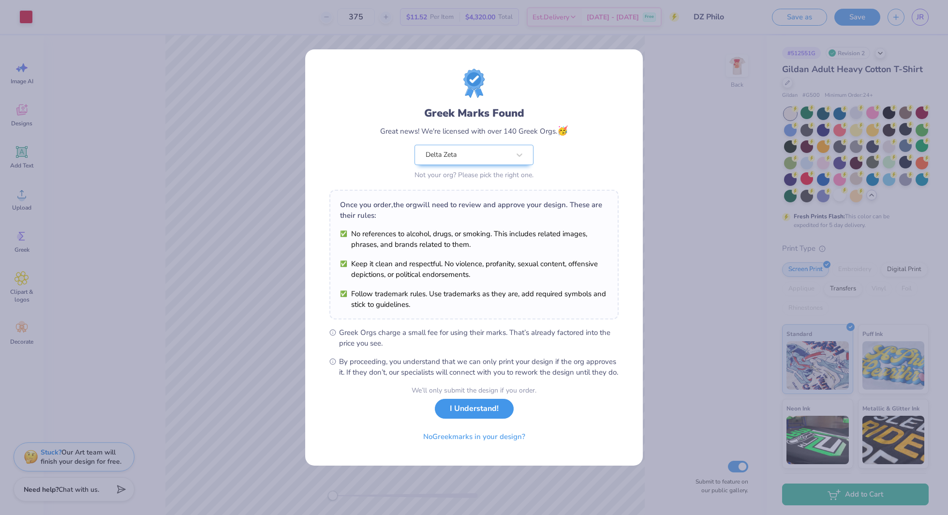
click at [460, 417] on button "I Understand!" at bounding box center [474, 409] width 79 height 20
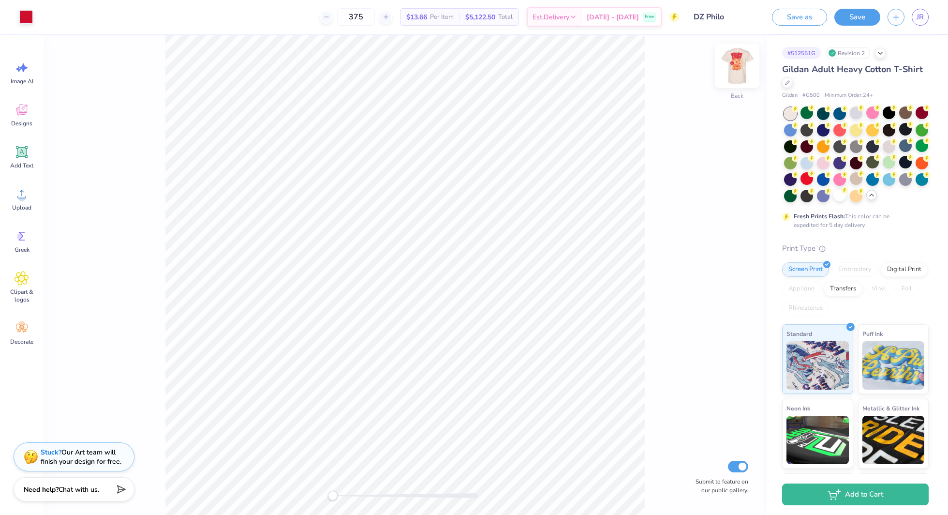
click at [745, 69] on img at bounding box center [737, 65] width 39 height 39
click at [745, 69] on img at bounding box center [737, 65] width 19 height 19
click at [745, 68] on img at bounding box center [737, 65] width 19 height 19
click at [875, 22] on button "Save" at bounding box center [857, 15] width 46 height 17
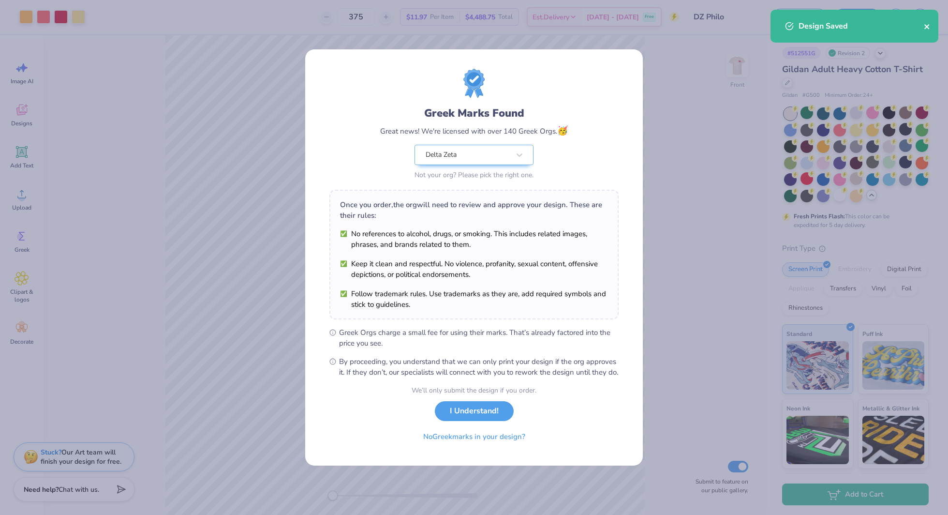
click at [927, 24] on icon "close" at bounding box center [927, 27] width 7 height 8
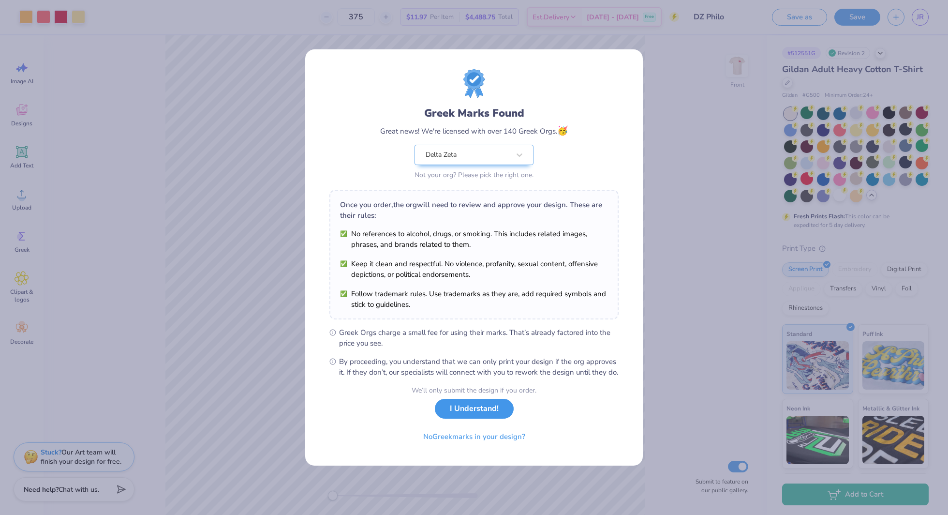
click at [468, 418] on button "I Understand!" at bounding box center [474, 409] width 79 height 20
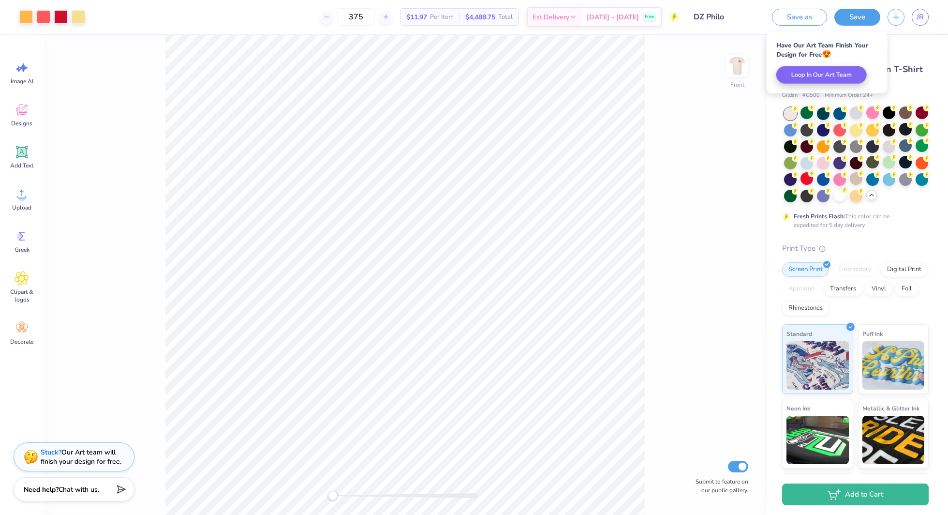
click at [927, 9] on div "JR" at bounding box center [920, 17] width 17 height 17
click at [921, 20] on span "JR" at bounding box center [920, 17] width 7 height 11
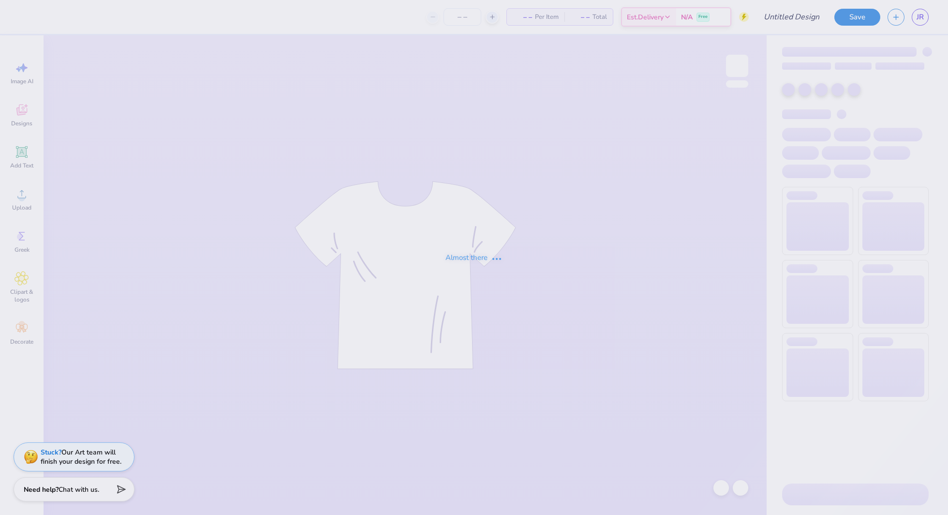
type input "DZ Philo"
type input "375"
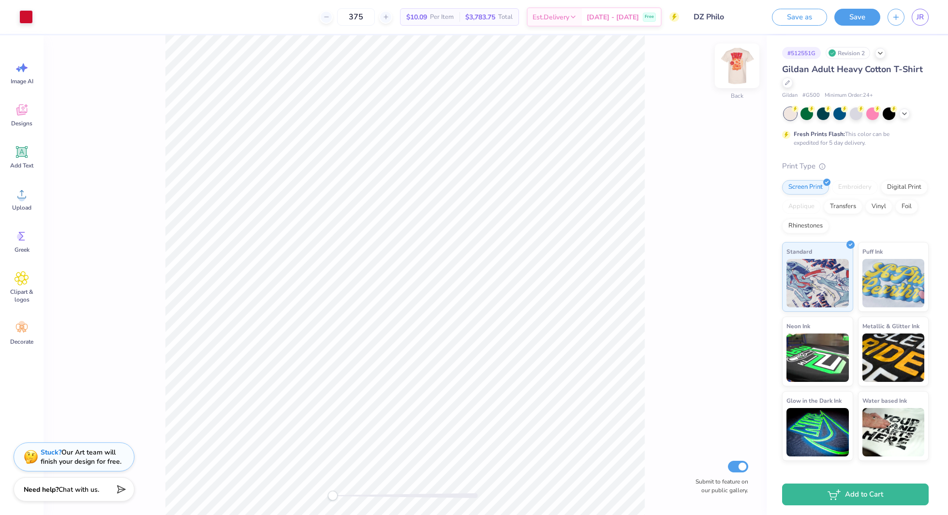
click at [743, 66] on img at bounding box center [737, 65] width 39 height 39
click at [738, 68] on img at bounding box center [737, 65] width 39 height 39
click at [741, 69] on img at bounding box center [737, 65] width 39 height 39
click at [918, 18] on span "JR" at bounding box center [920, 17] width 7 height 11
